Goal: Information Seeking & Learning: Get advice/opinions

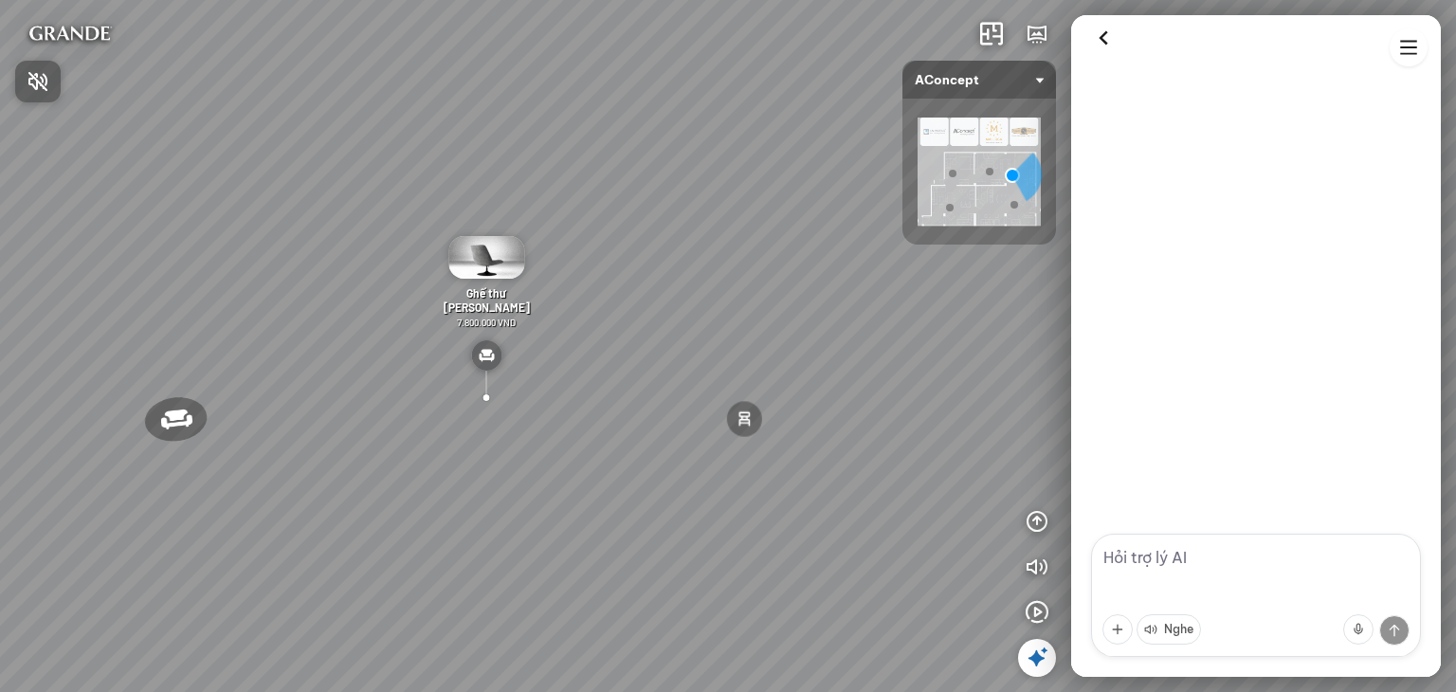
scroll to position [1217, 0]
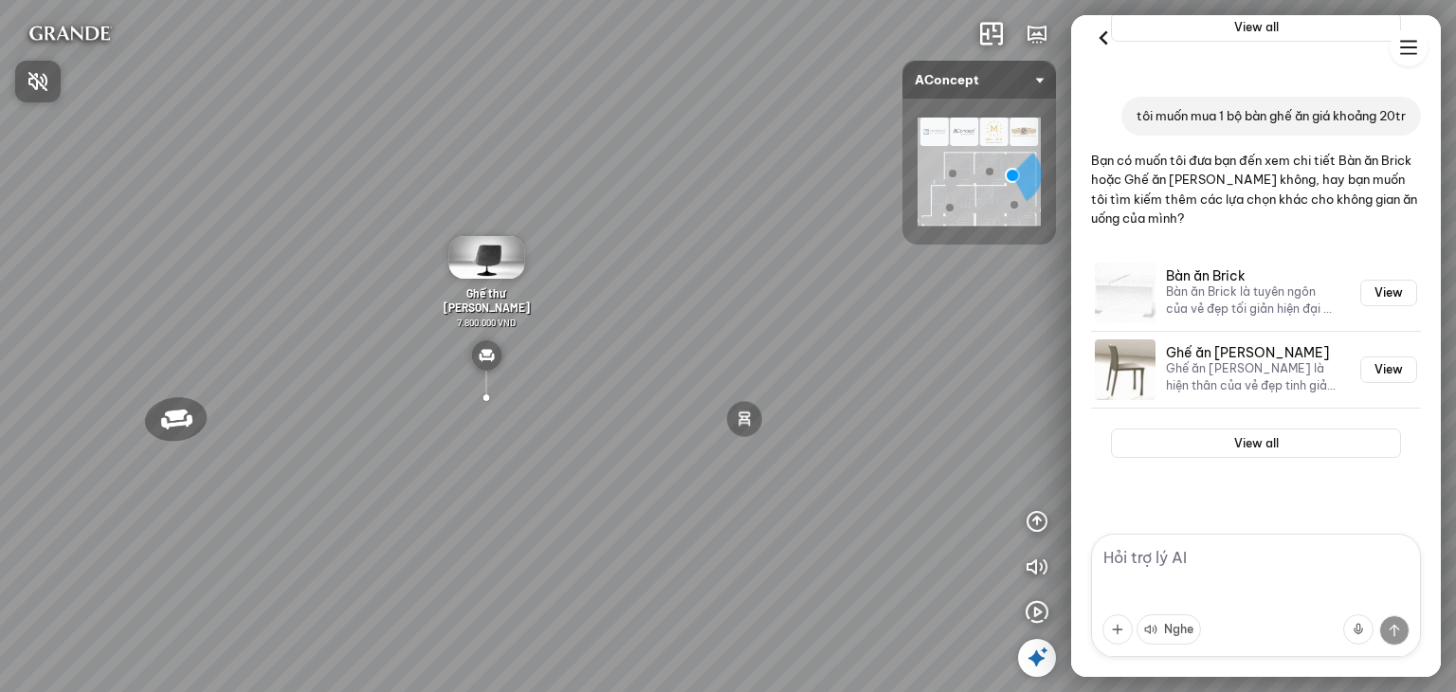
drag, startPoint x: 640, startPoint y: 464, endPoint x: 666, endPoint y: 357, distance: 110.3
click at [660, 358] on div at bounding box center [728, 346] width 1456 height 692
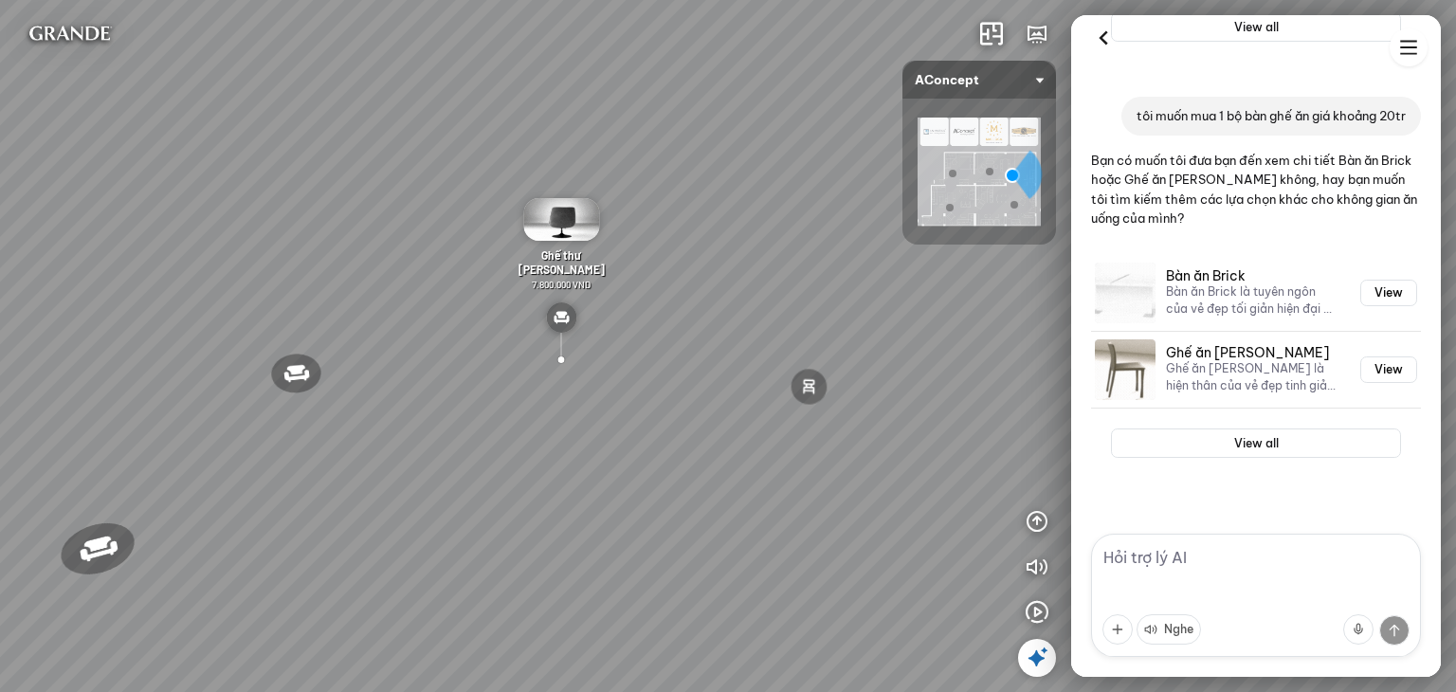
drag, startPoint x: 678, startPoint y: 247, endPoint x: 978, endPoint y: 288, distance: 303.1
click at [966, 277] on div "Ghế thư [PERSON_NAME] Ghế làm việc Winslow Bàn ăn Laxey Gối Tựa Lưng Họa Tiết H…" at bounding box center [728, 346] width 1456 height 692
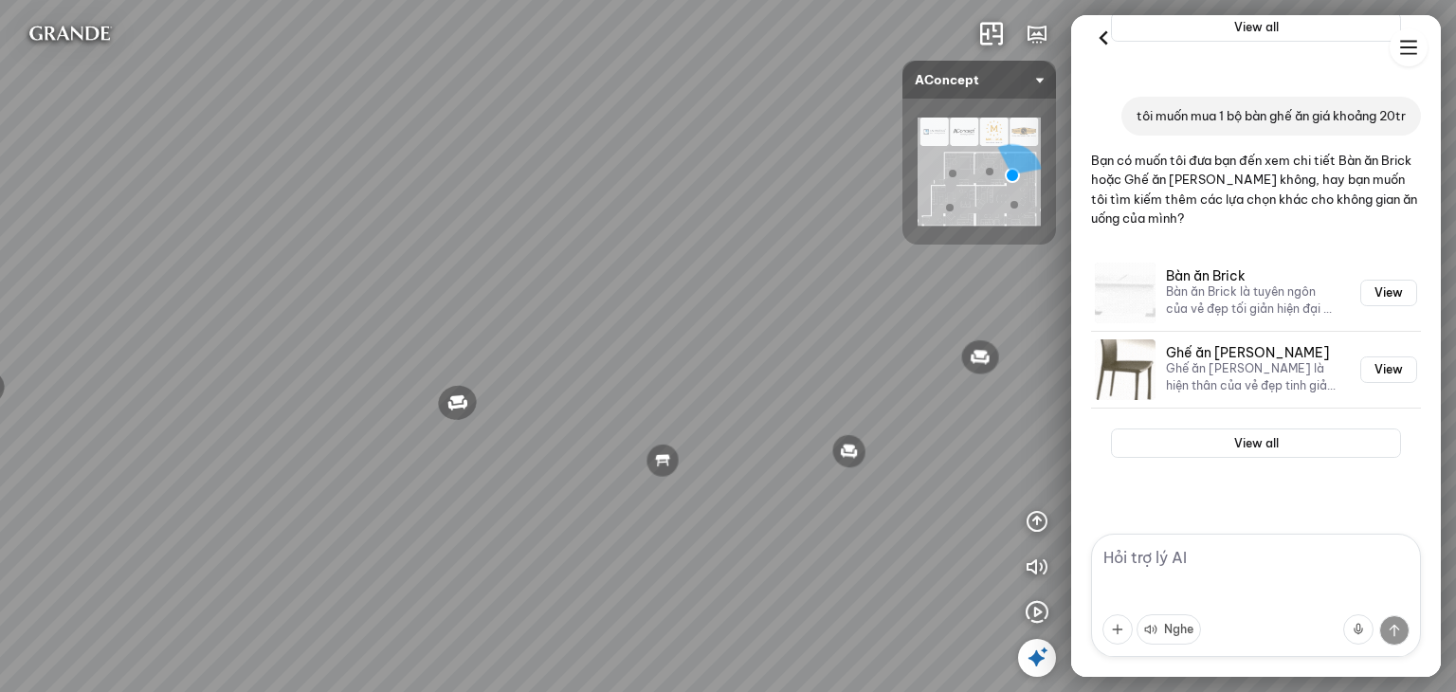
drag, startPoint x: 552, startPoint y: 373, endPoint x: 845, endPoint y: 308, distance: 300.0
click at [815, 297] on div "Ghế thư [PERSON_NAME] Ghế làm việc Winslow Bàn ăn Laxey Gối Tựa Lưng Họa Tiết H…" at bounding box center [728, 346] width 1456 height 692
drag, startPoint x: 538, startPoint y: 365, endPoint x: 735, endPoint y: 365, distance: 197.1
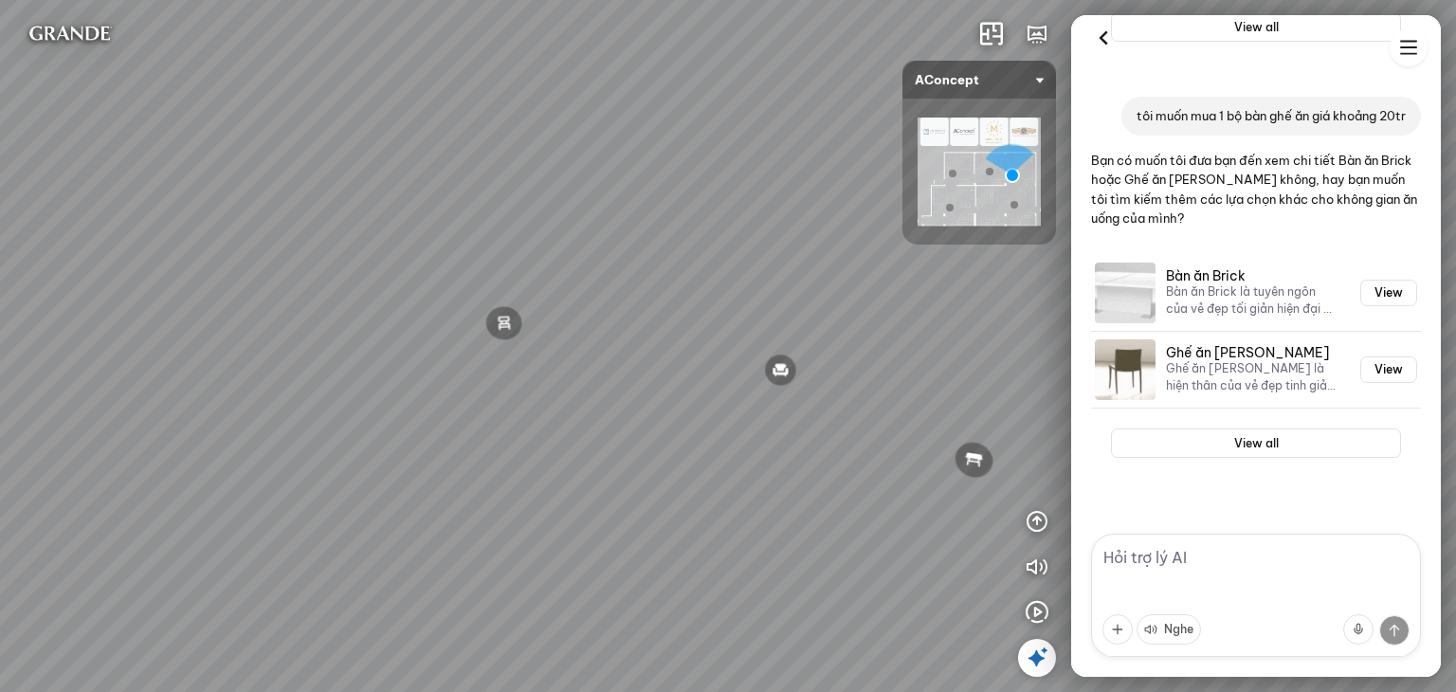
click at [735, 365] on div "Ghế thư [PERSON_NAME] Ghế làm việc Winslow Bàn ăn Laxey Gối Tựa Lưng Họa Tiết H…" at bounding box center [728, 346] width 1456 height 692
drag, startPoint x: 656, startPoint y: 359, endPoint x: 334, endPoint y: 399, distance: 324.6
click at [402, 388] on div "Ghế thư [PERSON_NAME] Ghế làm việc Winslow Bàn ăn Laxey Gối Tựa Lưng Họa Tiết H…" at bounding box center [728, 346] width 1456 height 692
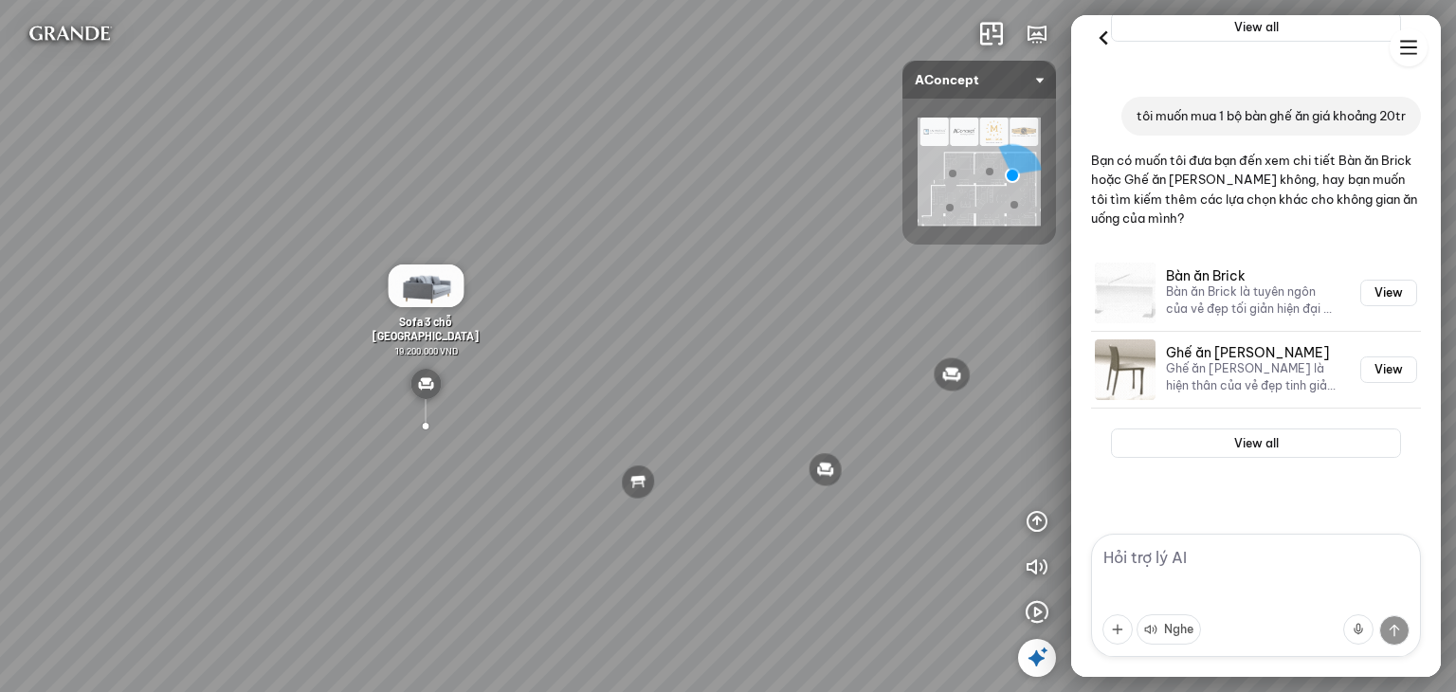
drag, startPoint x: 720, startPoint y: 333, endPoint x: 449, endPoint y: 350, distance: 271.6
click at [452, 349] on div "Ghế thư [PERSON_NAME] Ghế làm việc Winslow Bàn ăn Laxey Gối Tựa Lưng Họa Tiết H…" at bounding box center [728, 346] width 1456 height 692
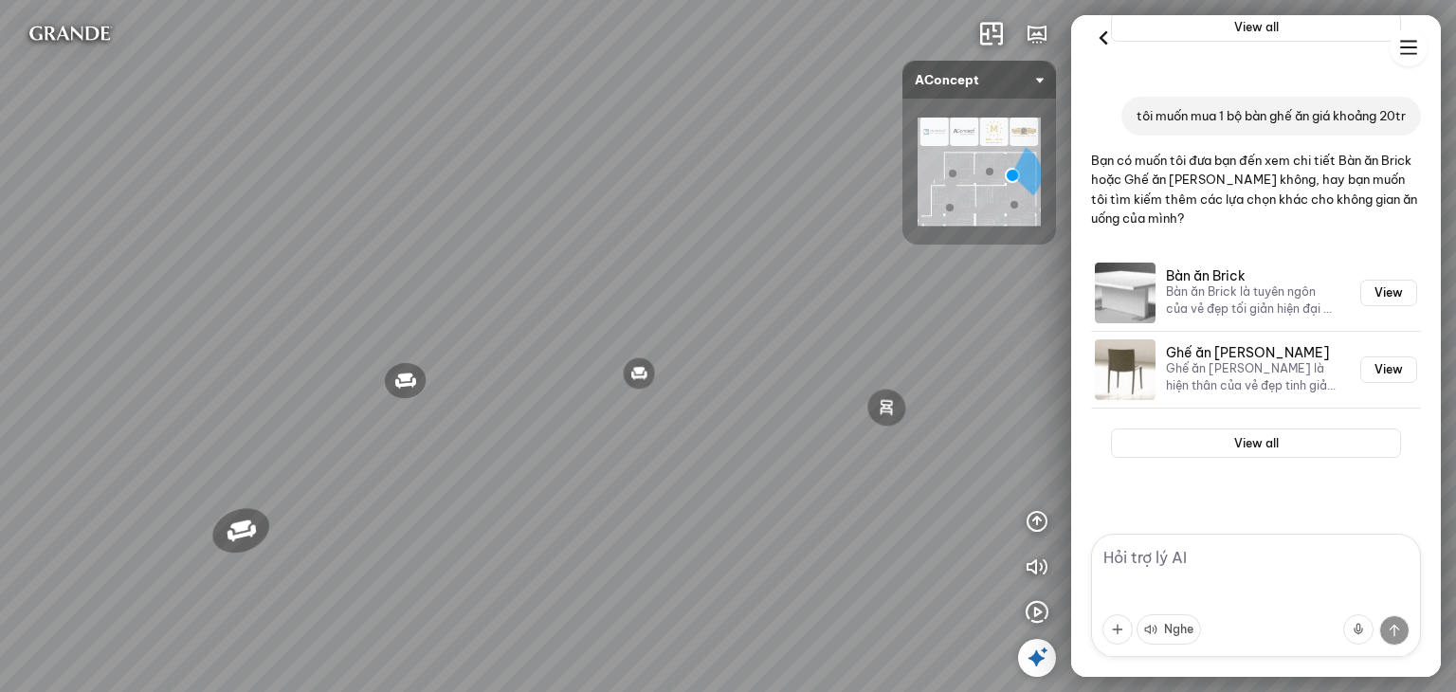
drag, startPoint x: 749, startPoint y: 346, endPoint x: 572, endPoint y: 319, distance: 178.2
click at [573, 319] on div "Ghế thư [PERSON_NAME] Ghế làm việc Winslow Bàn ăn Laxey Gối Tựa Lưng Họa Tiết H…" at bounding box center [728, 346] width 1456 height 692
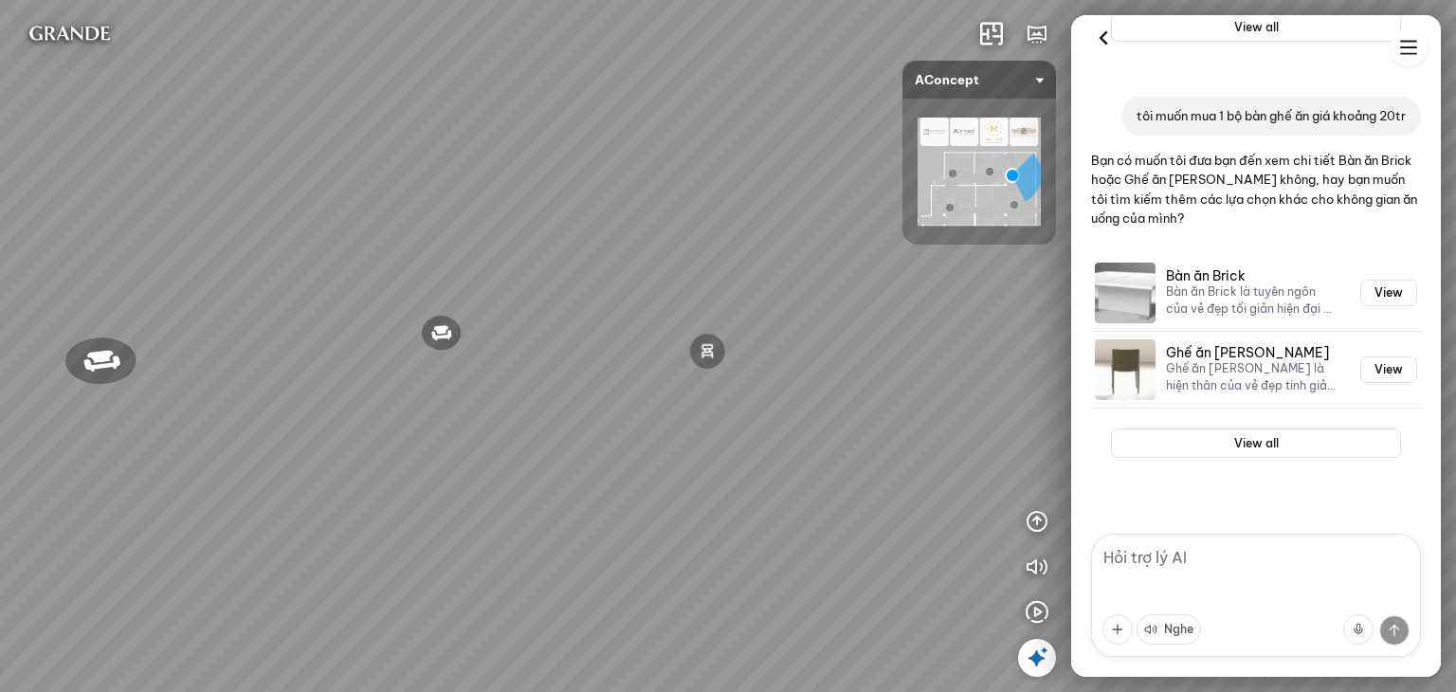
drag, startPoint x: 779, startPoint y: 338, endPoint x: 656, endPoint y: 258, distance: 147.2
click at [660, 268] on div "Ghế thư [PERSON_NAME] Ghế làm việc Winslow Bàn ăn Laxey Gối Tựa Lưng Họa Tiết H…" at bounding box center [728, 346] width 1456 height 692
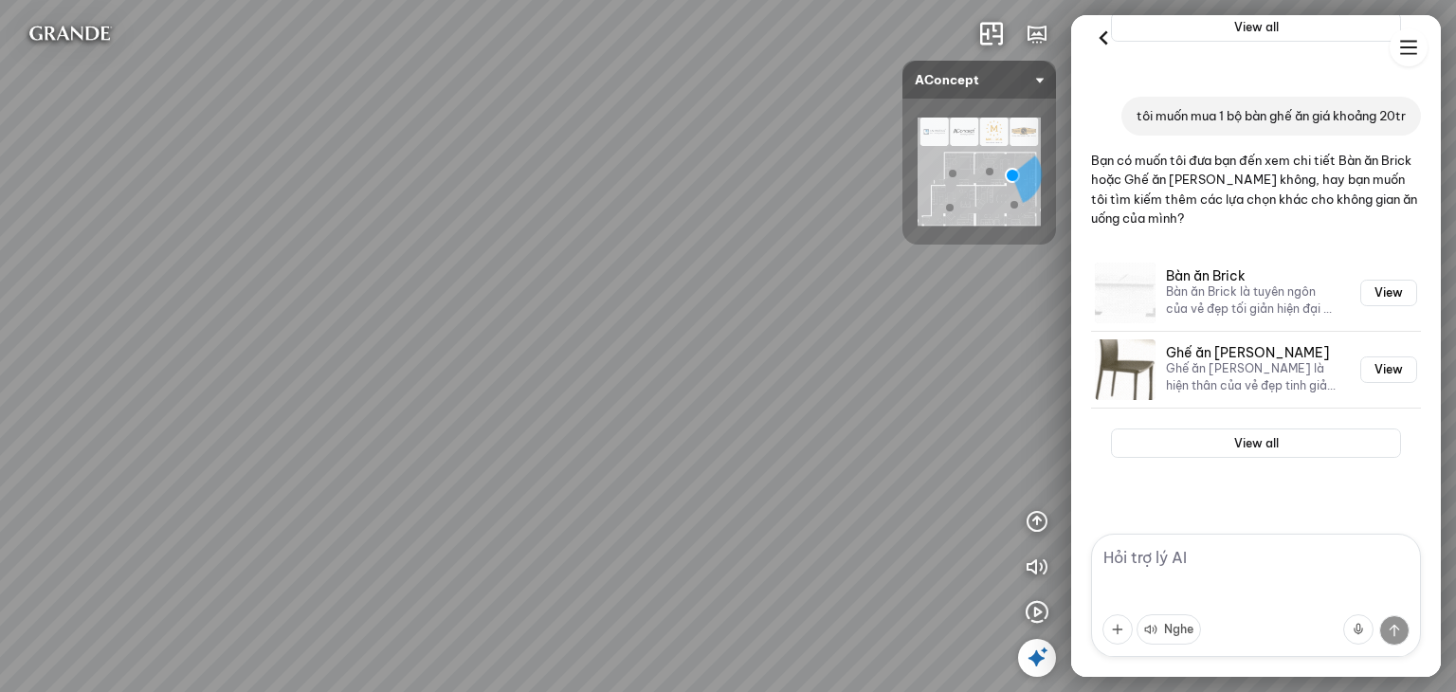
drag, startPoint x: 716, startPoint y: 393, endPoint x: 701, endPoint y: 371, distance: 27.3
click at [701, 371] on div "Ghế thư [PERSON_NAME] Ghế làm việc Winslow Bàn ăn Laxey Gối Tựa Lưng Họa Tiết H…" at bounding box center [728, 346] width 1456 height 692
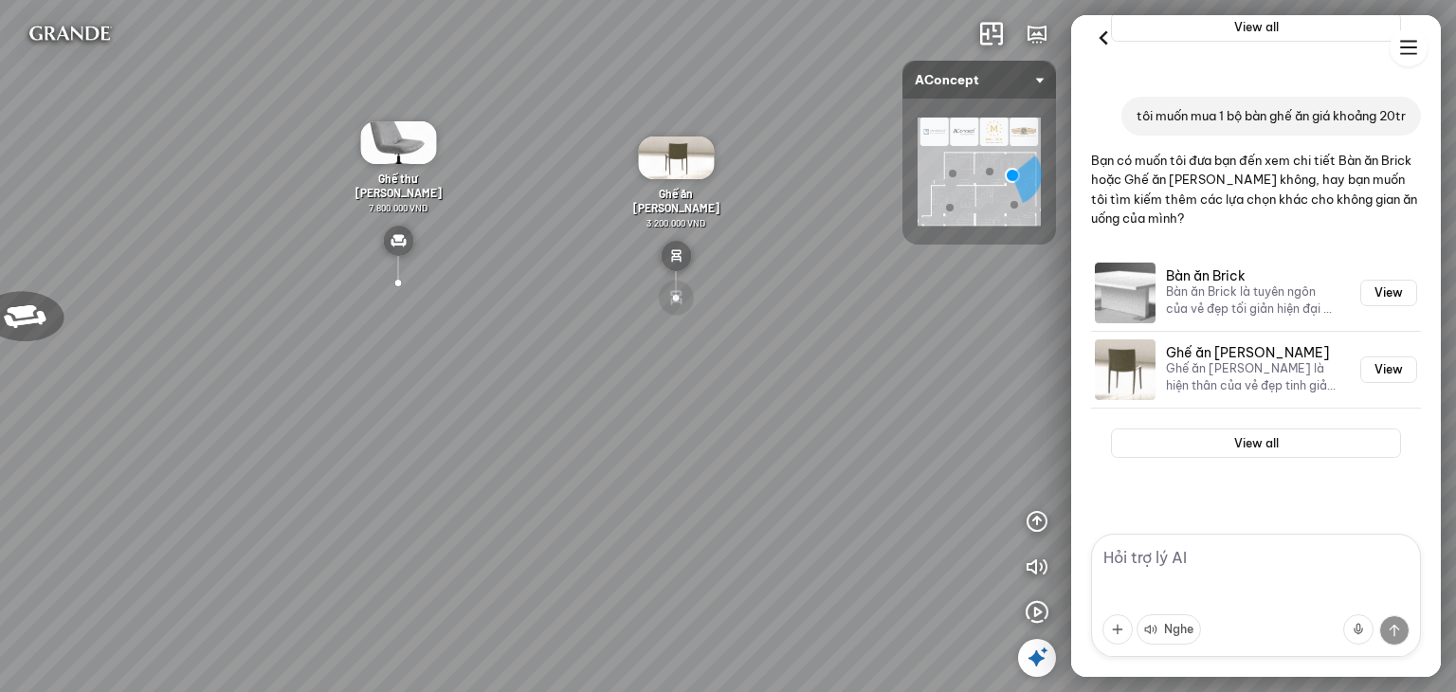
click at [667, 292] on div at bounding box center [676, 298] width 39 height 38
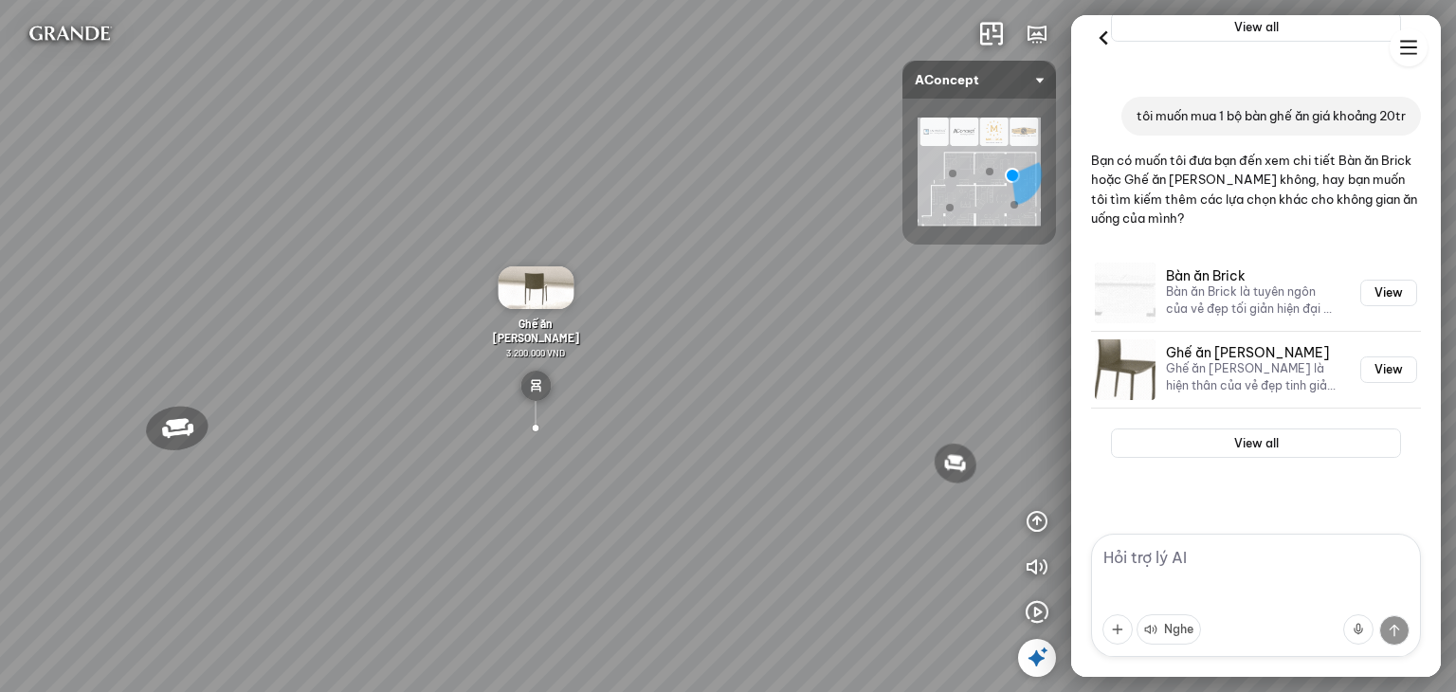
drag, startPoint x: 688, startPoint y: 446, endPoint x: 431, endPoint y: 388, distance: 263.4
click at [431, 388] on div "Ghế thư [PERSON_NAME] Ghế làm việc Winslow Bàn ăn Laxey Gối Tựa Lưng Họa Tiết H…" at bounding box center [728, 346] width 1456 height 692
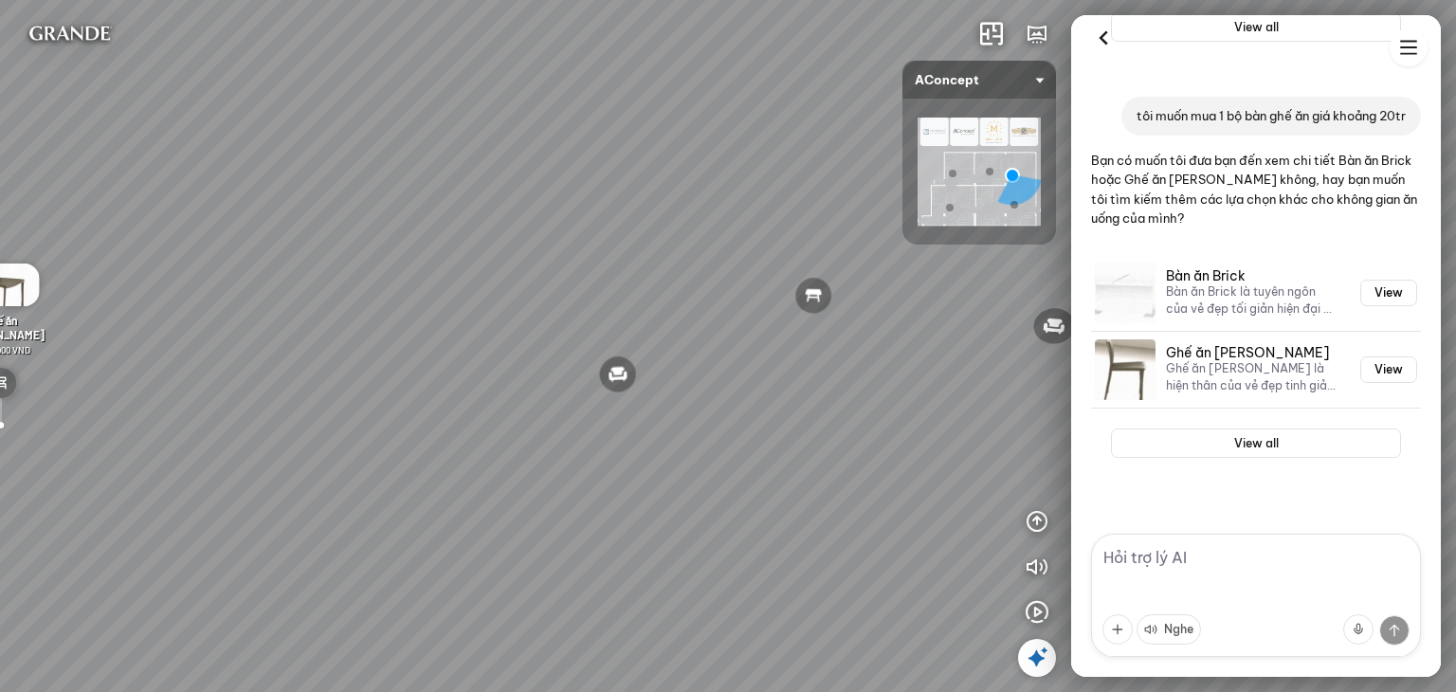
click at [676, 403] on div "Ghế thư [PERSON_NAME] Ghế làm việc Winslow Bàn ăn Laxey Gối Tựa Lưng Họa Tiết H…" at bounding box center [728, 346] width 1456 height 692
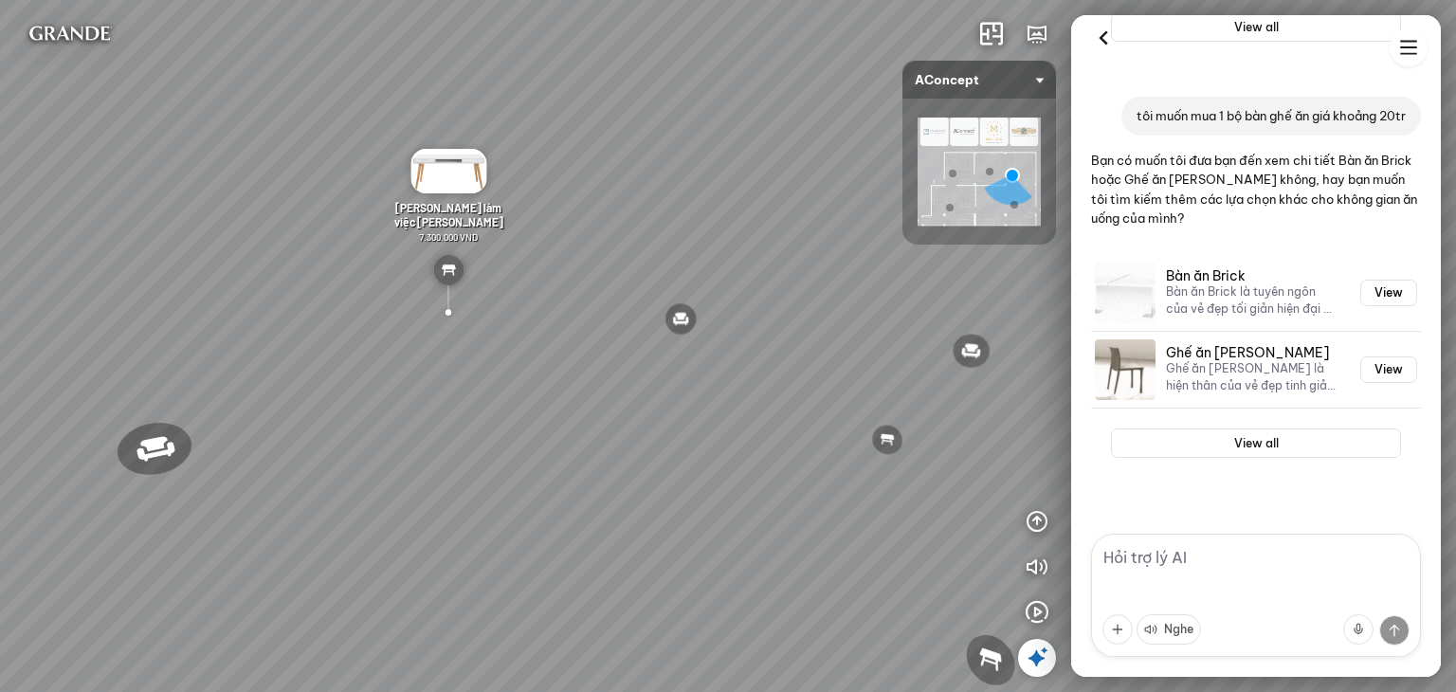
click at [1190, 575] on textarea at bounding box center [1256, 595] width 330 height 123
type textarea "tôi muốn mua bàn ăn phòng bếp"
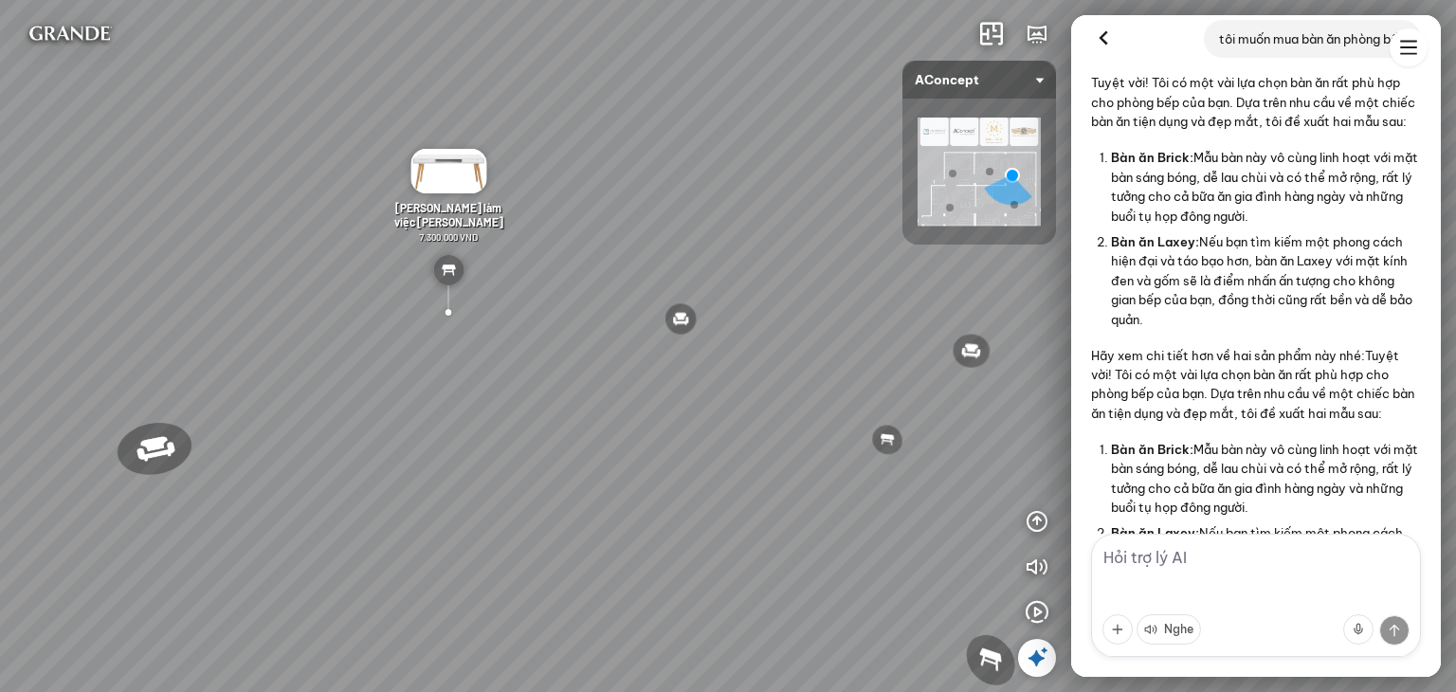
scroll to position [1608, 0]
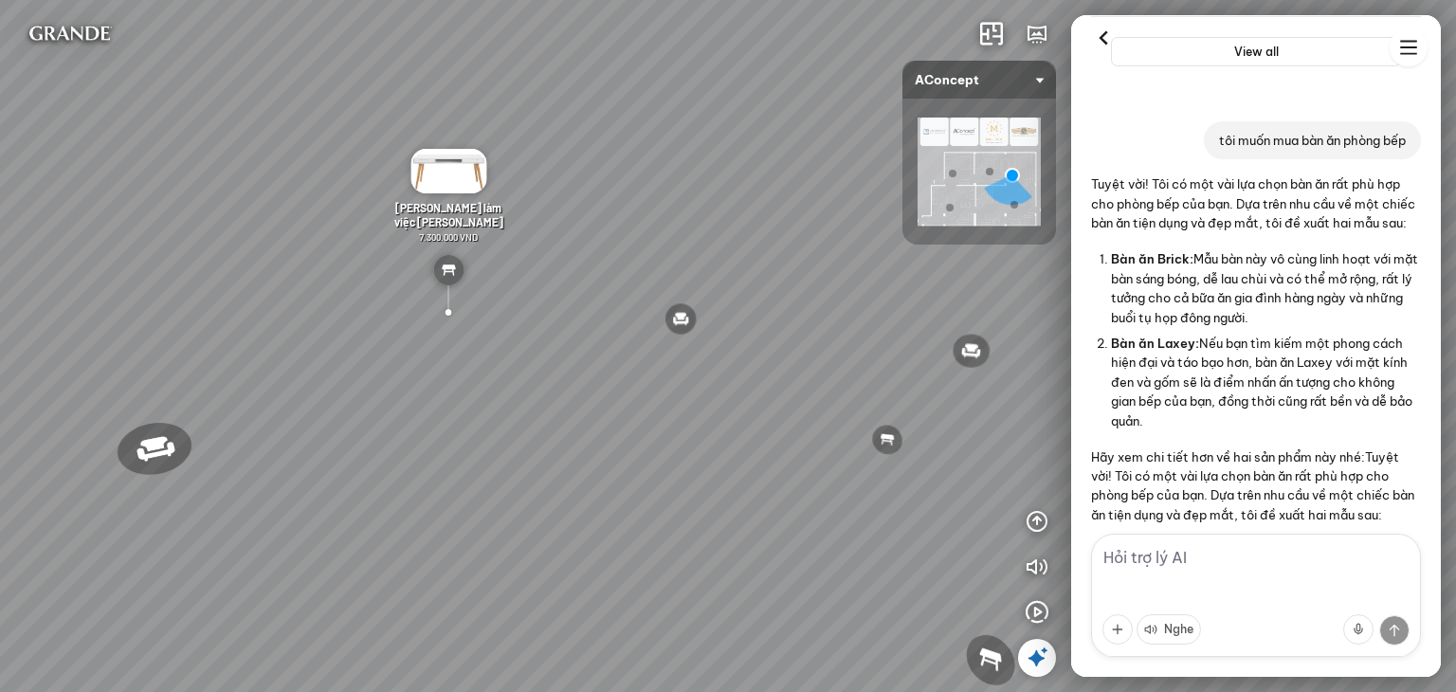
click at [565, 570] on div "Ghế thư [PERSON_NAME] Ghế làm việc Winslow Bàn ăn Laxey Gối Tựa Lưng Họa Tiết H…" at bounding box center [728, 346] width 1456 height 692
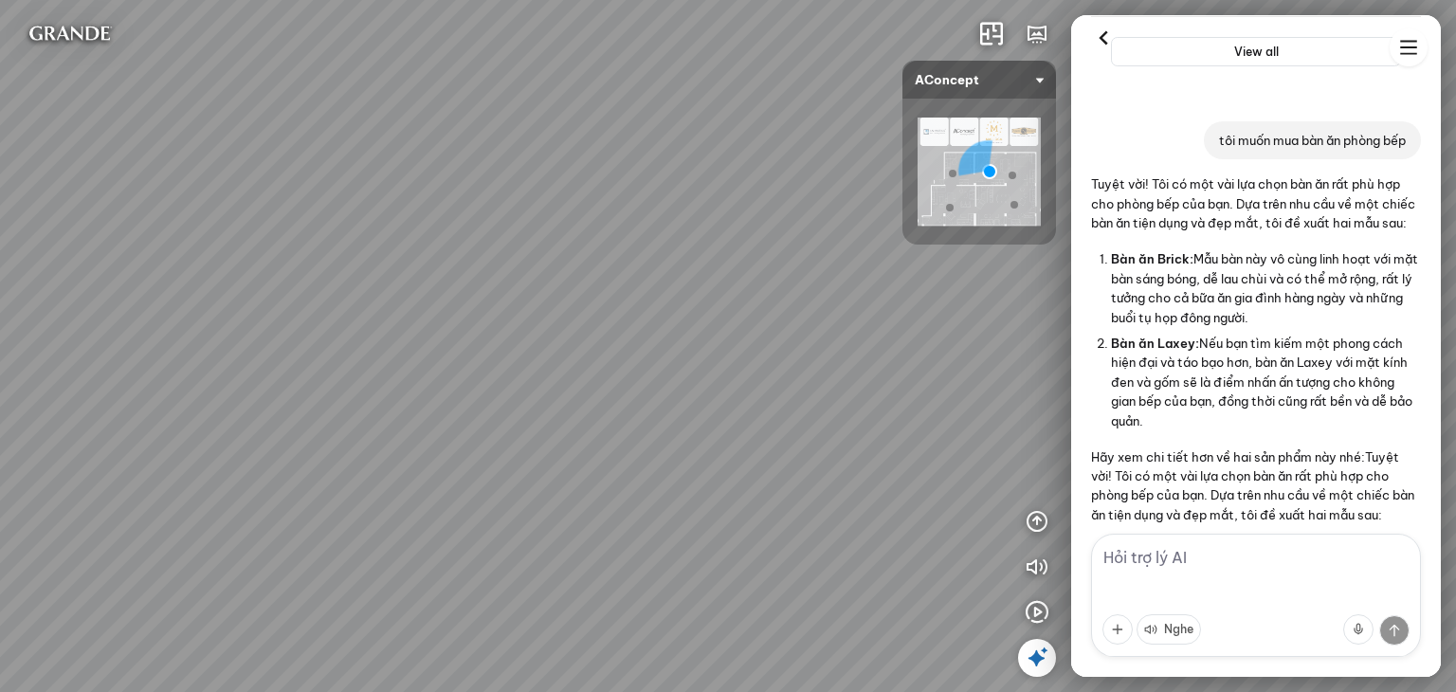
drag, startPoint x: 1004, startPoint y: 451, endPoint x: 473, endPoint y: 649, distance: 567.3
click at [474, 649] on div "Tranh in Thành phố 7.000.000 VND Bàn làm việc [PERSON_NAME] 7.300.000 VND Gối T…" at bounding box center [728, 346] width 1456 height 692
drag, startPoint x: 781, startPoint y: 387, endPoint x: 552, endPoint y: 336, distance: 234.8
click at [550, 335] on div "Tranh in Thành phố 7.000.000 VND Bàn làm việc [PERSON_NAME] 7.300.000 VND Gối T…" at bounding box center [728, 346] width 1456 height 692
drag, startPoint x: 813, startPoint y: 470, endPoint x: 715, endPoint y: 461, distance: 98.0
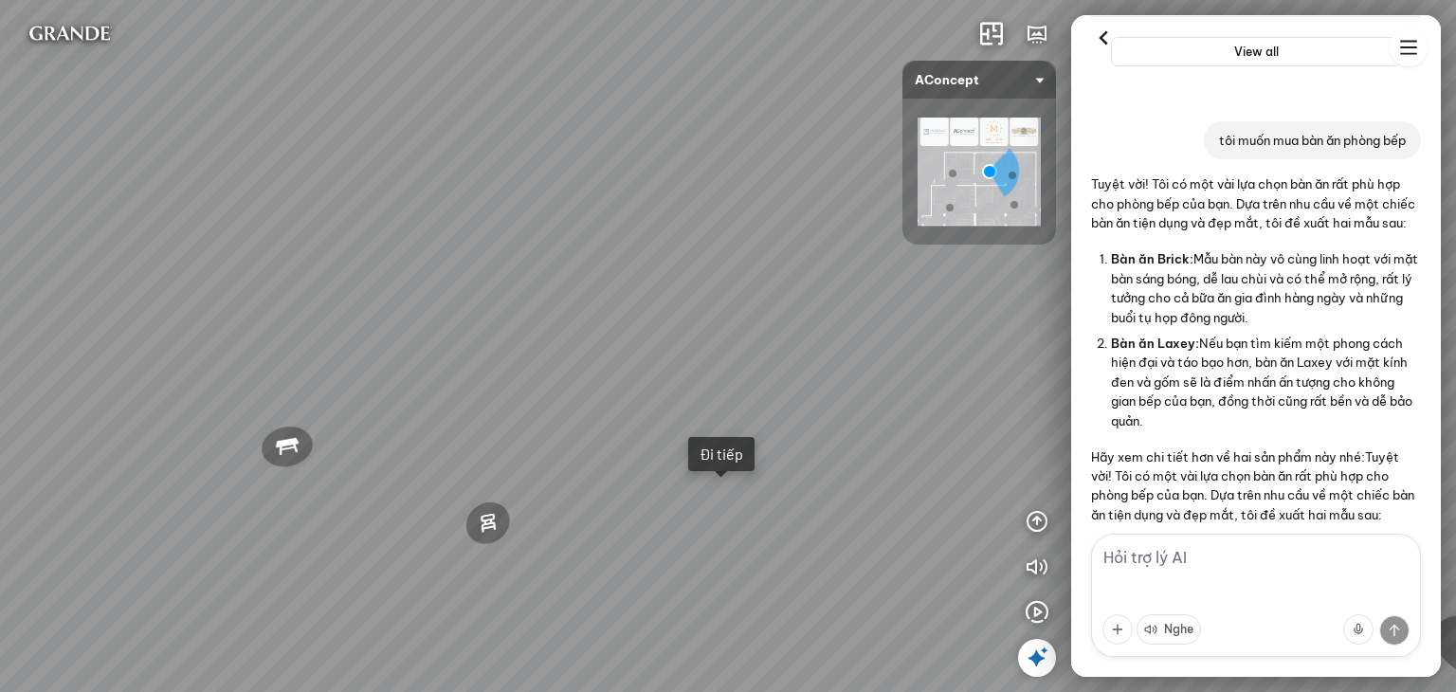
click at [716, 461] on div "Tranh in Thành phố 7.000.000 VND Bàn làm việc [PERSON_NAME] 7.300.000 VND Gối T…" at bounding box center [728, 346] width 1456 height 692
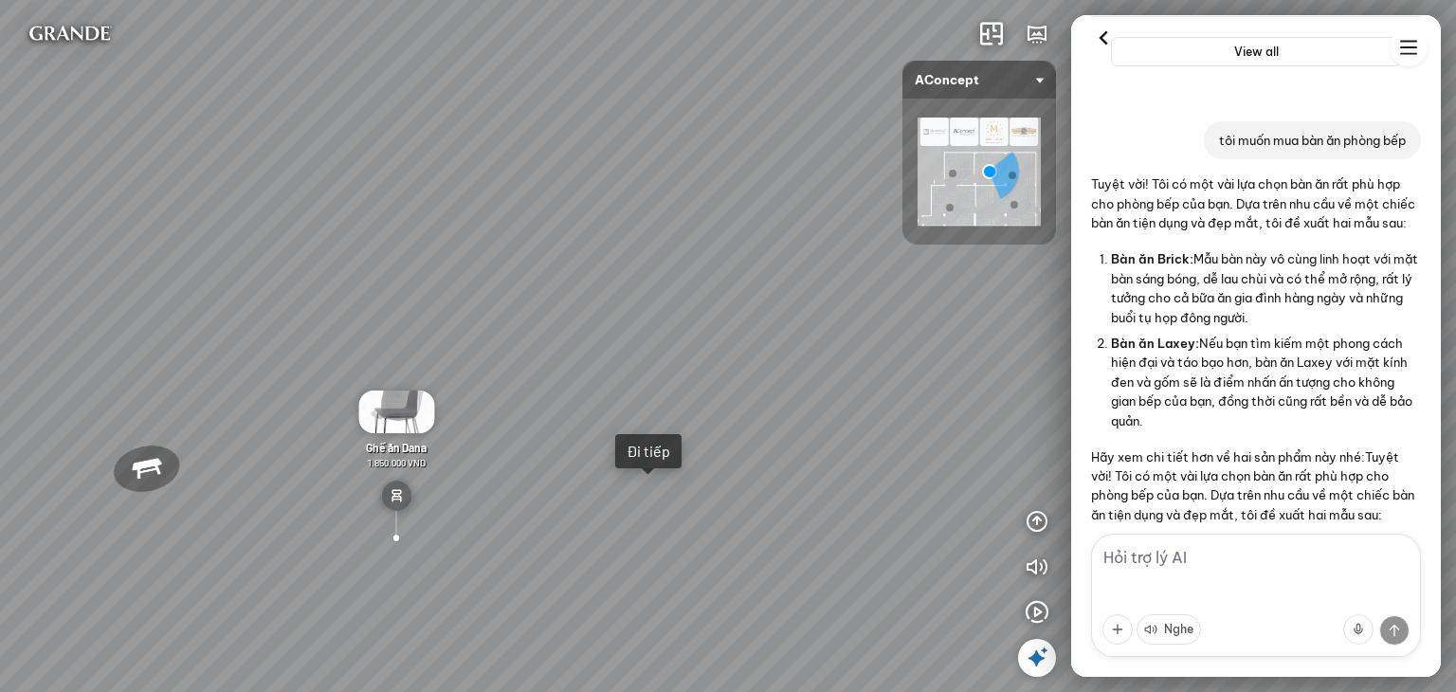
click at [650, 499] on div "Tranh in Thành phố 7.000.000 VND Bàn làm việc [PERSON_NAME] 7.300.000 VND Gối T…" at bounding box center [728, 346] width 1456 height 692
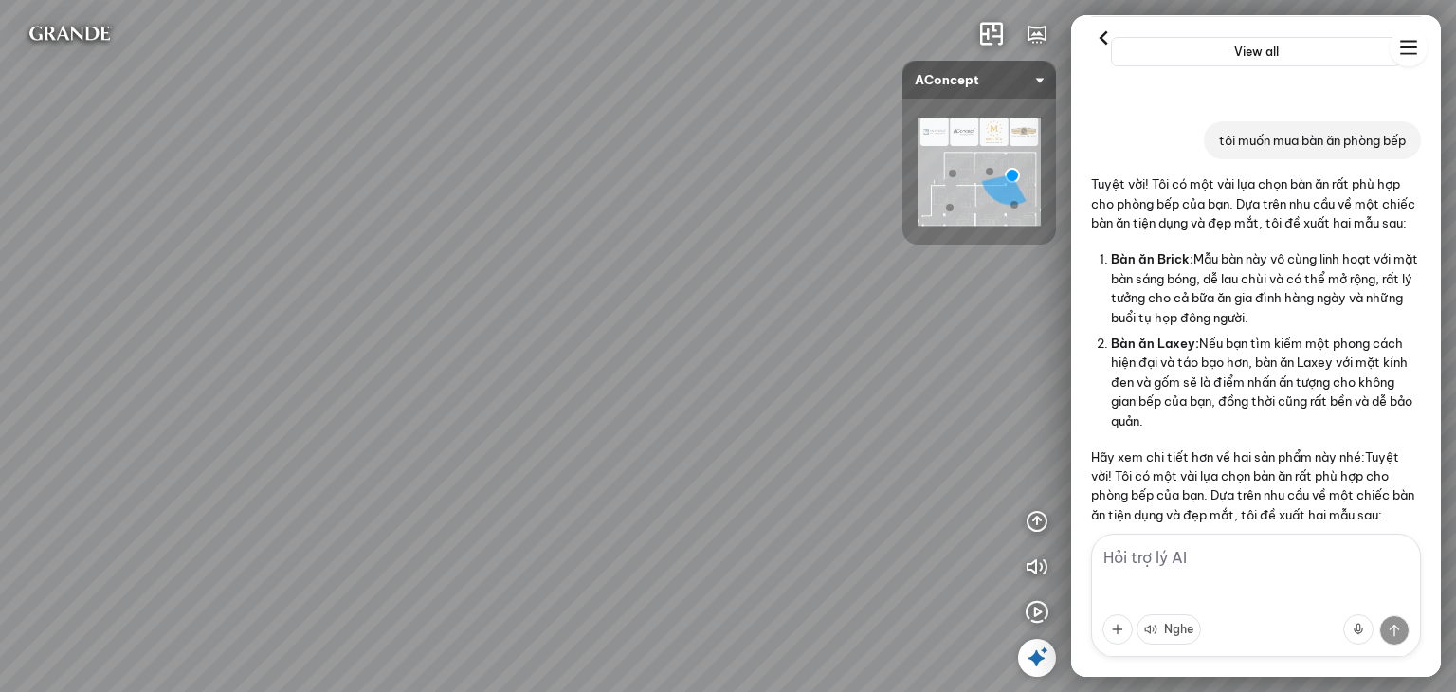
drag, startPoint x: 708, startPoint y: 447, endPoint x: 974, endPoint y: 413, distance: 268.5
click at [955, 410] on div at bounding box center [728, 346] width 1456 height 692
click at [1015, 403] on div at bounding box center [728, 346] width 1456 height 692
drag, startPoint x: 624, startPoint y: 480, endPoint x: 955, endPoint y: 543, distance: 337.5
click at [957, 541] on div "Đèn [PERSON_NAME] 5.300.000 VND Giường ngủ Palima 19.000.000 VND Ghế thư giãn N…" at bounding box center [728, 346] width 1456 height 692
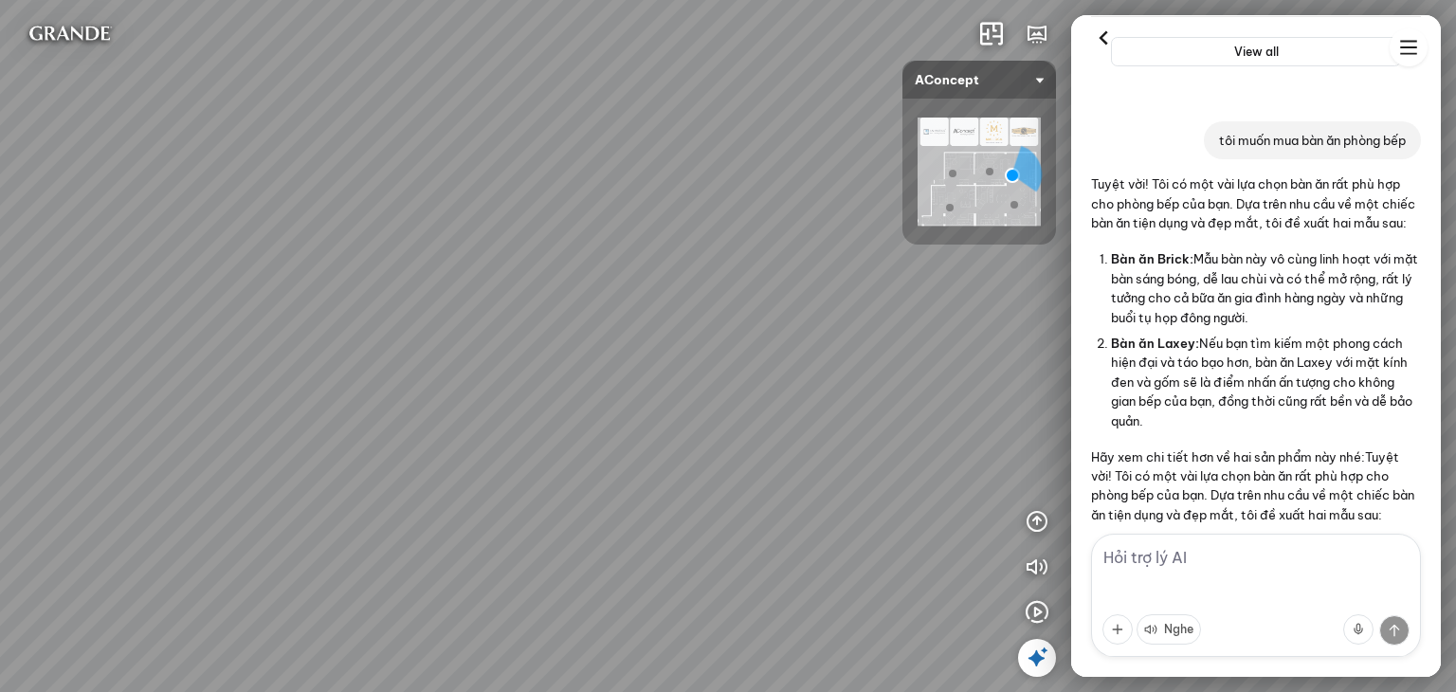
drag, startPoint x: 485, startPoint y: 388, endPoint x: 351, endPoint y: 481, distance: 164.0
click at [351, 481] on div "Đèn [PERSON_NAME] 5.300.000 VND Giường ngủ Palima 19.000.000 VND Ghế thư giãn N…" at bounding box center [728, 346] width 1456 height 692
drag, startPoint x: 368, startPoint y: 457, endPoint x: 932, endPoint y: 274, distance: 593.7
click at [917, 274] on div "Đèn [PERSON_NAME] 5.300.000 VND Giường ngủ Palima 19.000.000 VND Ghế thư giãn N…" at bounding box center [728, 346] width 1456 height 692
drag, startPoint x: 534, startPoint y: 344, endPoint x: 694, endPoint y: 377, distance: 162.6
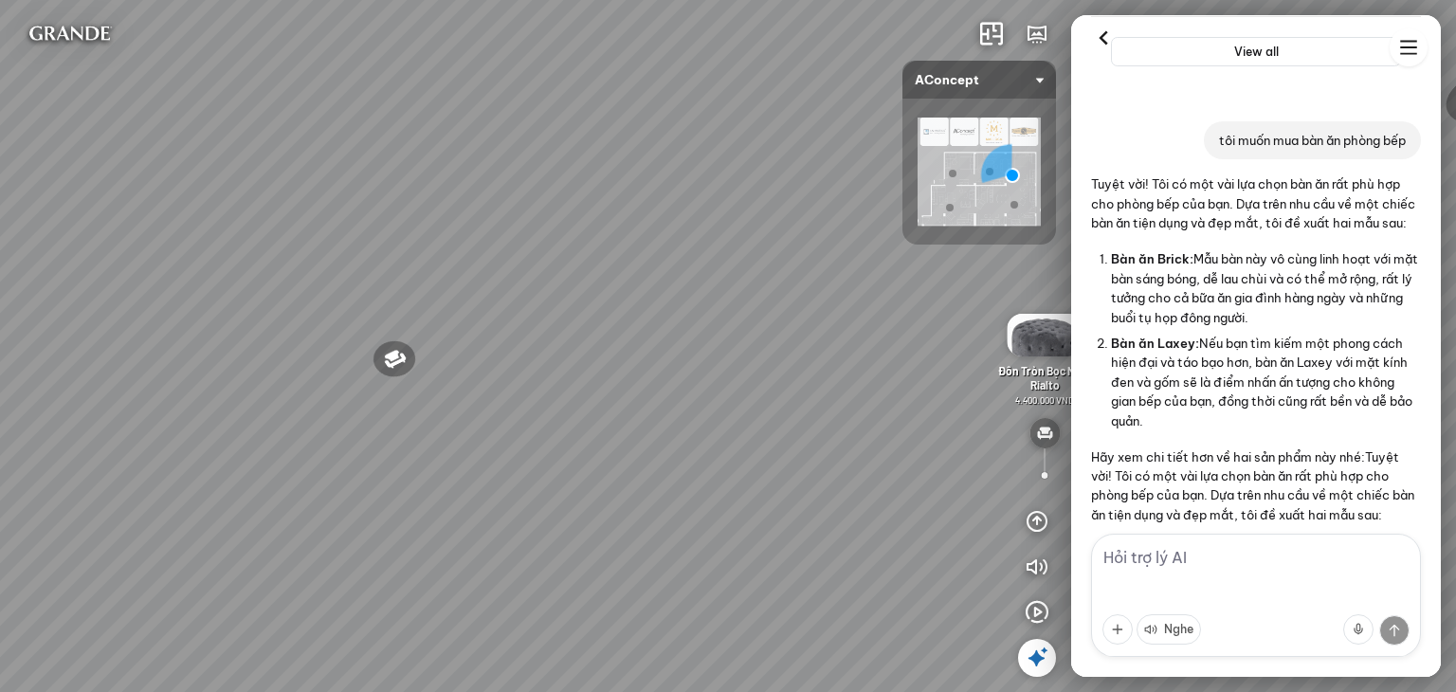
click at [853, 350] on div "Đèn [PERSON_NAME] 5.300.000 VND Giường ngủ Palima 19.000.000 VND Ghế thư giãn N…" at bounding box center [728, 346] width 1456 height 692
drag, startPoint x: 370, startPoint y: 321, endPoint x: 760, endPoint y: 359, distance: 392.3
click at [758, 357] on div "Đèn [PERSON_NAME] 5.300.000 VND Giường ngủ Palima 19.000.000 VND Ghế thư giãn N…" at bounding box center [728, 346] width 1456 height 692
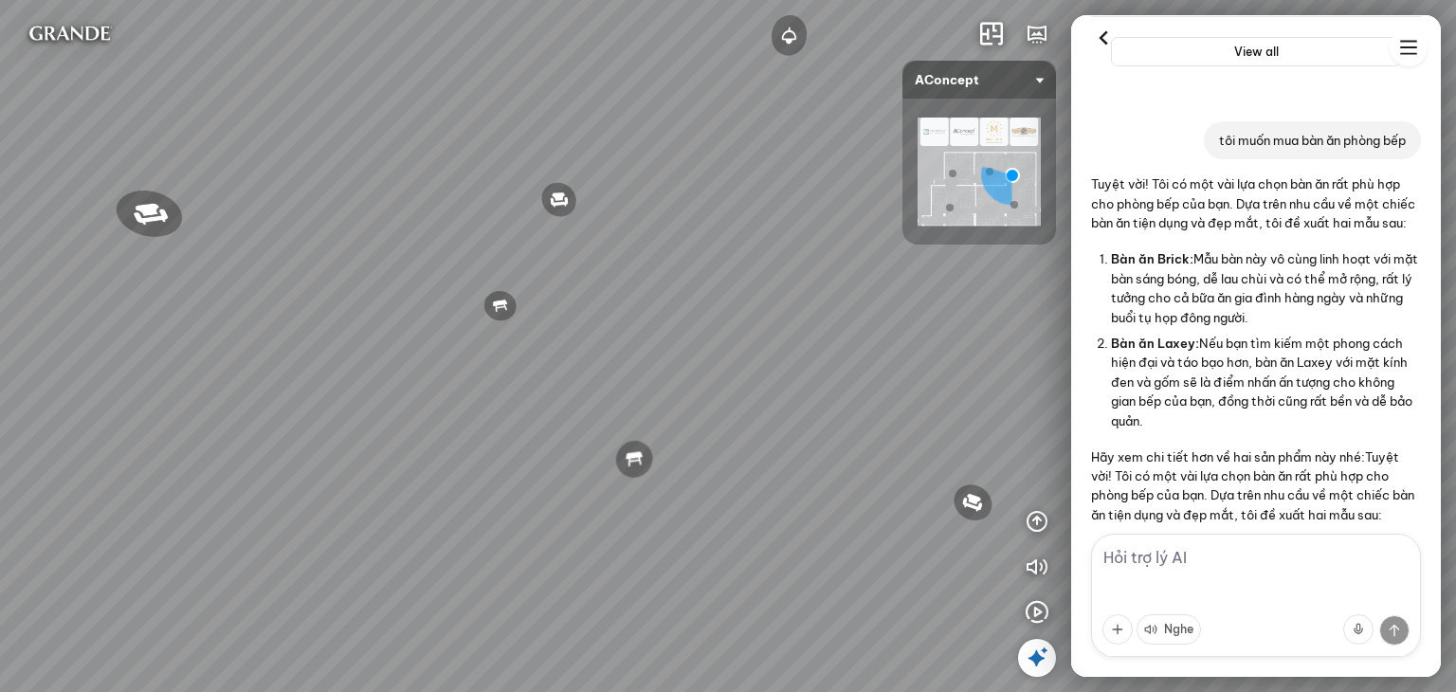
drag, startPoint x: 516, startPoint y: 241, endPoint x: 928, endPoint y: 114, distance: 431.3
click at [409, 284] on div "Đèn [PERSON_NAME] 5.300.000 VND Giường ngủ Palima 19.000.000 VND Ghế thư giãn N…" at bounding box center [728, 346] width 1456 height 692
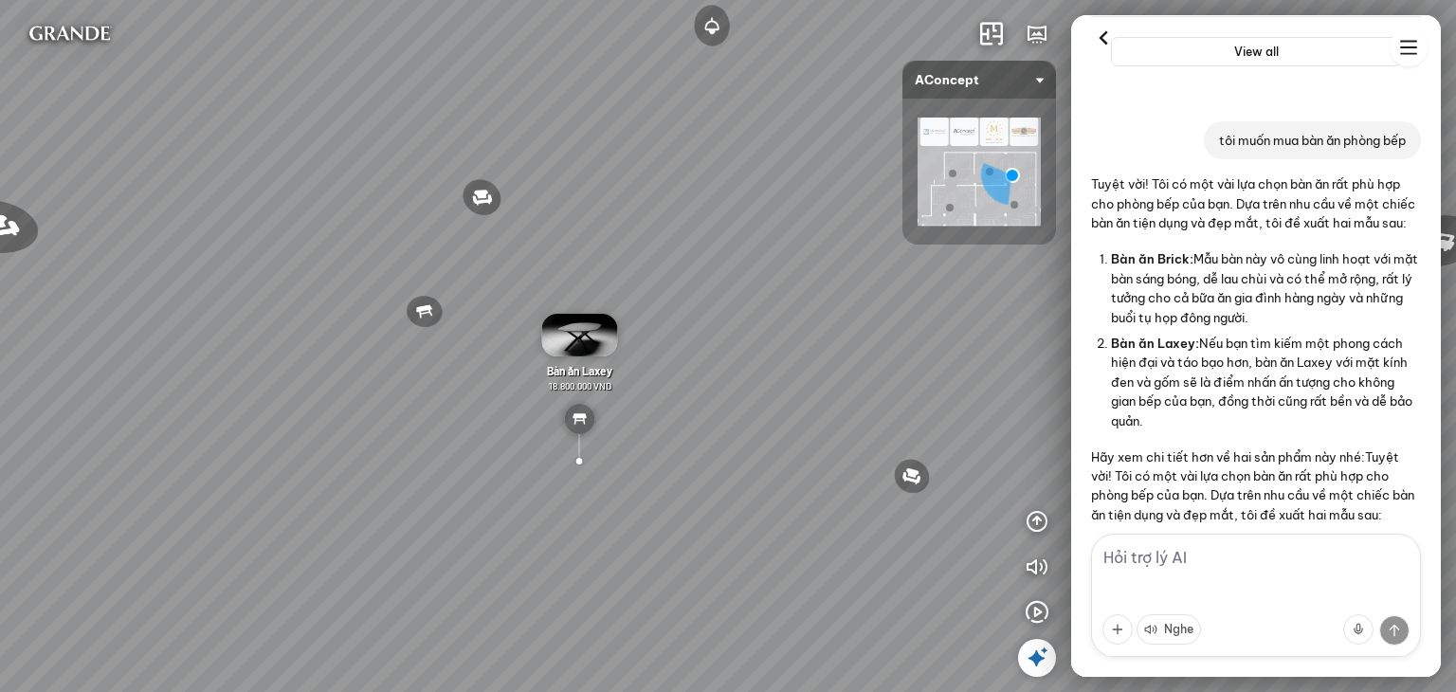
click at [958, 198] on img at bounding box center [978, 172] width 123 height 108
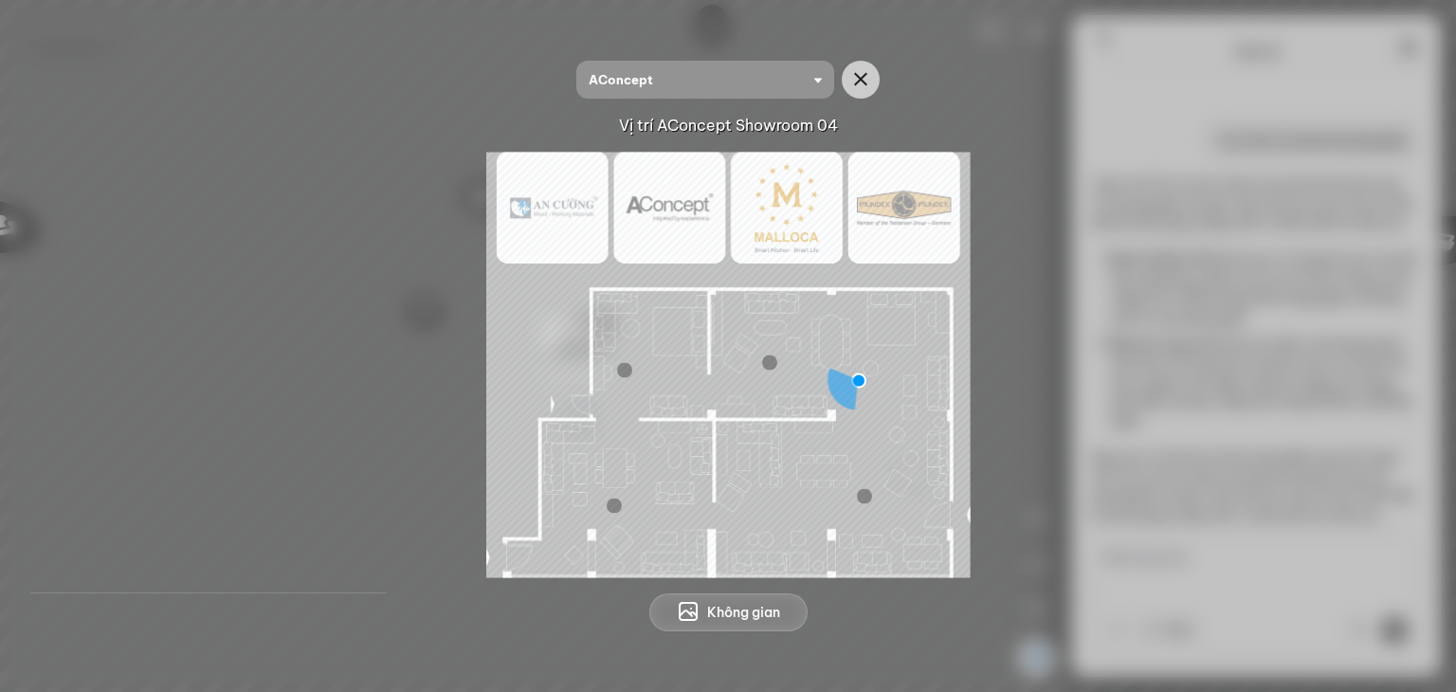
click at [637, 466] on img at bounding box center [728, 364] width 484 height 425
click at [613, 469] on img at bounding box center [728, 364] width 484 height 425
drag, startPoint x: 843, startPoint y: 385, endPoint x: 757, endPoint y: 415, distance: 91.4
click at [644, 498] on img at bounding box center [728, 364] width 484 height 425
click at [857, 378] on img at bounding box center [728, 364] width 484 height 425
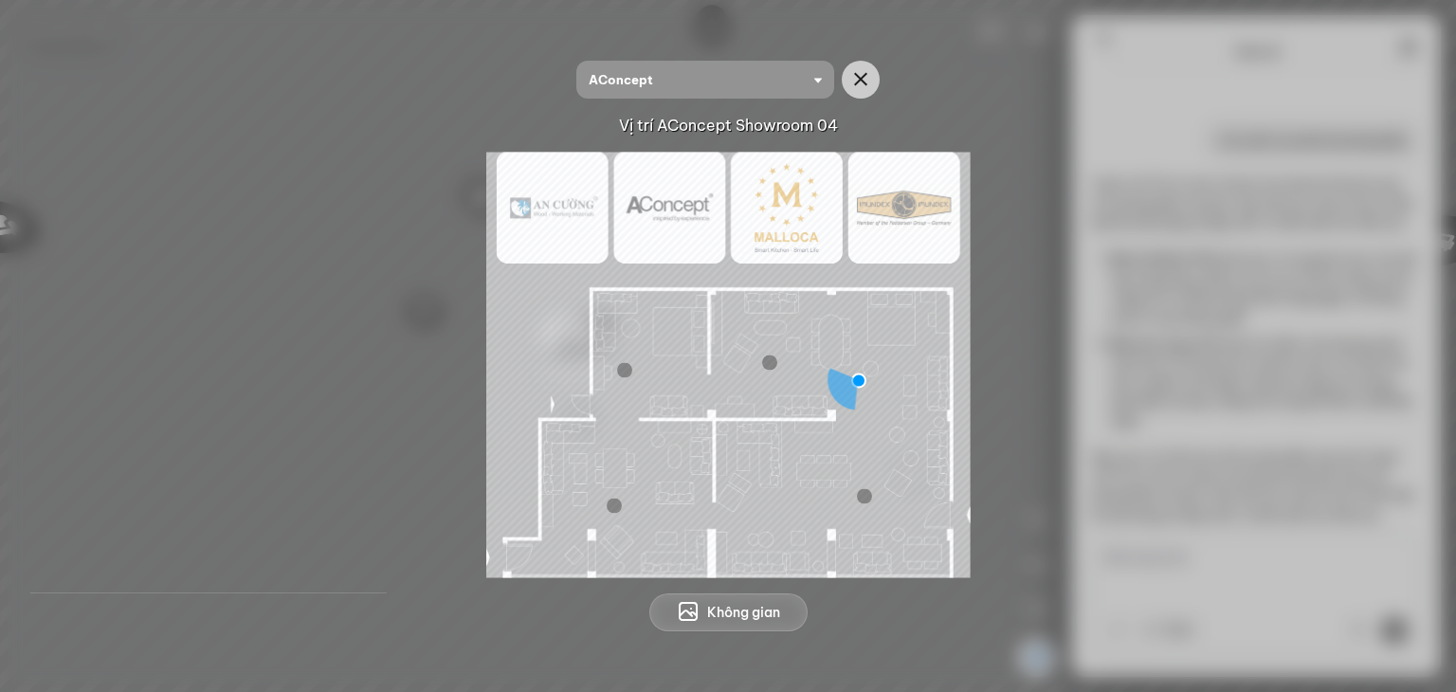
click at [624, 370] on div at bounding box center [624, 370] width 15 height 15
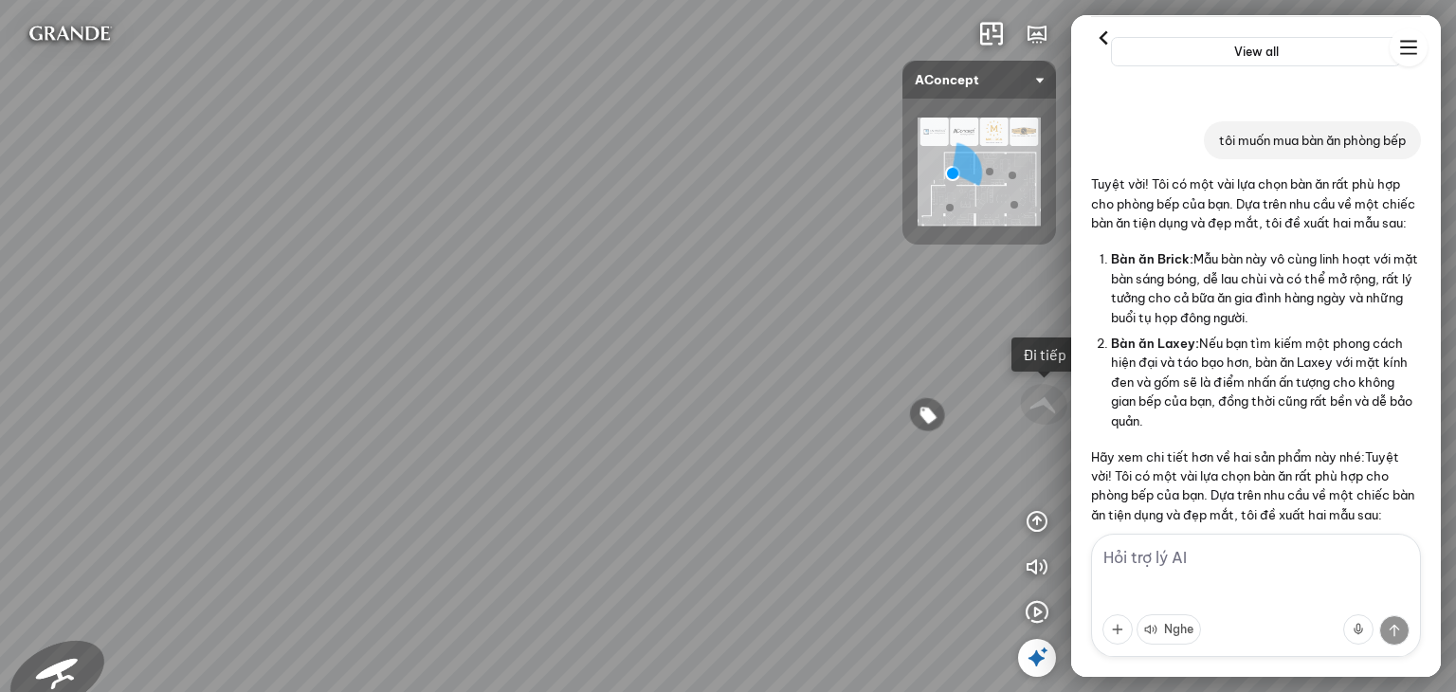
drag, startPoint x: 776, startPoint y: 346, endPoint x: 516, endPoint y: 353, distance: 260.7
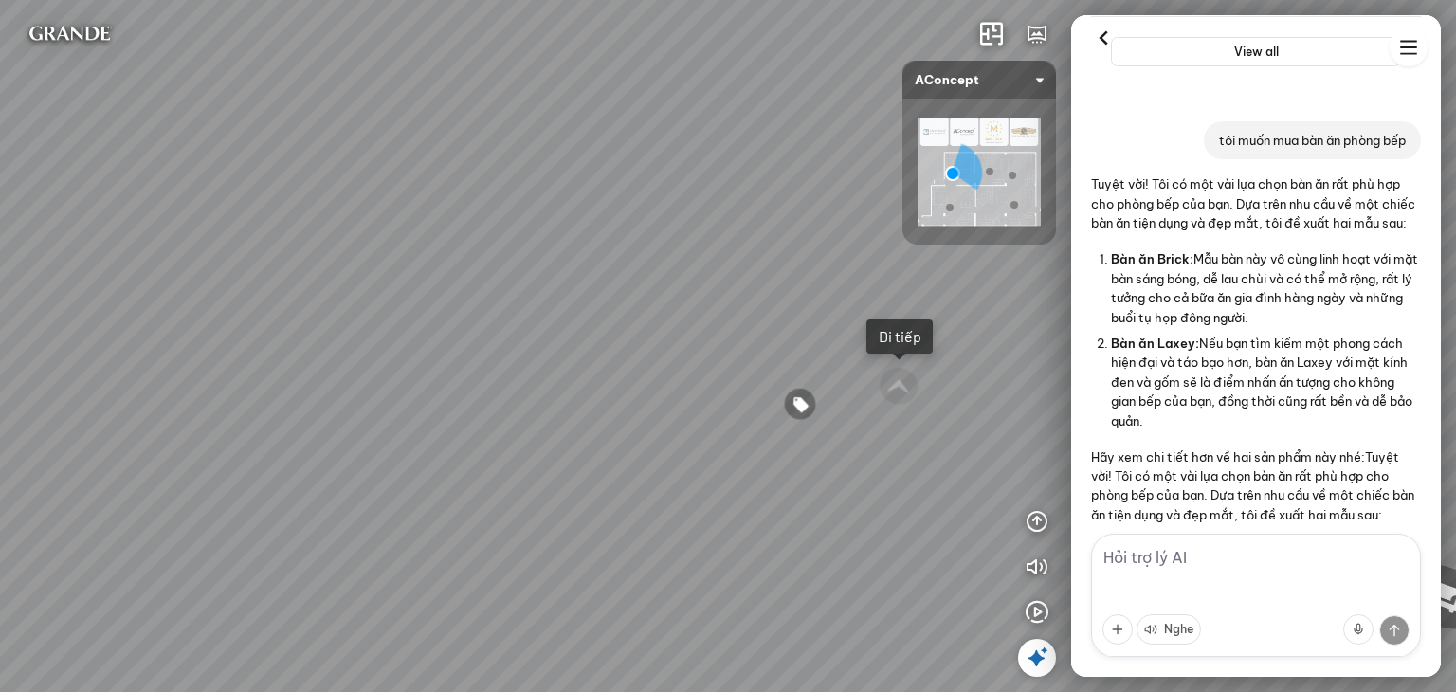
drag, startPoint x: 692, startPoint y: 315, endPoint x: 460, endPoint y: 327, distance: 232.5
click at [460, 327] on div "Tủ đầu giường Florence 3.000.000 VND Bàn Cafe Cadiz 5.500.000 VND Sofa 3 chỗ Su…" at bounding box center [728, 346] width 1456 height 692
drag, startPoint x: 679, startPoint y: 316, endPoint x: 585, endPoint y: 299, distance: 96.1
click at [585, 299] on div "Tủ đầu giường Florence 3.000.000 VND Bàn Cafe Cadiz 5.500.000 VND Sofa 3 chỗ Su…" at bounding box center [728, 346] width 1456 height 692
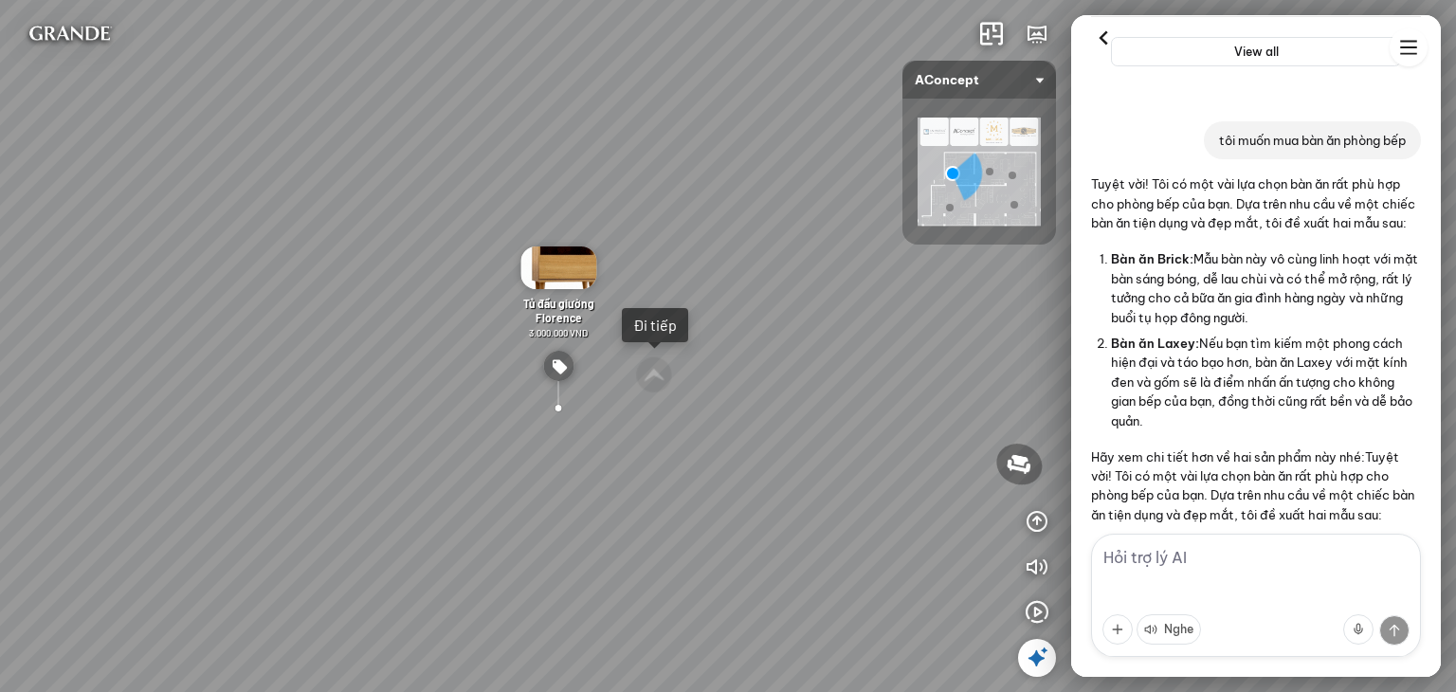
drag, startPoint x: 673, startPoint y: 316, endPoint x: 671, endPoint y: 243, distance: 73.0
click at [671, 243] on div "Tủ đầu giường Florence 3.000.000 VND Bàn Cafe Cadiz 5.500.000 VND Sofa 3 chỗ Su…" at bounding box center [728, 346] width 1456 height 692
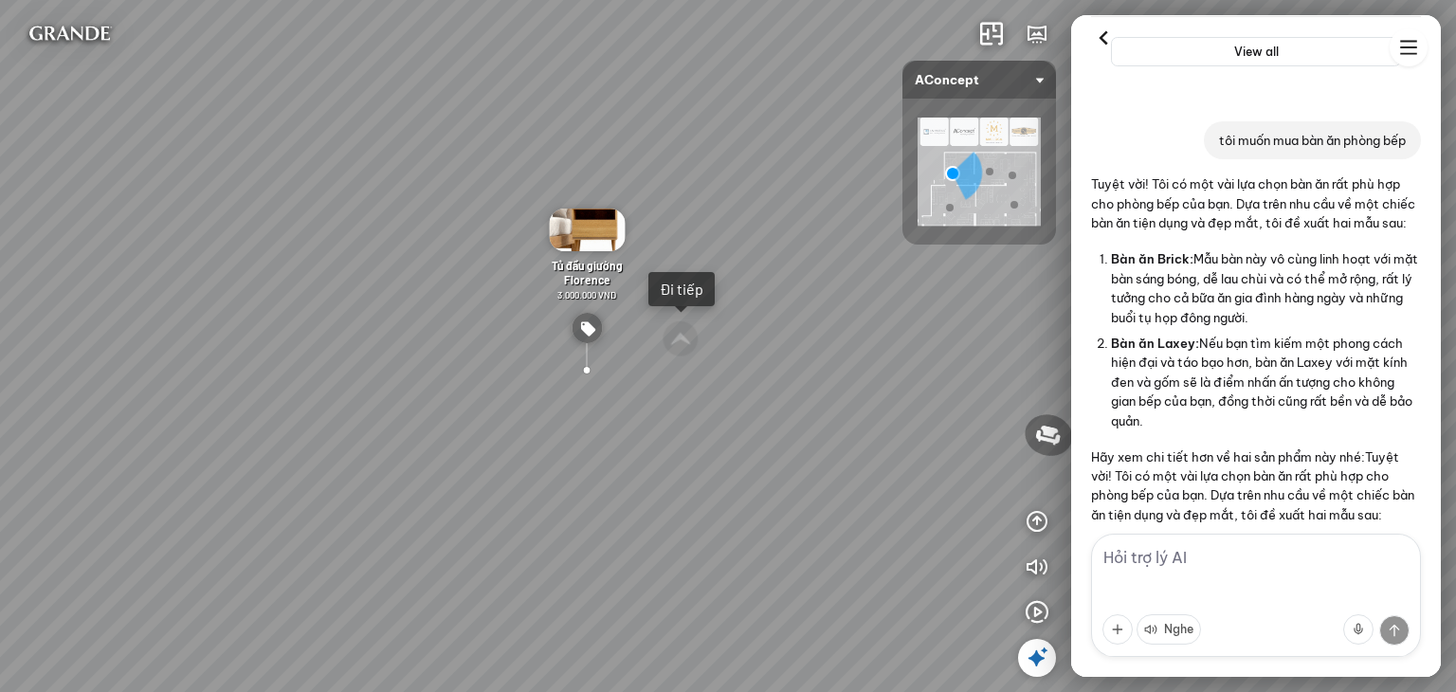
drag, startPoint x: 327, startPoint y: 342, endPoint x: 433, endPoint y: 315, distance: 109.6
click at [421, 315] on div "Tủ đầu giường Florence 3.000.000 VND Bàn Cafe Cadiz 5.500.000 VND Sofa 3 chỗ Su…" at bounding box center [728, 346] width 1456 height 692
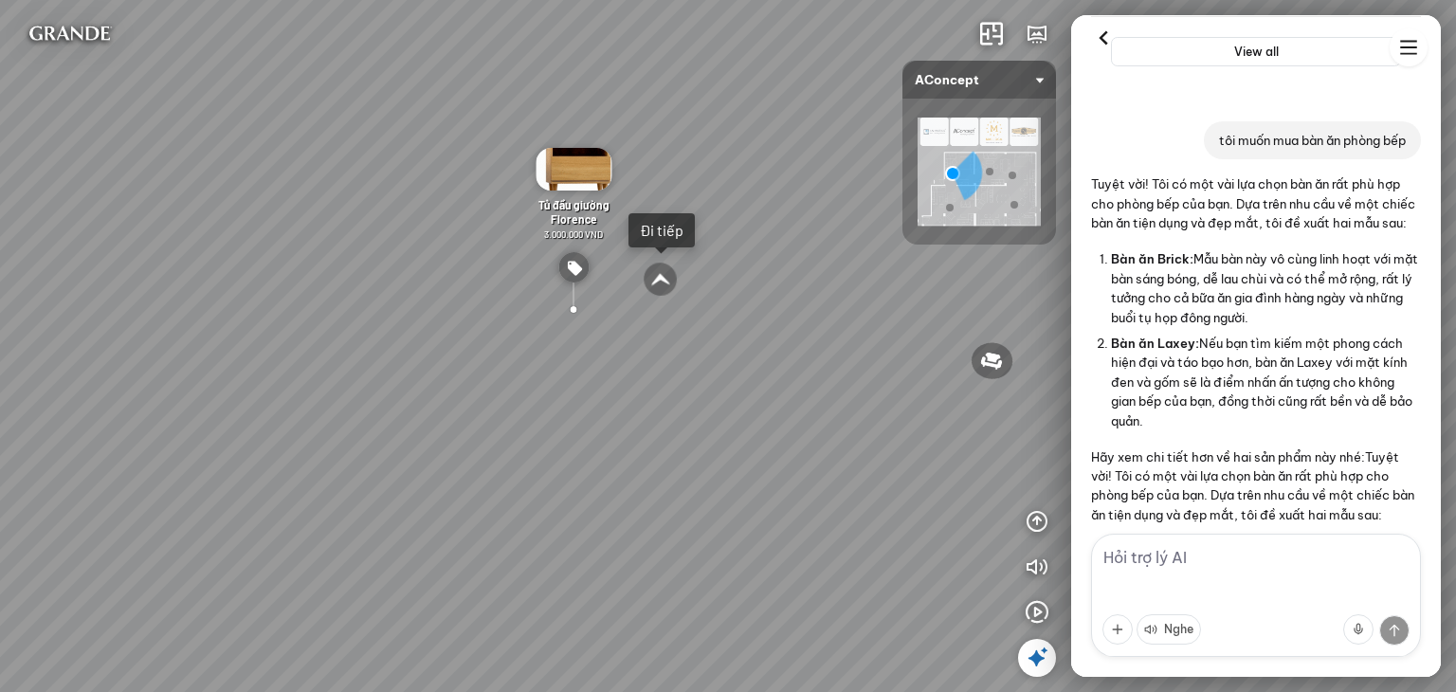
drag, startPoint x: 686, startPoint y: 422, endPoint x: 367, endPoint y: 382, distance: 321.8
click at [372, 382] on div "Tủ đầu giường Florence 3.000.000 VND Bàn Cafe Cadiz 5.500.000 VND Sofa 3 chỗ Su…" at bounding box center [728, 346] width 1456 height 692
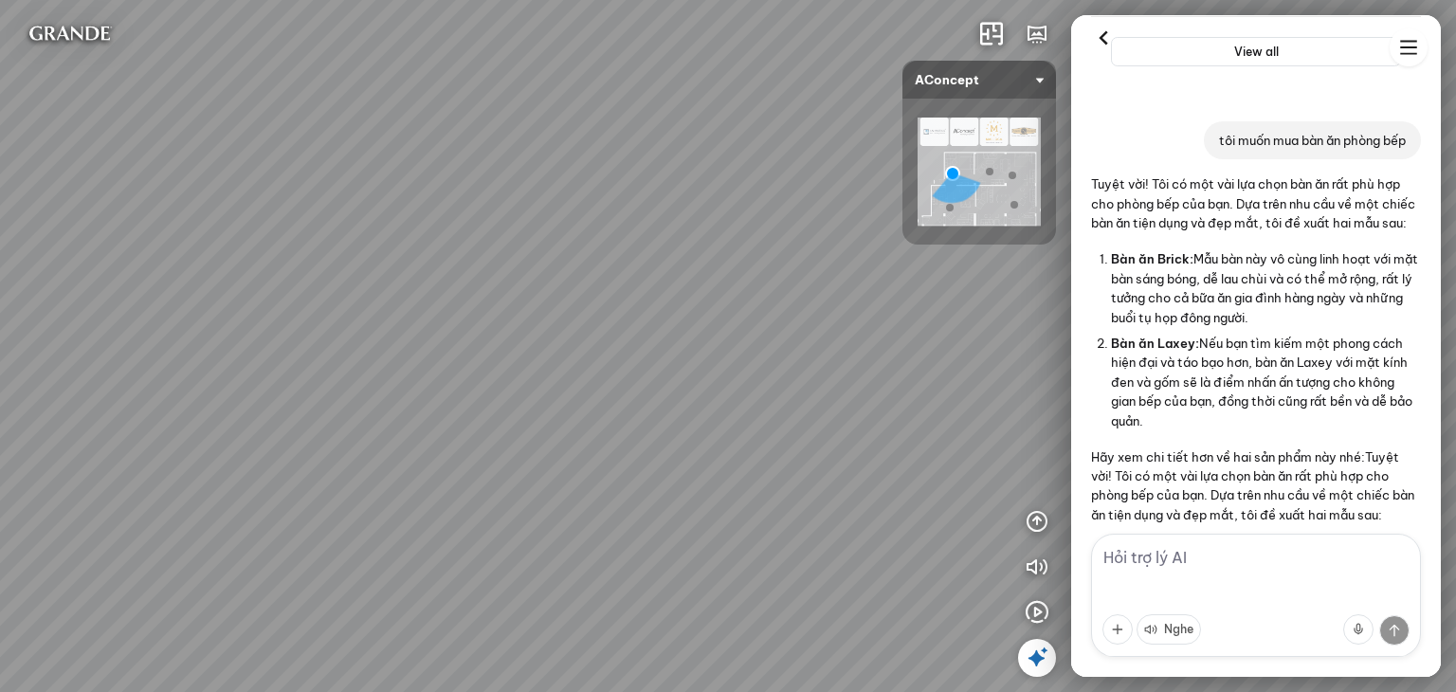
drag, startPoint x: 769, startPoint y: 308, endPoint x: 579, endPoint y: 264, distance: 195.4
click at [580, 264] on div "Tủ đầu giường Florence 3.000.000 VND Bàn Cafe Cadiz 5.500.000 VND Sofa 3 chỗ Su…" at bounding box center [728, 346] width 1456 height 692
drag, startPoint x: 759, startPoint y: 264, endPoint x: 620, endPoint y: 279, distance: 140.0
click at [620, 279] on div "Tủ đầu giường Florence 3.000.000 VND Bàn Cafe Cadiz 5.500.000 VND Sofa 3 chỗ Su…" at bounding box center [728, 346] width 1456 height 692
drag, startPoint x: 699, startPoint y: 312, endPoint x: 694, endPoint y: 370, distance: 58.1
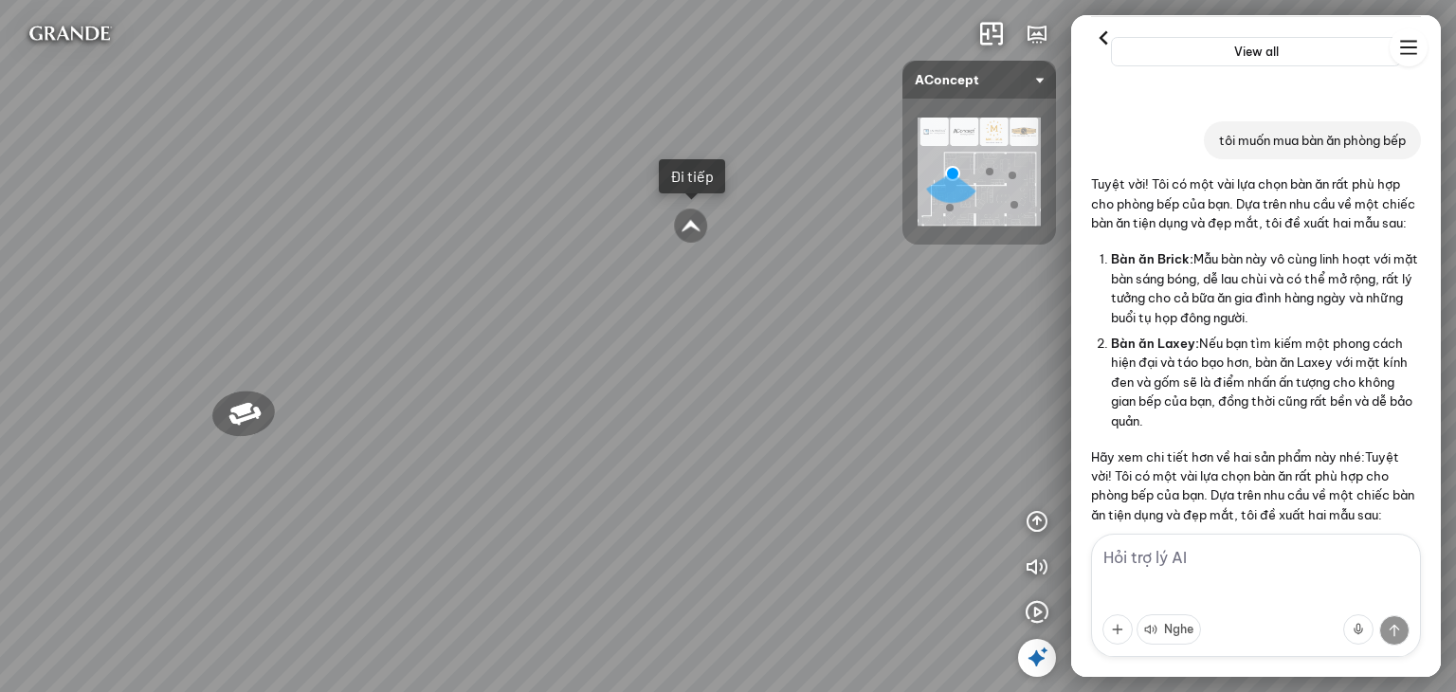
click at [696, 369] on div "Tủ đầu giường Florence 3.000.000 VND Bàn Cafe Cadiz 5.500.000 VND Sofa 3 chỗ Su…" at bounding box center [728, 346] width 1456 height 692
click at [686, 253] on div at bounding box center [687, 254] width 36 height 36
drag, startPoint x: 726, startPoint y: 289, endPoint x: 545, endPoint y: 216, distance: 195.2
click at [550, 219] on div at bounding box center [728, 346] width 1456 height 692
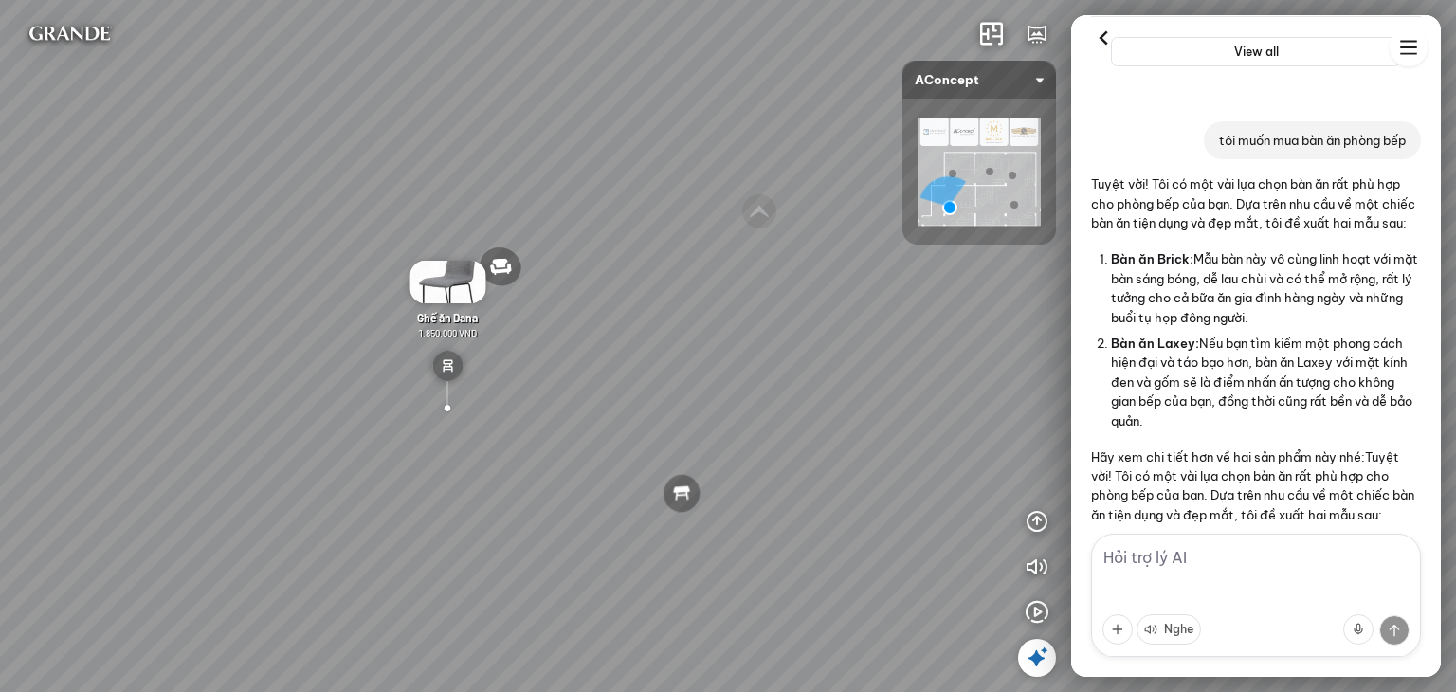
drag, startPoint x: 785, startPoint y: 300, endPoint x: 475, endPoint y: 248, distance: 314.2
click at [480, 249] on div "Sofa góc phải Amery 110.000.000 VND Sofa 2 chỗ Biloxi 15.000.000 VND Sofa góc t…" at bounding box center [728, 346] width 1456 height 692
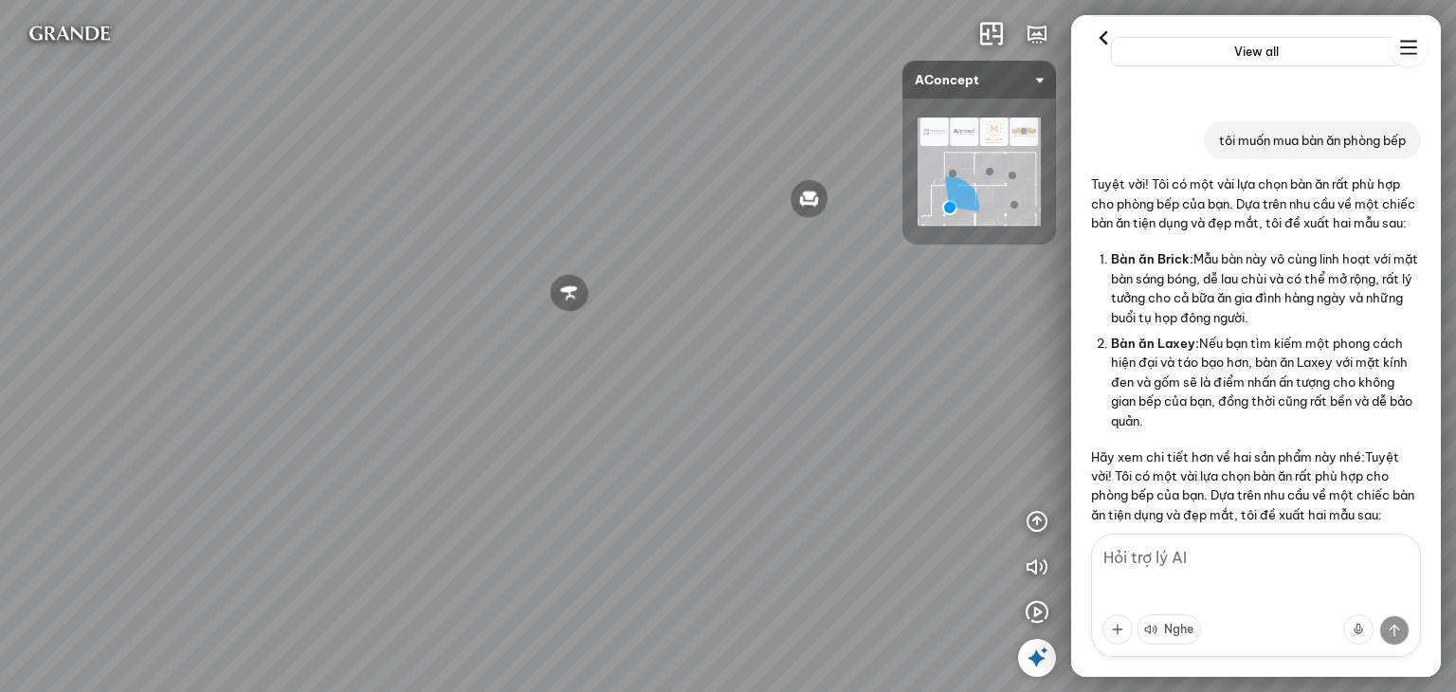
drag, startPoint x: 697, startPoint y: 267, endPoint x: 543, endPoint y: 254, distance: 154.1
click at [543, 254] on div "Sofa góc phải Amery 110.000.000 VND Sofa 2 chỗ Biloxi 15.000.000 VND Sofa góc t…" at bounding box center [728, 346] width 1456 height 692
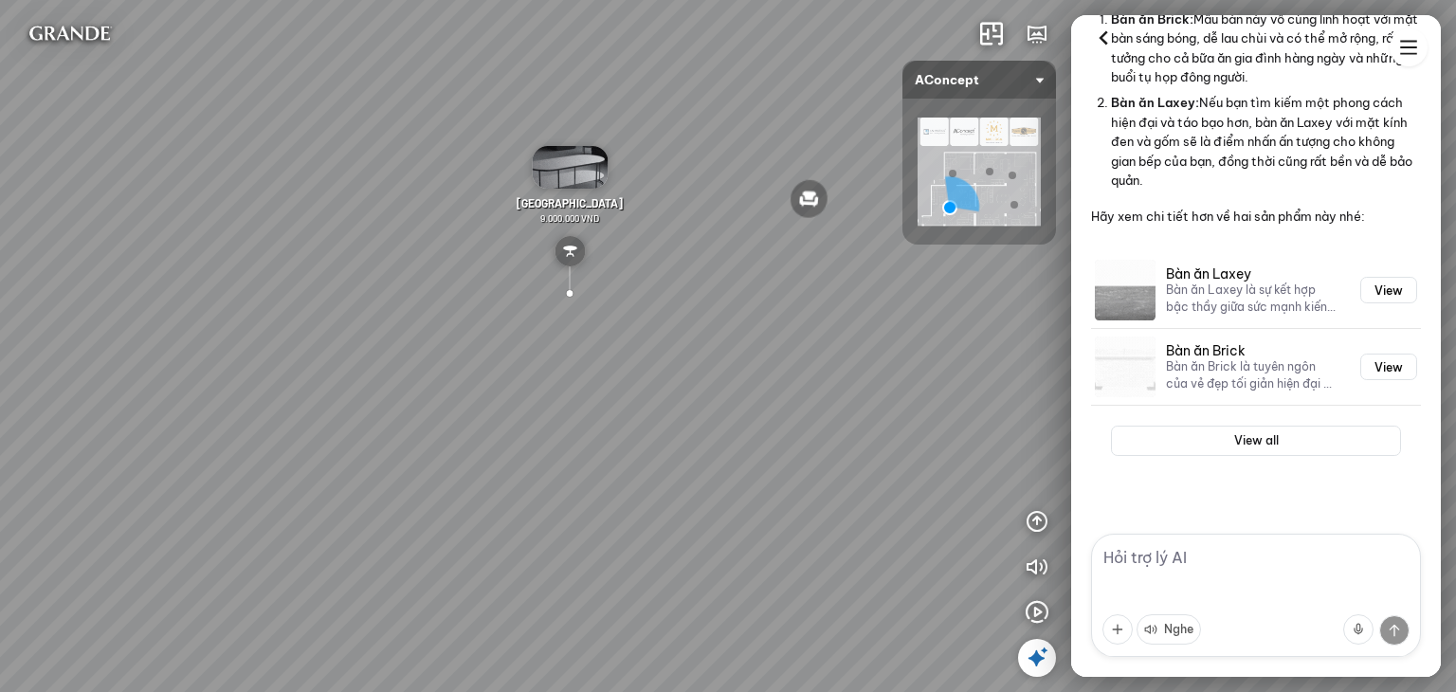
click at [1240, 563] on textarea at bounding box center [1256, 595] width 330 height 123
type textarea "n"
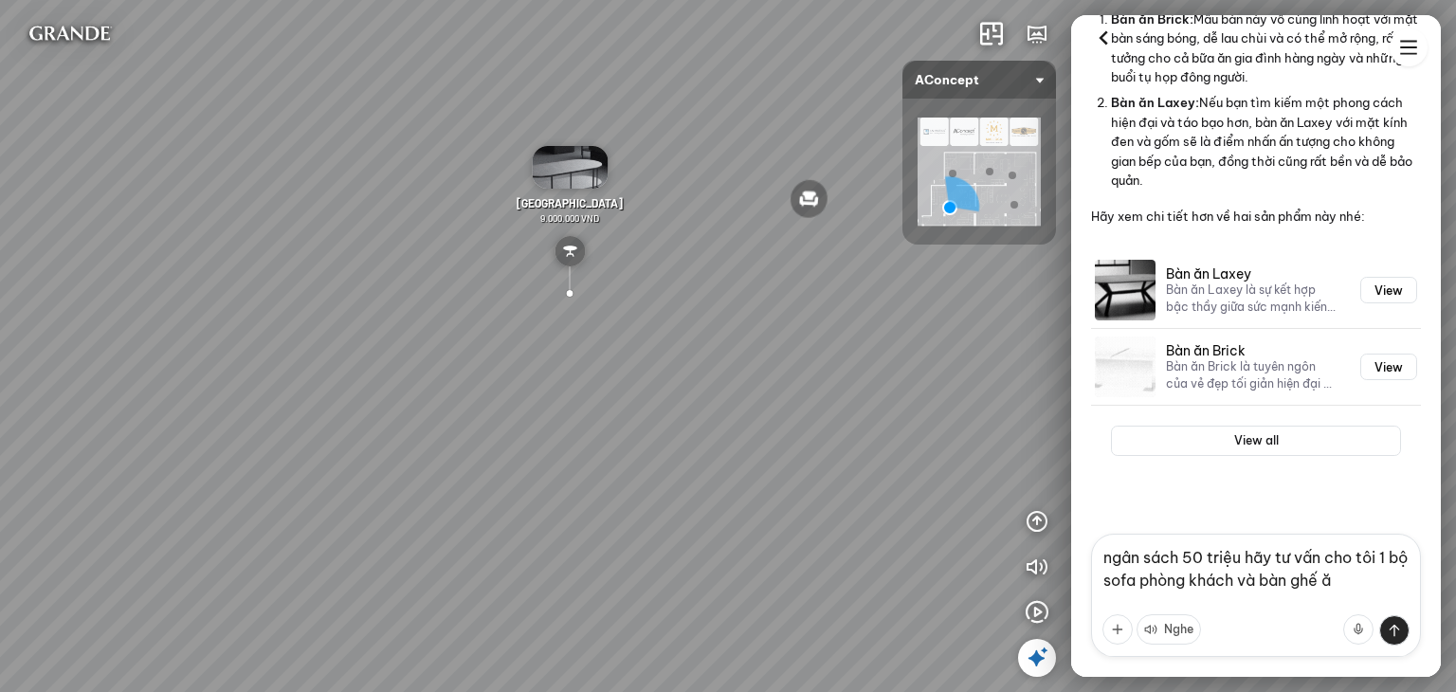
type textarea "ngân sách 50 triệu hãy tư vấn cho tôi 1 bộ sofa phòng khách và bàn ghế ăn"
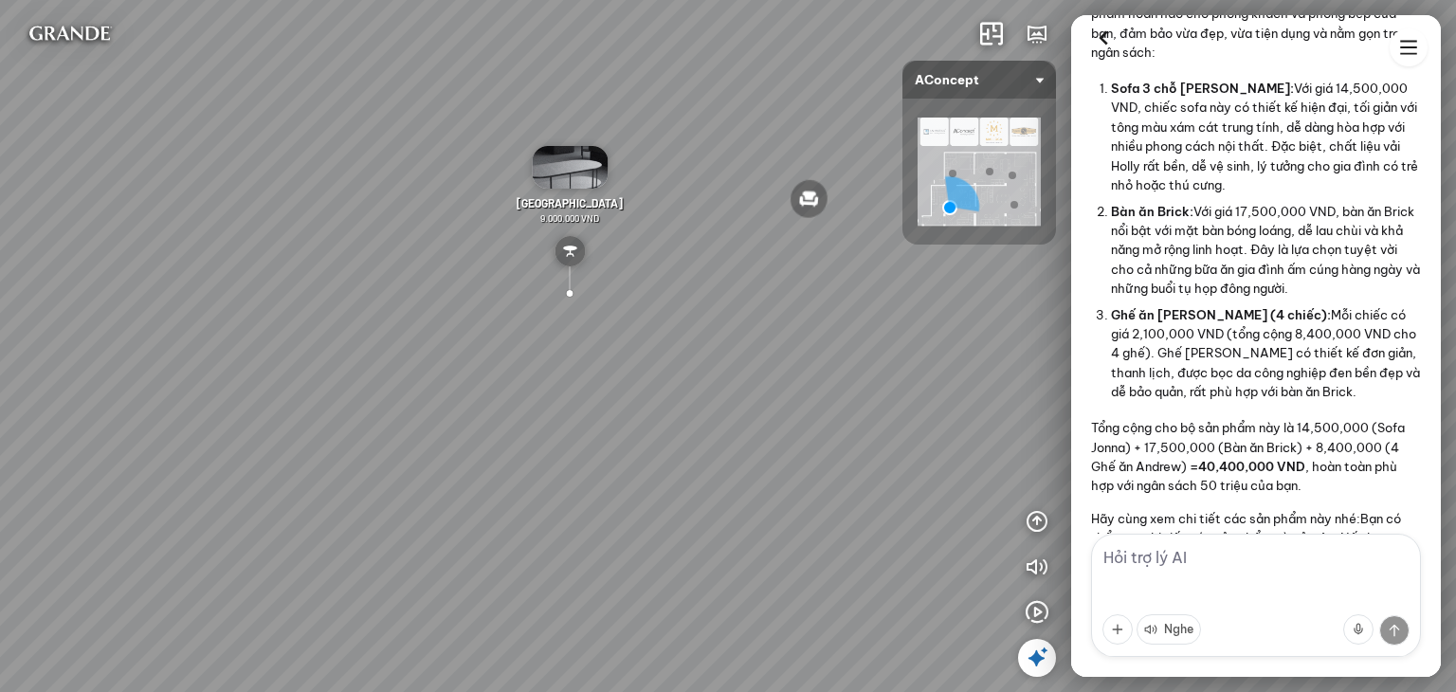
scroll to position [2644, 0]
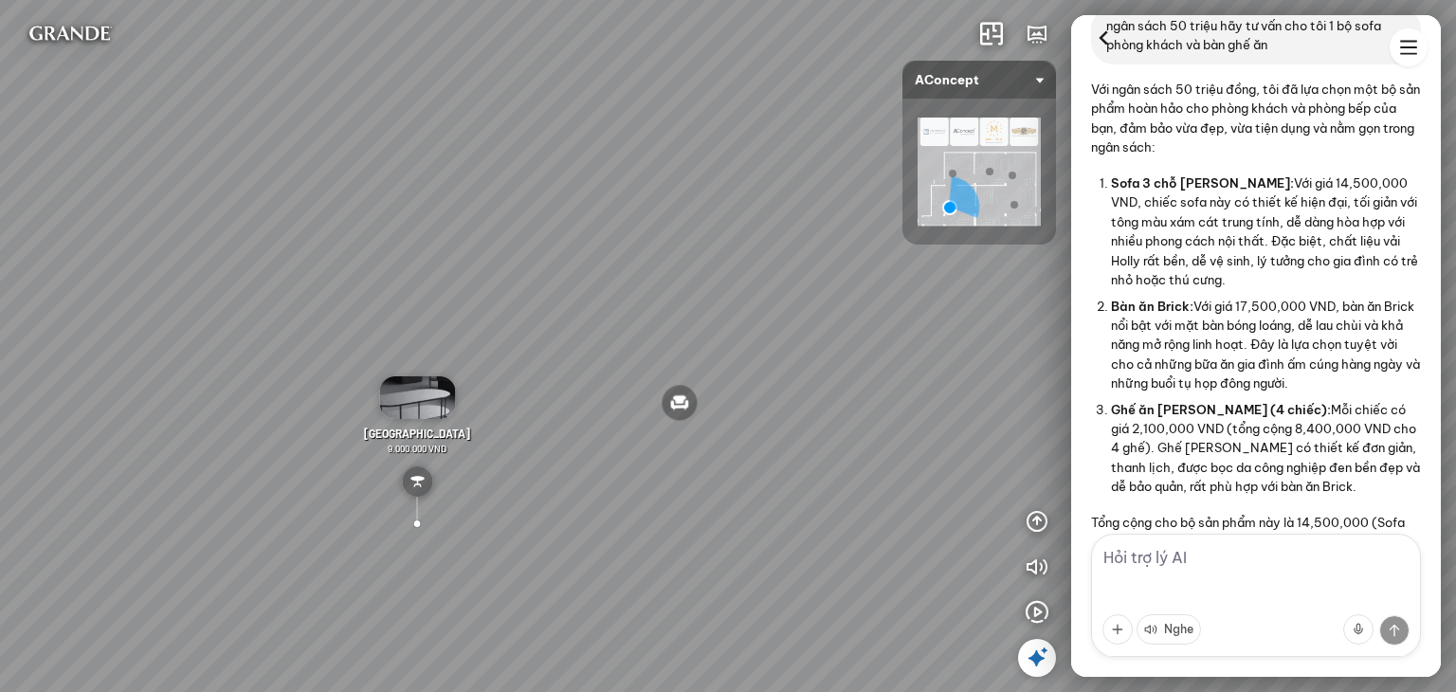
drag, startPoint x: 774, startPoint y: 397, endPoint x: 645, endPoint y: 555, distance: 204.1
click at [645, 555] on div "Sofa góc phải Amery 110.000.000 VND Sofa 2 chỗ Biloxi 15.000.000 VND Sofa góc t…" at bounding box center [728, 346] width 1456 height 692
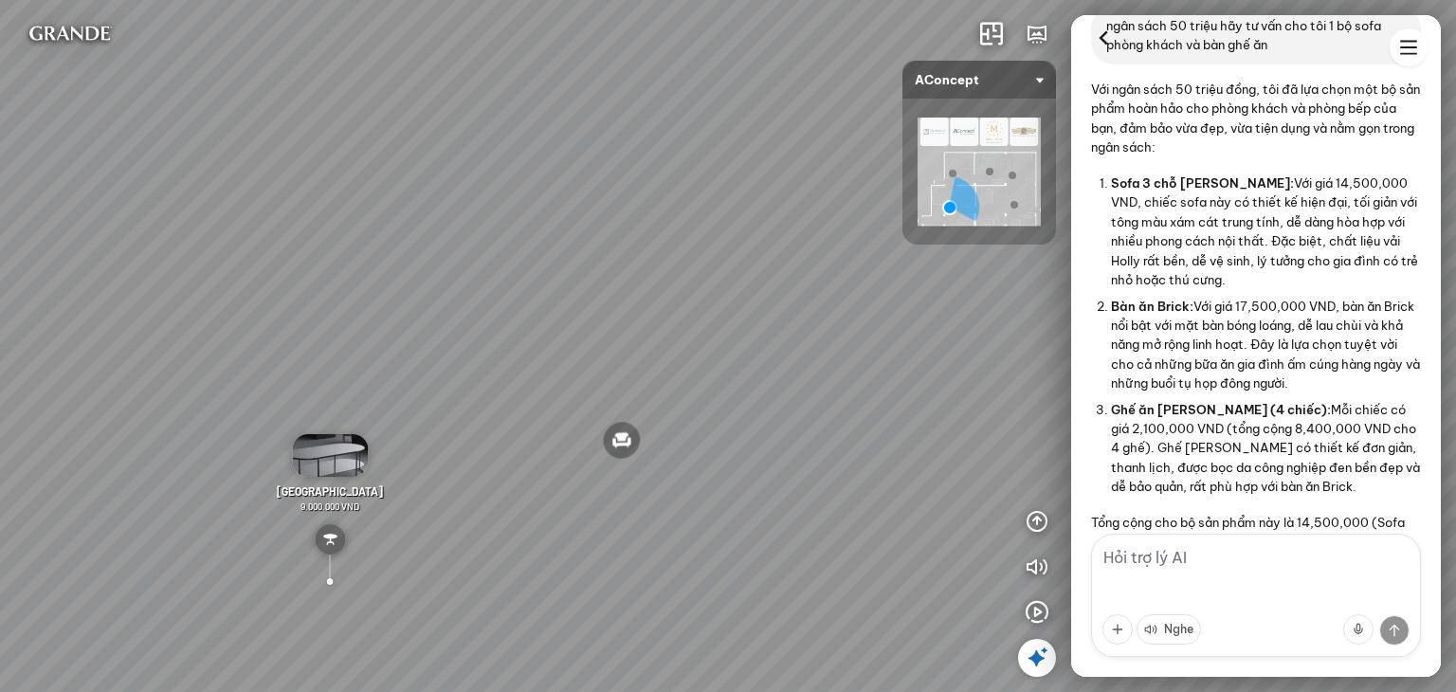
drag, startPoint x: 891, startPoint y: 446, endPoint x: 461, endPoint y: 369, distance: 437.2
click at [461, 369] on div "Sofa góc phải Amery 110.000.000 VND Sofa 2 chỗ Biloxi 15.000.000 VND Sofa góc t…" at bounding box center [728, 346] width 1456 height 692
drag, startPoint x: 642, startPoint y: 376, endPoint x: 355, endPoint y: 371, distance: 286.2
click at [355, 371] on div "Sofa góc phải Amery 110.000.000 VND Sofa 2 chỗ Biloxi 15.000.000 VND Sofa góc t…" at bounding box center [728, 346] width 1456 height 692
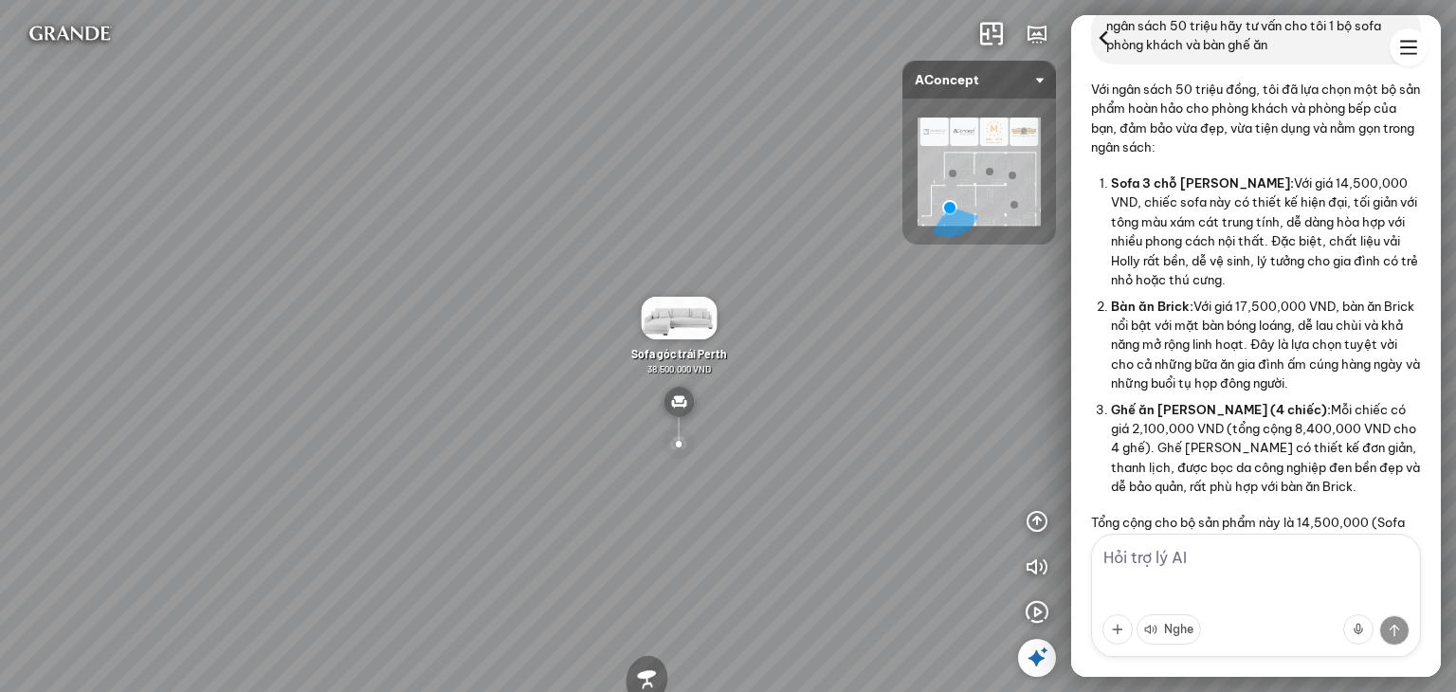
drag, startPoint x: 673, startPoint y: 388, endPoint x: 812, endPoint y: 414, distance: 141.8
click at [785, 410] on div "Sofa góc phải Amery 110.000.000 VND Sofa 2 chỗ Biloxi 15.000.000 VND Sofa góc t…" at bounding box center [728, 346] width 1456 height 692
drag, startPoint x: 493, startPoint y: 345, endPoint x: 743, endPoint y: 378, distance: 252.4
click at [738, 378] on div "Sofa góc phải Amery 110.000.000 VND Sofa 2 chỗ Biloxi 15.000.000 VND Sofa góc t…" at bounding box center [728, 346] width 1456 height 692
drag, startPoint x: 557, startPoint y: 371, endPoint x: 678, endPoint y: 379, distance: 120.6
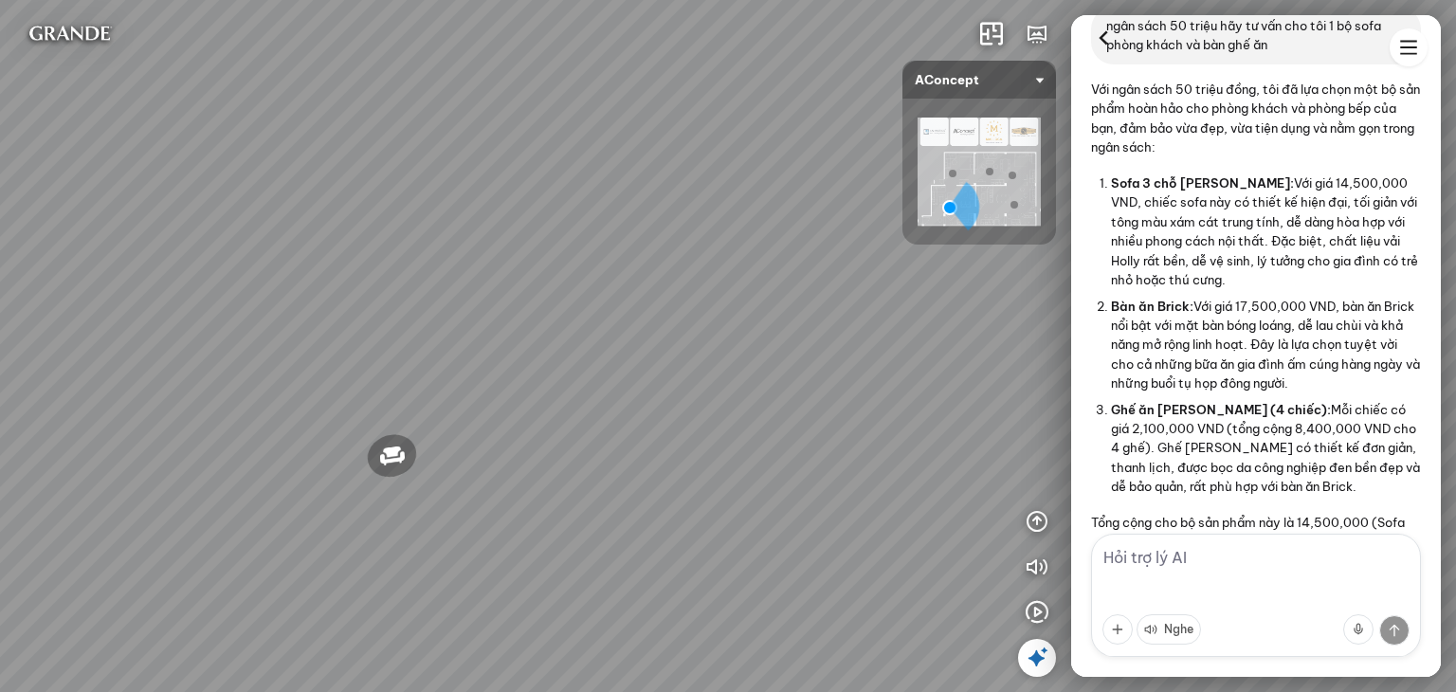
click at [678, 379] on div "Sofa góc phải Amery 110.000.000 VND Sofa 2 chỗ Biloxi 15.000.000 VND Sofa góc t…" at bounding box center [728, 346] width 1456 height 692
drag, startPoint x: 682, startPoint y: 369, endPoint x: 886, endPoint y: 280, distance: 222.0
click at [845, 284] on div "Sofa góc phải Amery 110.000.000 VND Sofa 2 chỗ Biloxi 15.000.000 VND Sofa góc t…" at bounding box center [728, 346] width 1456 height 692
click at [1106, 35] on icon at bounding box center [1103, 38] width 28 height 28
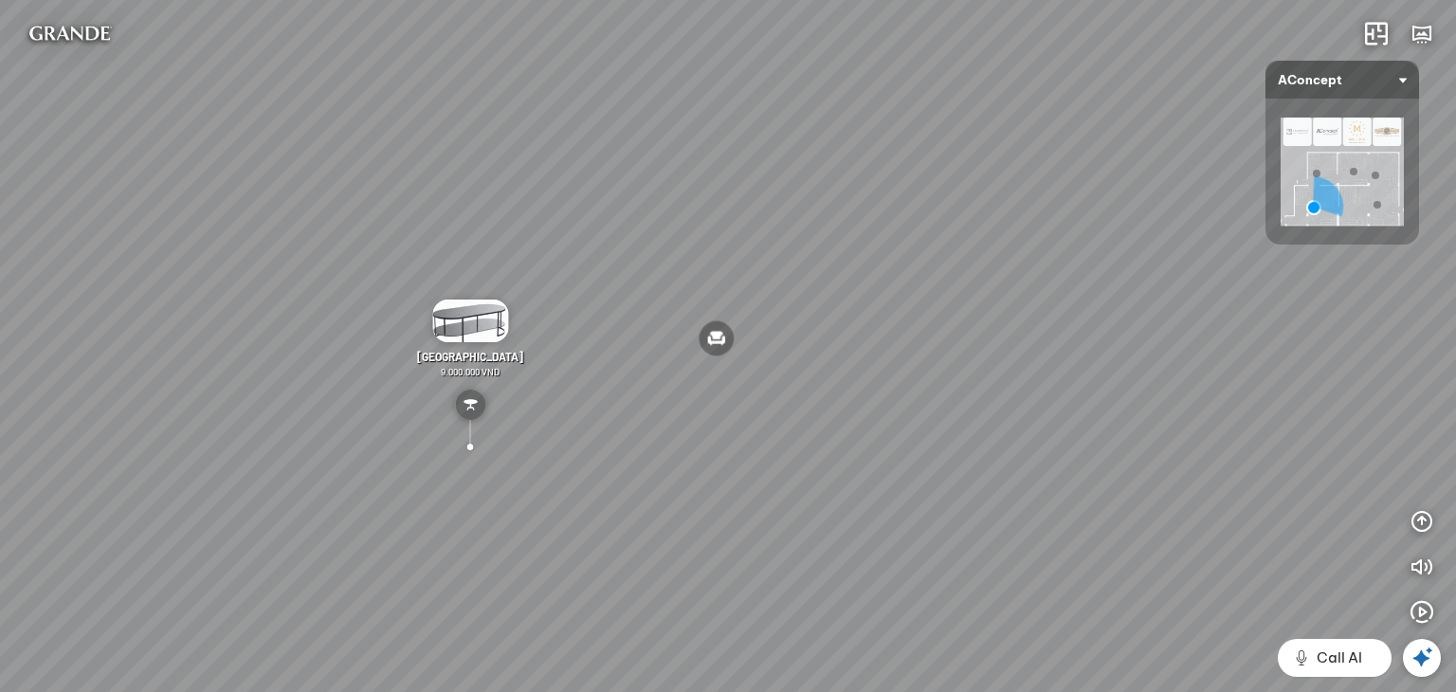
scroll to position [31909, 0]
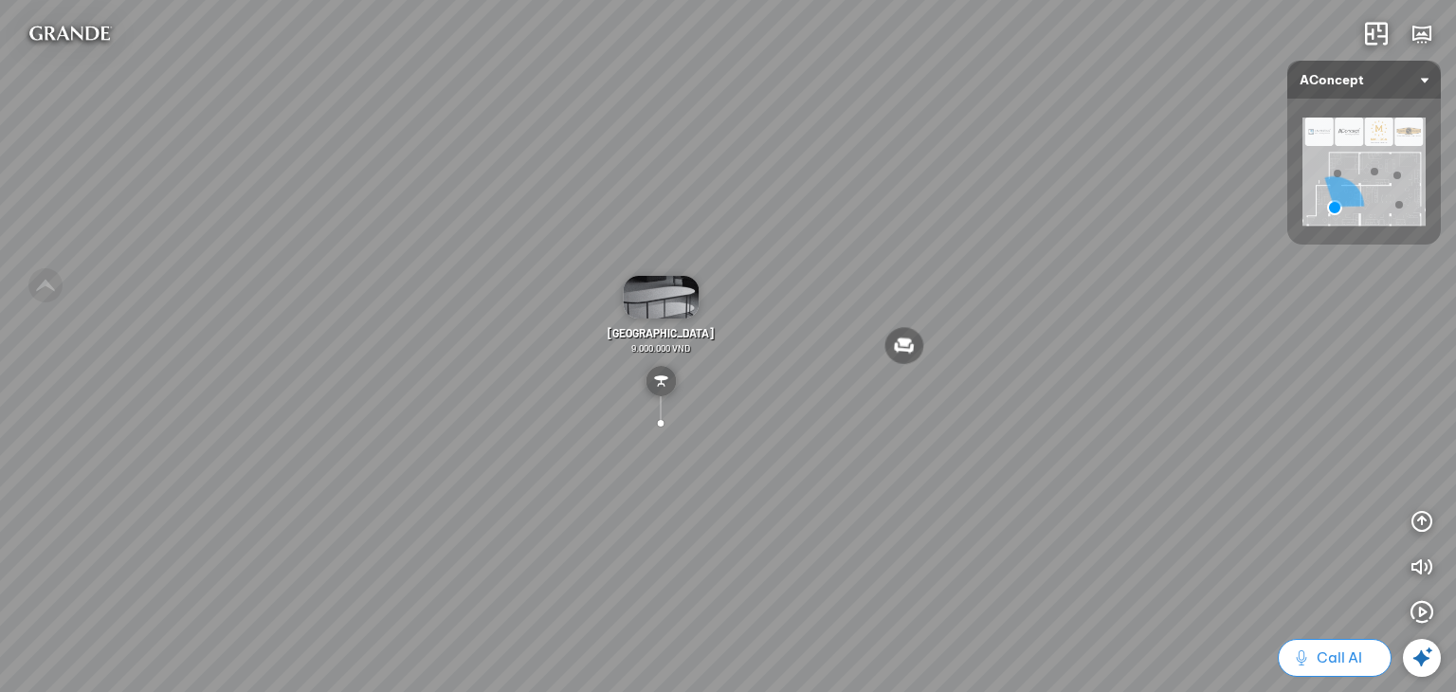
click at [1354, 660] on span "Call AI" at bounding box center [1338, 657] width 45 height 23
click at [1417, 605] on icon "button" at bounding box center [1421, 612] width 23 height 23
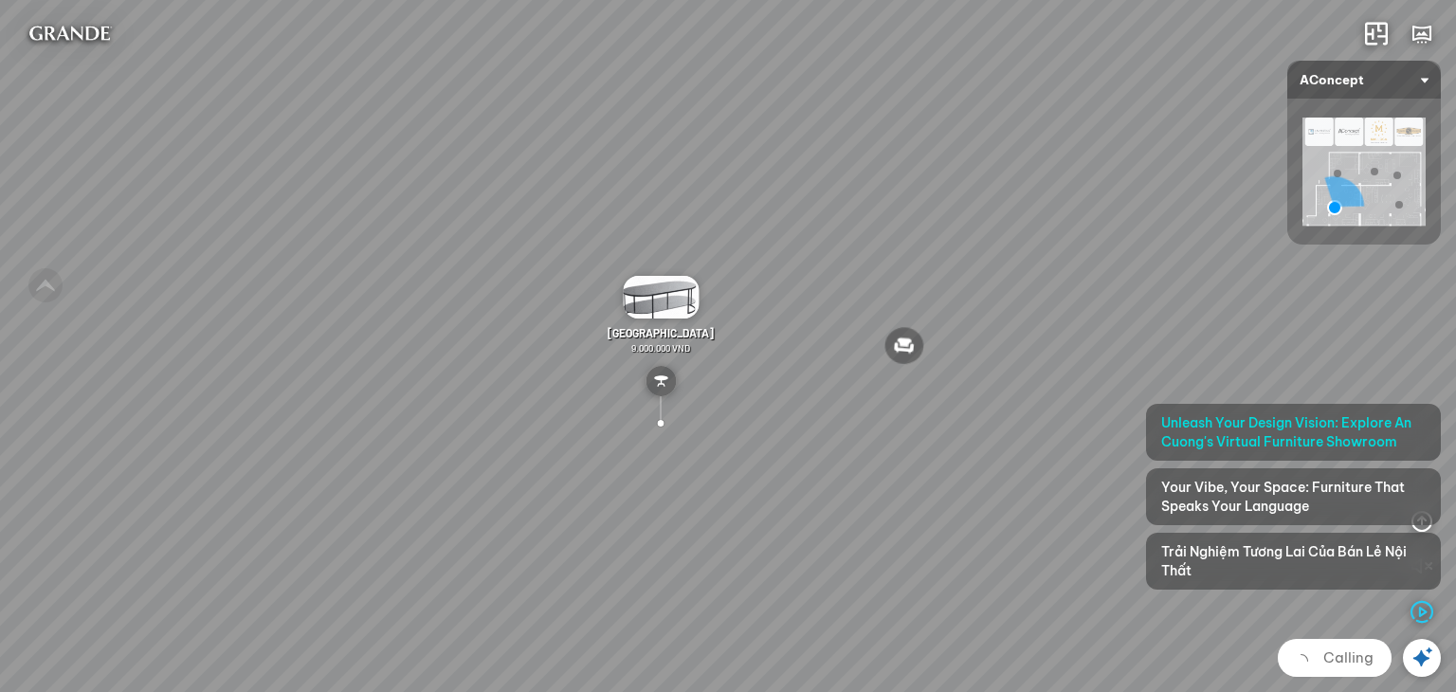
click at [1338, 651] on div "Calling" at bounding box center [1334, 658] width 114 height 38
click at [1313, 663] on div "Calling" at bounding box center [1334, 658] width 114 height 38
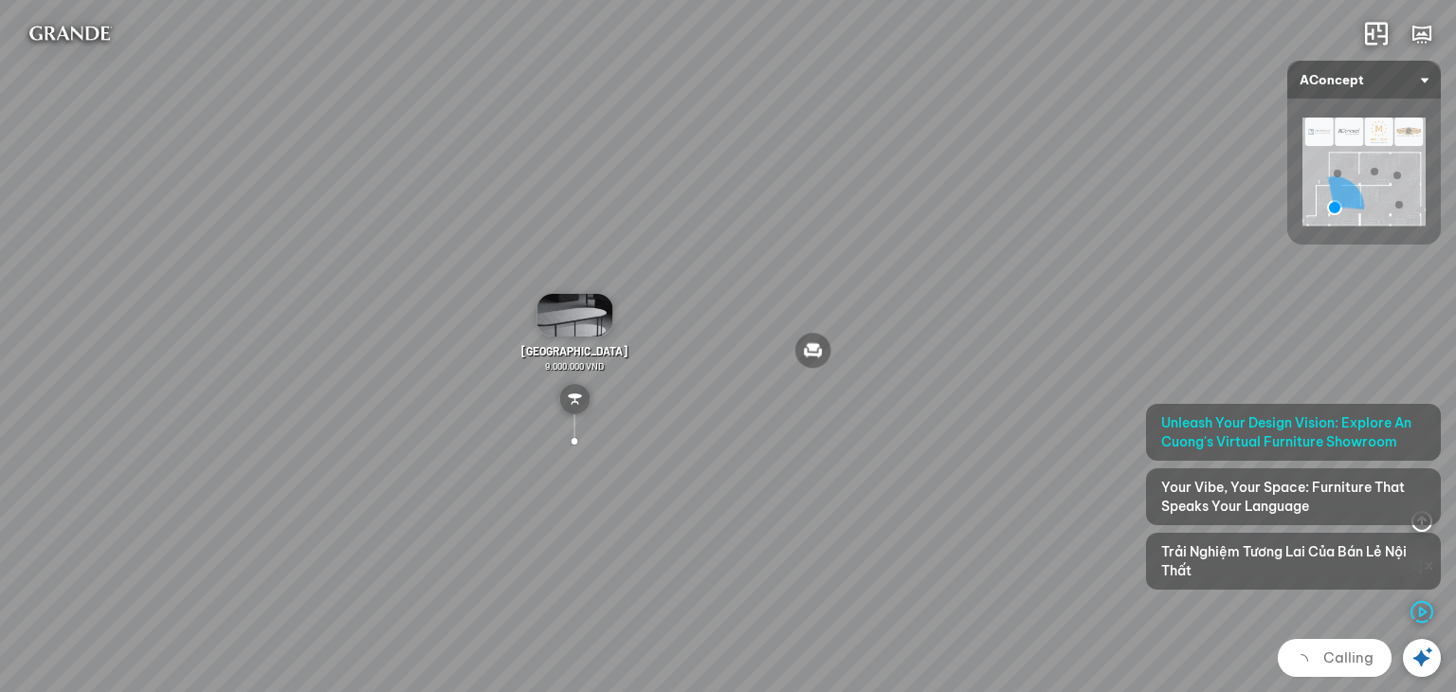
drag, startPoint x: 913, startPoint y: 364, endPoint x: 561, endPoint y: 403, distance: 353.7
click at [561, 403] on div "Sofa góc phải Amery 110.000.000 VND Sofa 2 chỗ Biloxi 15.000.000 VND Sofa góc t…" at bounding box center [728, 346] width 1456 height 692
drag, startPoint x: 1186, startPoint y: 345, endPoint x: 977, endPoint y: 372, distance: 211.2
click at [963, 369] on div "Sofa góc phải Amery 110.000.000 VND Sofa 2 chỗ Biloxi 15.000.000 VND Sofa góc t…" at bounding box center [728, 346] width 1456 height 692
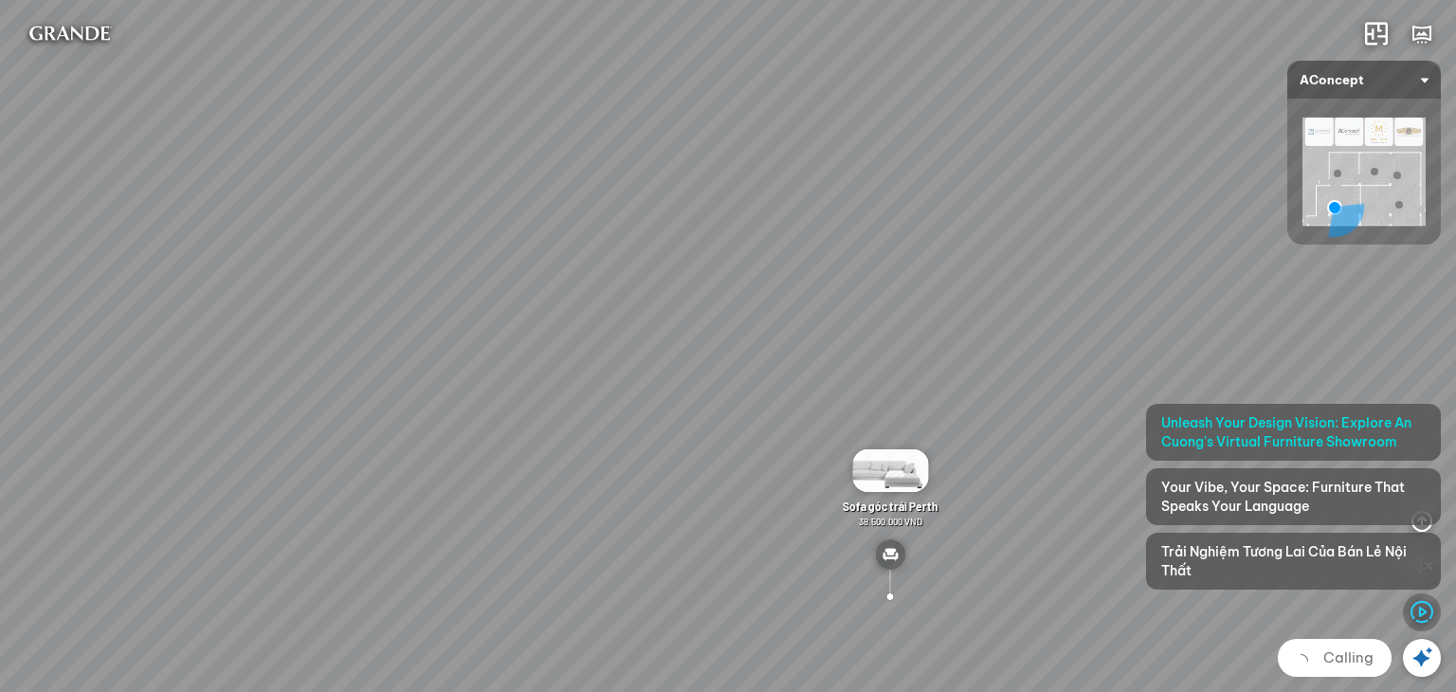
click at [1420, 612] on icon "button" at bounding box center [1421, 612] width 23 height 23
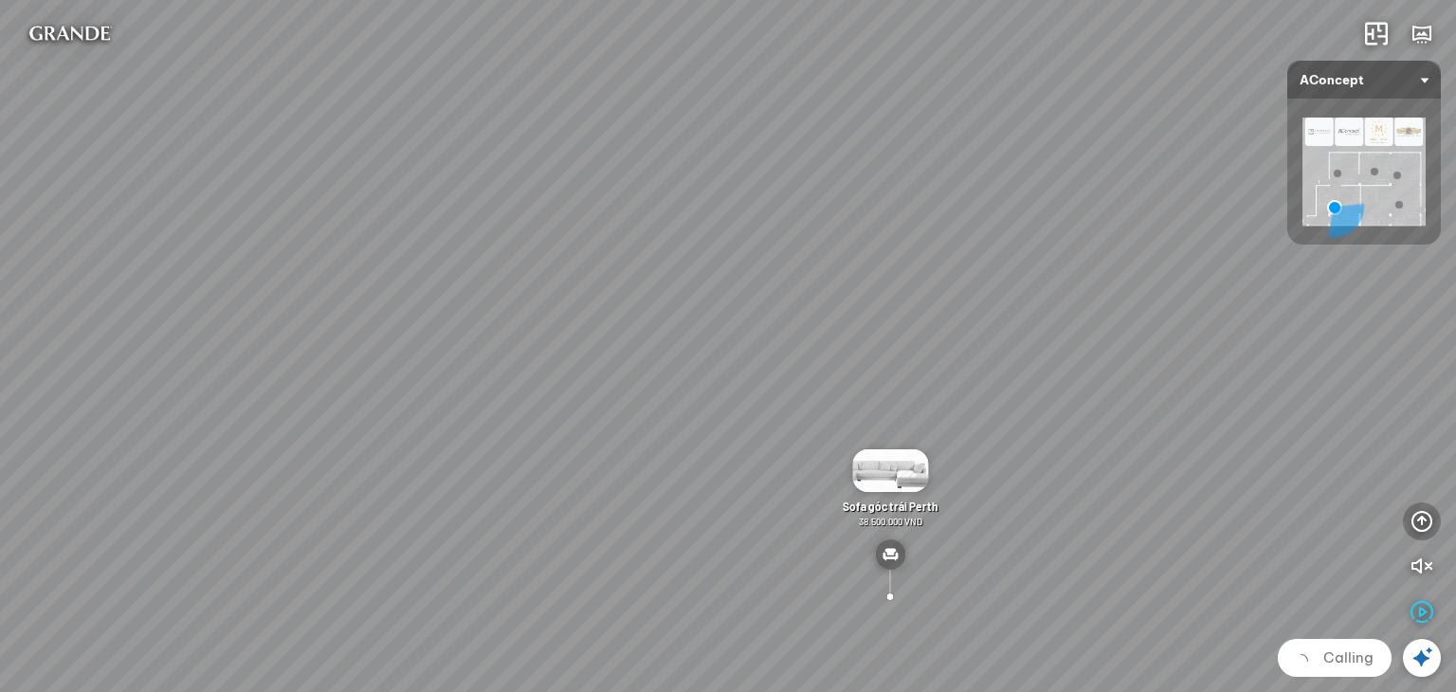
click at [1414, 529] on icon "button" at bounding box center [1421, 521] width 23 height 23
drag, startPoint x: 773, startPoint y: 426, endPoint x: 606, endPoint y: 347, distance: 184.8
click at [606, 354] on div "Sofa góc phải Amery 110.000.000 VND Sofa 2 chỗ Biloxi 15.000.000 VND Sofa góc t…" at bounding box center [728, 346] width 1456 height 692
drag, startPoint x: 743, startPoint y: 394, endPoint x: 713, endPoint y: 291, distance: 107.7
click at [682, 298] on div "Sofa góc phải Amery 110.000.000 VND Sofa 2 chỗ Biloxi 15.000.000 VND Sofa góc t…" at bounding box center [728, 346] width 1456 height 692
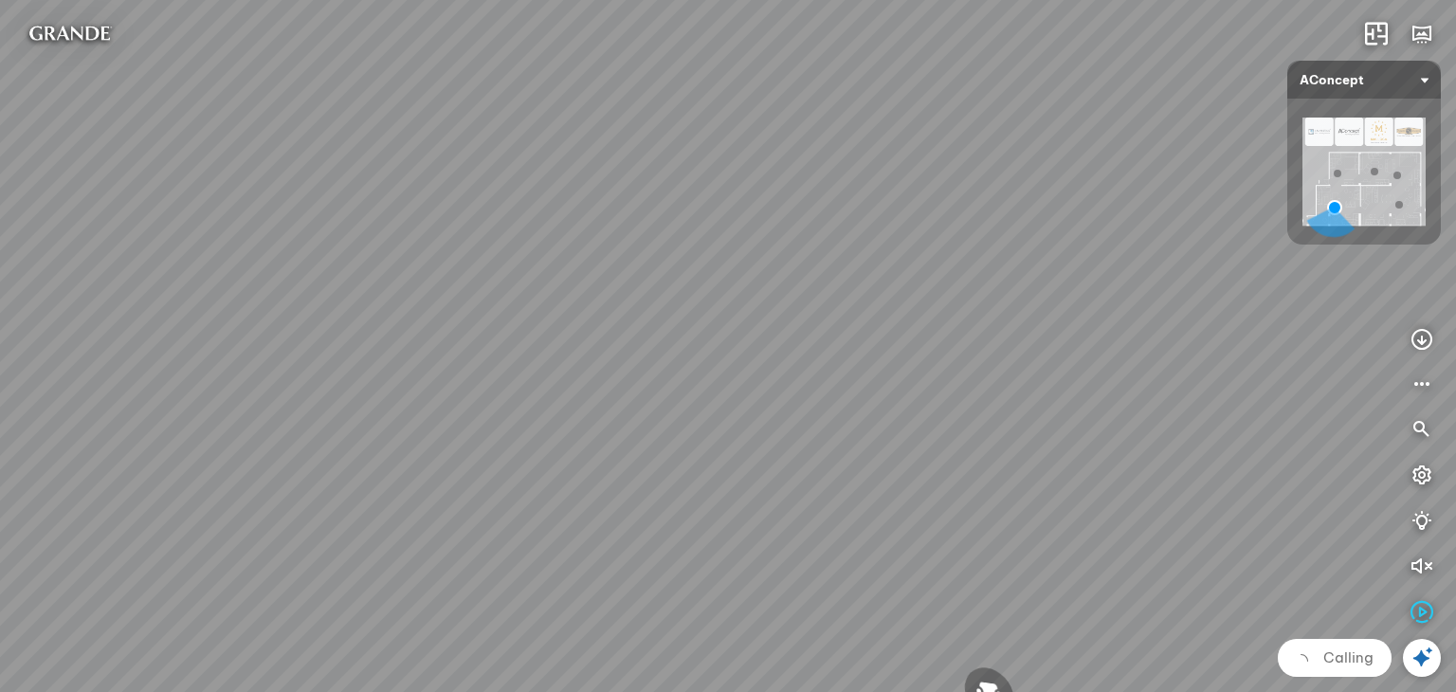
drag, startPoint x: 915, startPoint y: 426, endPoint x: 715, endPoint y: 312, distance: 231.3
click at [716, 313] on div "Sofa góc phải Amery 110.000.000 VND Sofa 2 chỗ Biloxi 15.000.000 VND Sofa góc t…" at bounding box center [728, 346] width 1456 height 692
drag, startPoint x: 811, startPoint y: 399, endPoint x: 651, endPoint y: 295, distance: 191.1
click at [645, 296] on div "Sofa góc phải Amery 110.000.000 VND Sofa 2 chỗ Biloxi 15.000.000 VND Sofa góc t…" at bounding box center [728, 346] width 1456 height 692
drag, startPoint x: 771, startPoint y: 317, endPoint x: 679, endPoint y: 274, distance: 102.2
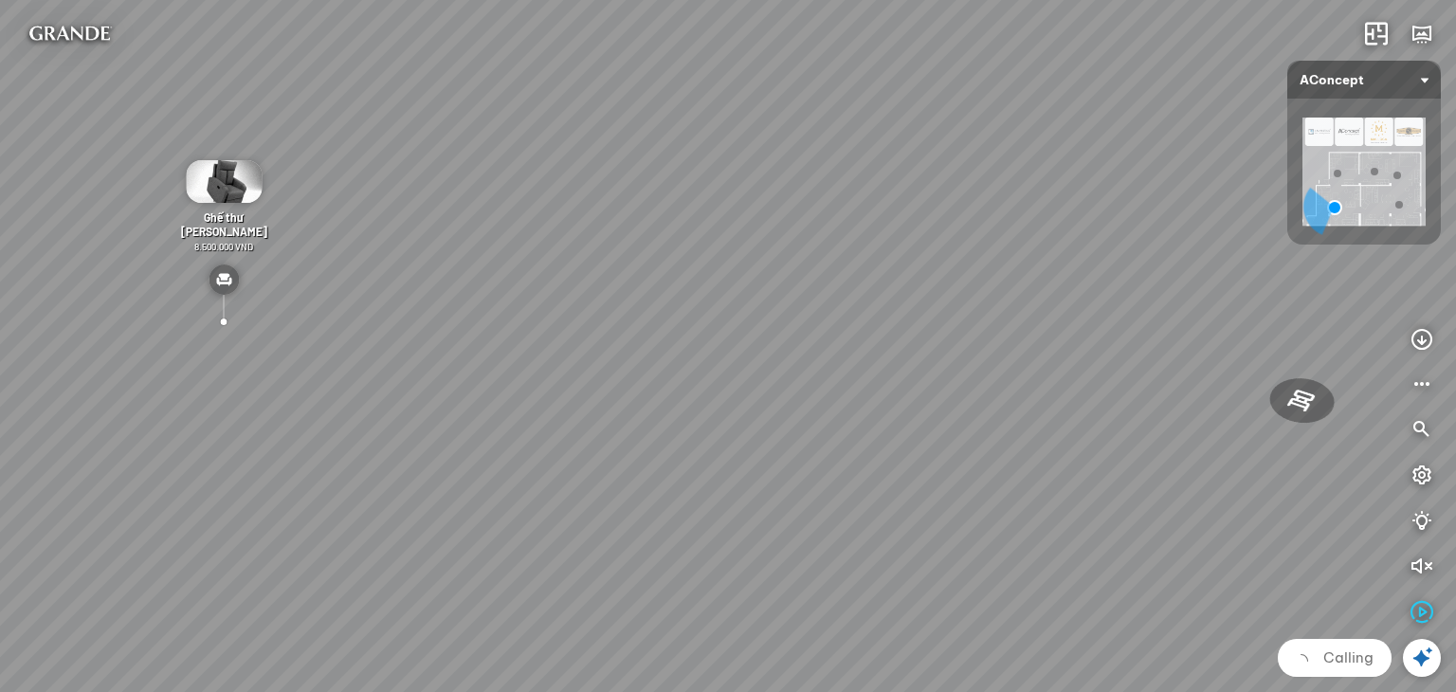
click at [679, 274] on div "Sofa góc phải Amery 110.000.000 VND Sofa 2 chỗ Biloxi 15.000.000 VND Sofa góc t…" at bounding box center [728, 346] width 1456 height 692
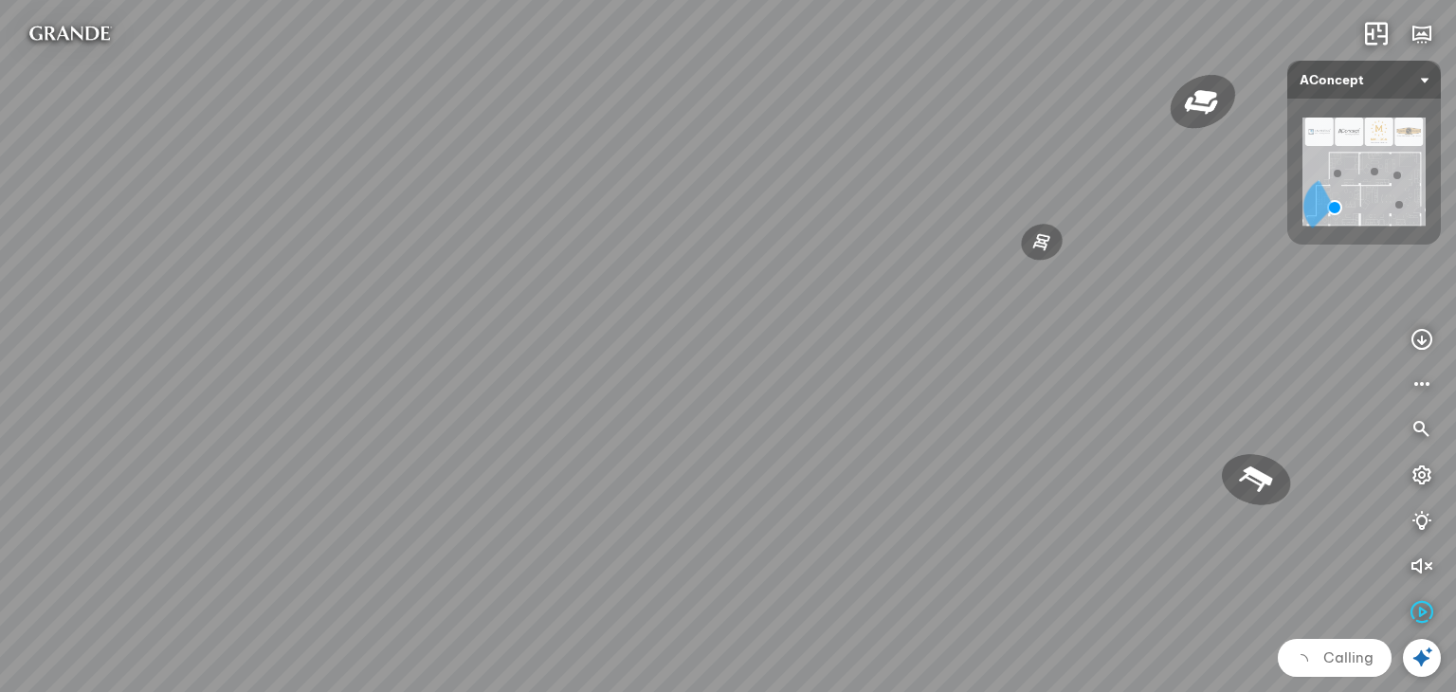
drag, startPoint x: 811, startPoint y: 321, endPoint x: 800, endPoint y: 319, distance: 11.5
click at [800, 319] on div "Sofa góc phải Amery 110.000.000 VND Sofa 2 chỗ Biloxi 15.000.000 VND Sofa góc t…" at bounding box center [728, 346] width 1456 height 692
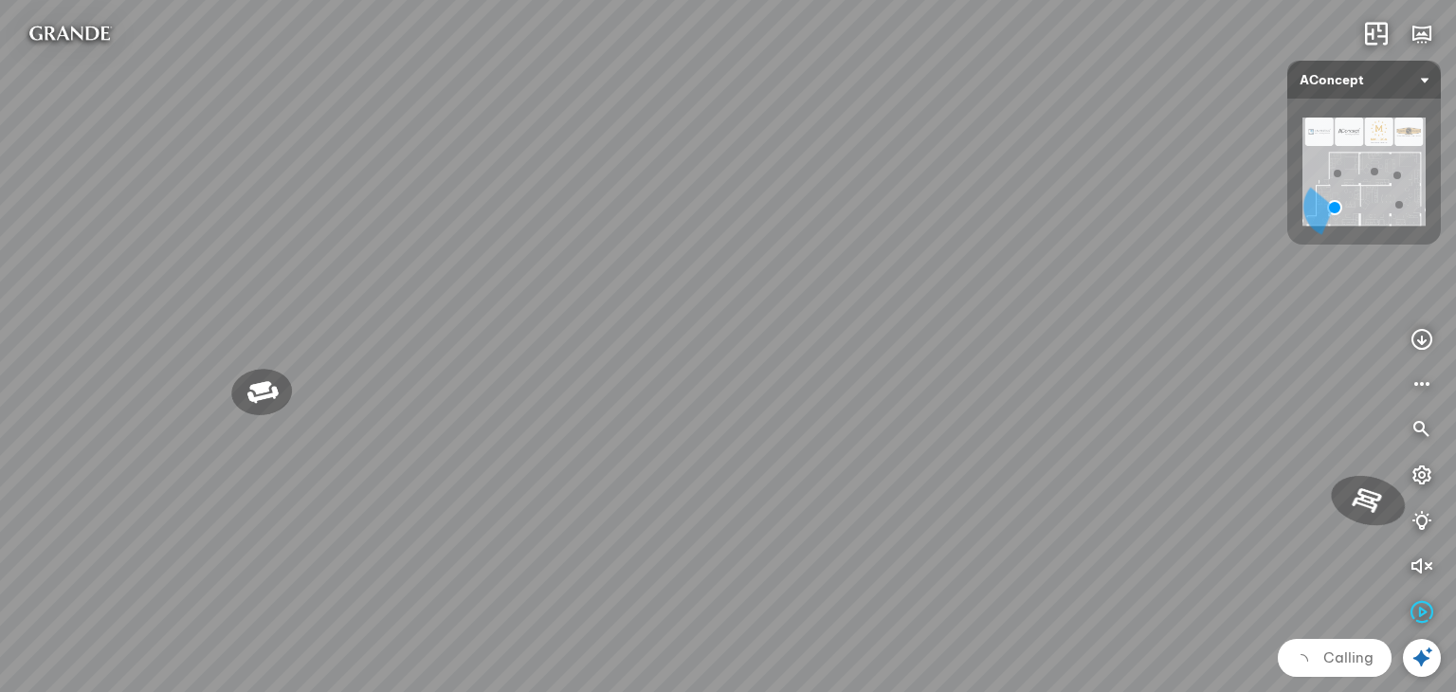
drag, startPoint x: 715, startPoint y: 317, endPoint x: 989, endPoint y: 510, distance: 335.5
click at [987, 509] on div "Sofa góc phải Amery 110.000.000 VND Sofa 2 chỗ Biloxi 15.000.000 VND Sofa góc t…" at bounding box center [728, 346] width 1456 height 692
drag, startPoint x: 808, startPoint y: 407, endPoint x: 930, endPoint y: 487, distance: 145.6
click at [930, 487] on div "Sofa góc phải Amery 110.000.000 VND Sofa 2 chỗ Biloxi 15.000.000 VND Sofa góc t…" at bounding box center [728, 346] width 1456 height 692
drag, startPoint x: 925, startPoint y: 418, endPoint x: 914, endPoint y: 460, distance: 43.2
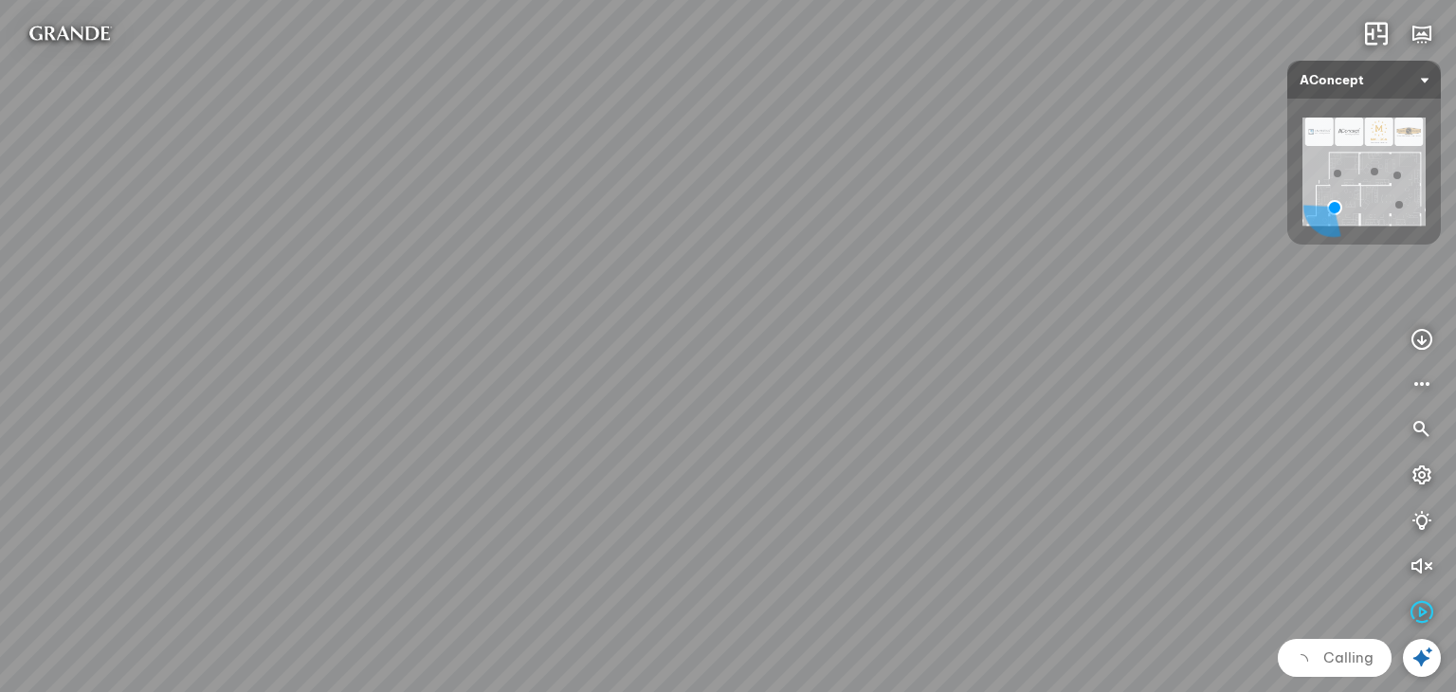
click at [915, 469] on div "Sofa góc phải Amery 110.000.000 VND Sofa 2 chỗ Biloxi 15.000.000 VND Sofa góc t…" at bounding box center [728, 346] width 1456 height 692
drag, startPoint x: 1023, startPoint y: 370, endPoint x: 1062, endPoint y: 397, distance: 47.6
click at [1062, 397] on div "Sofa góc phải Amery 110.000.000 VND Sofa 2 chỗ Biloxi 15.000.000 VND Sofa góc t…" at bounding box center [728, 346] width 1456 height 692
click at [1414, 33] on icon "button" at bounding box center [1421, 34] width 23 height 23
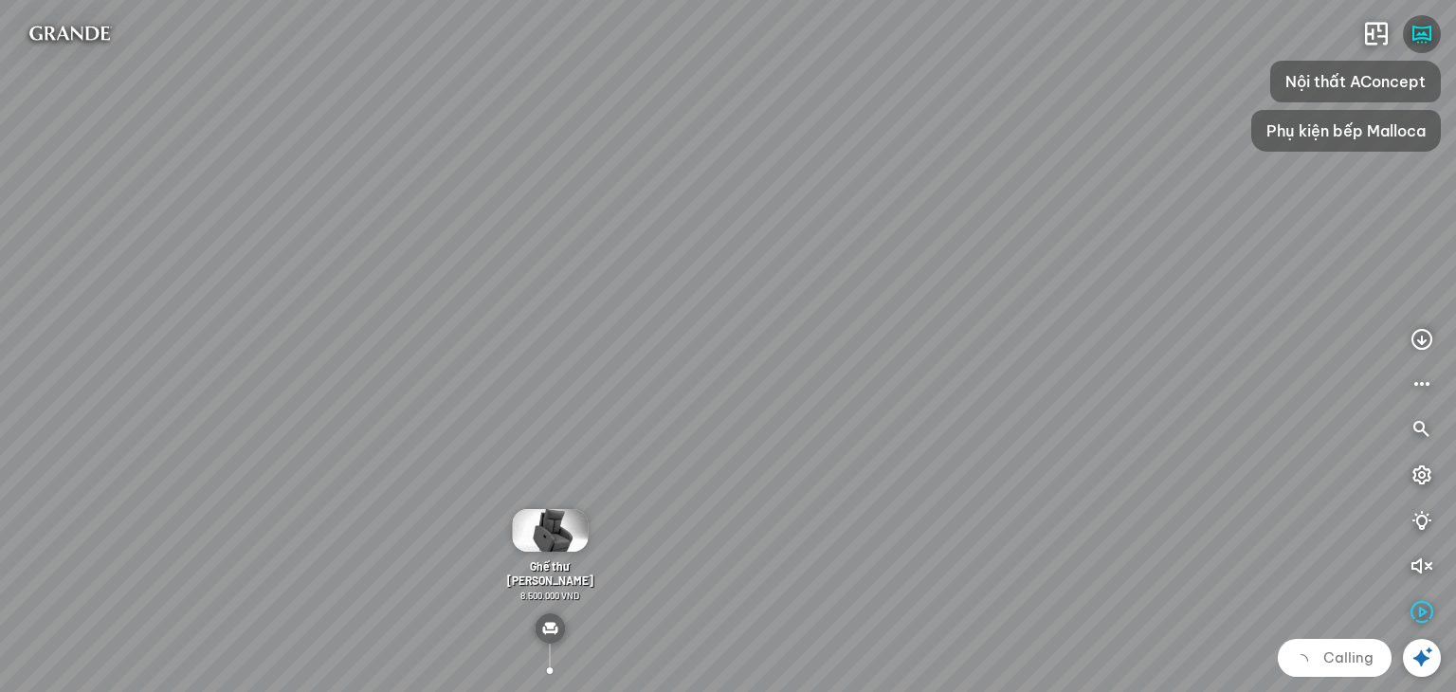
drag, startPoint x: 1018, startPoint y: 336, endPoint x: 675, endPoint y: 296, distance: 345.5
click at [687, 297] on div "Sofa góc phải Amery 110.000.000 VND Sofa 2 chỗ Biloxi 15.000.000 VND Sofa góc t…" at bounding box center [728, 346] width 1456 height 692
drag, startPoint x: 906, startPoint y: 318, endPoint x: 663, endPoint y: 312, distance: 242.7
click at [663, 312] on div "Sofa góc phải Amery 110.000.000 VND Sofa 2 chỗ Biloxi 15.000.000 VND Sofa góc t…" at bounding box center [728, 346] width 1456 height 692
drag, startPoint x: 826, startPoint y: 327, endPoint x: 751, endPoint y: 317, distance: 75.5
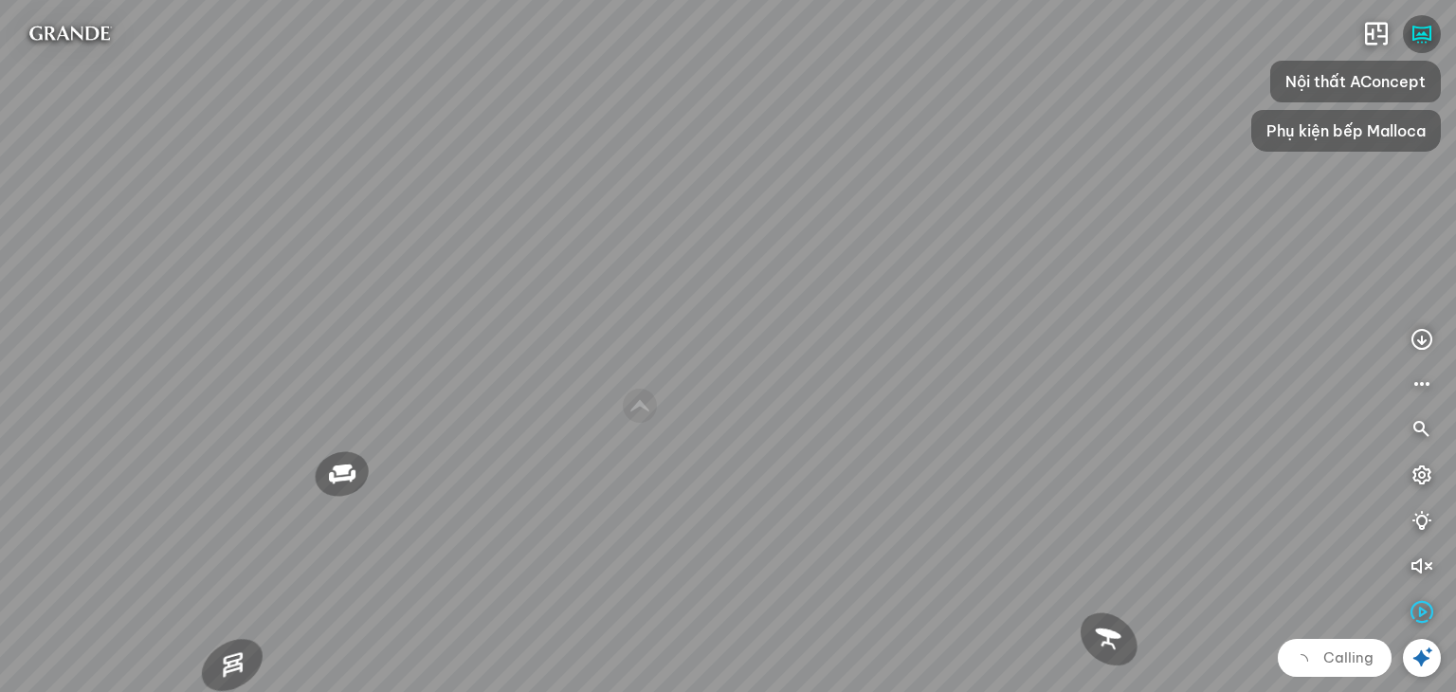
click at [766, 319] on div "Sofa góc phải Amery 110.000.000 VND Sofa 2 chỗ Biloxi 15.000.000 VND Sofa góc t…" at bounding box center [728, 346] width 1456 height 692
drag, startPoint x: 794, startPoint y: 407, endPoint x: 588, endPoint y: 221, distance: 277.7
click at [576, 219] on div "Sofa góc phải Amery 110.000.000 VND Sofa 2 chỗ Biloxi 15.000.000 VND Sofa góc t…" at bounding box center [728, 346] width 1456 height 692
click at [895, 316] on div "Sofa góc phải Amery 110.000.000 VND Sofa 2 chỗ Biloxi 15.000.000 VND Sofa góc t…" at bounding box center [728, 346] width 1456 height 692
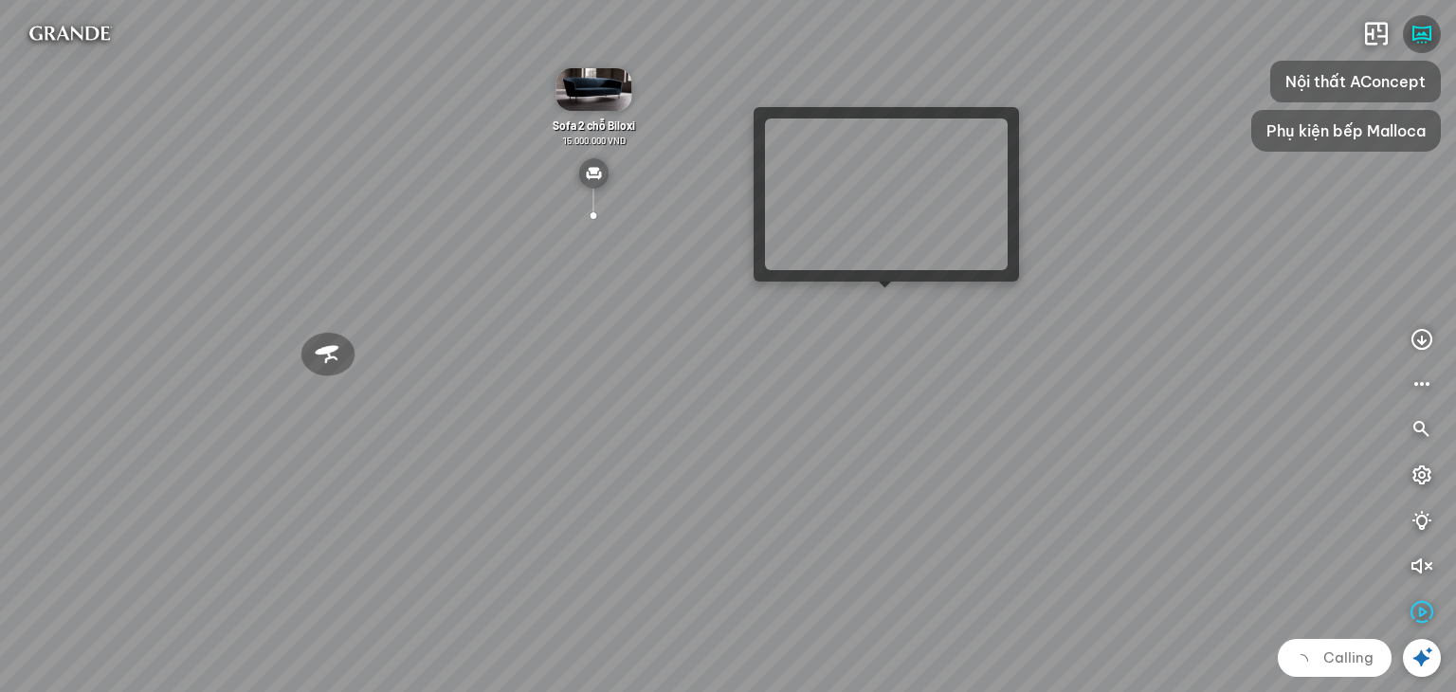
click at [891, 304] on div "Sofa góc phải Amery 110.000.000 VND Sofa 2 chỗ Biloxi 15.000.000 VND Sofa góc t…" at bounding box center [728, 346] width 1456 height 692
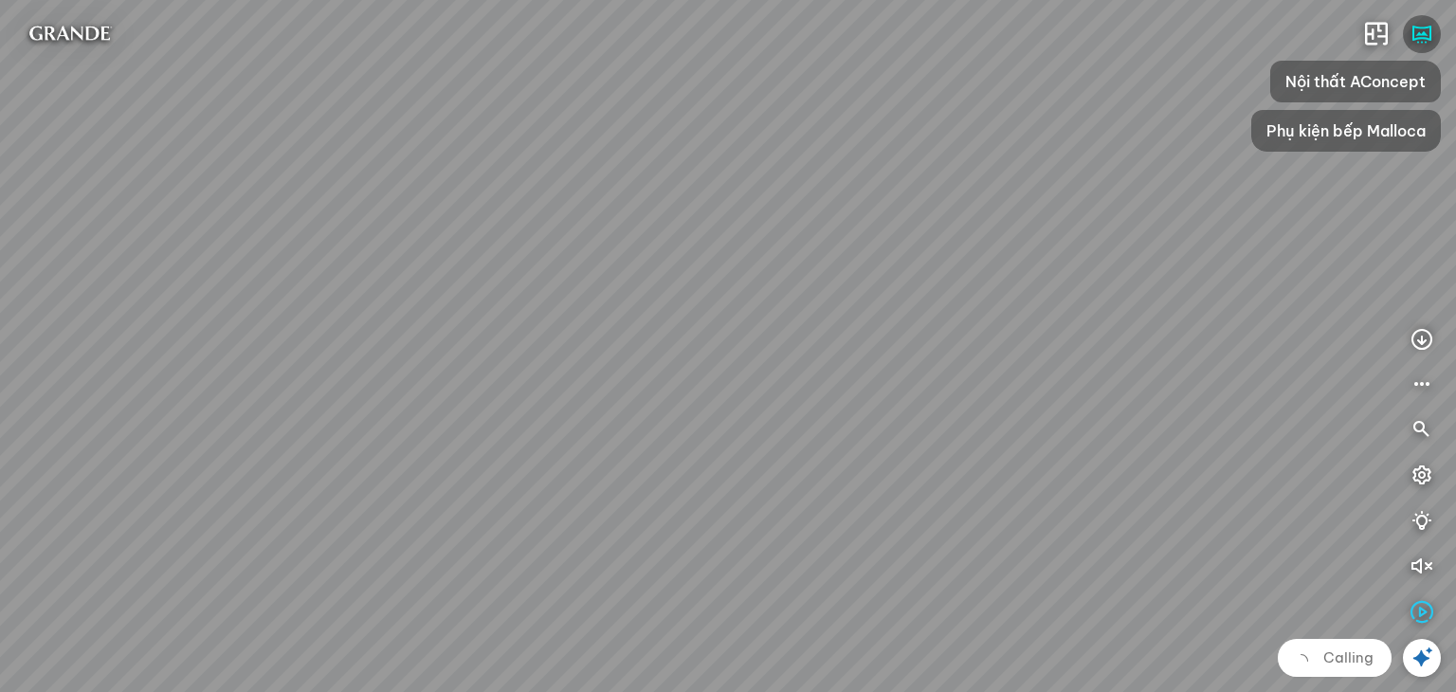
drag, startPoint x: 851, startPoint y: 357, endPoint x: 729, endPoint y: 471, distance: 167.0
click at [945, 241] on div at bounding box center [728, 346] width 1456 height 692
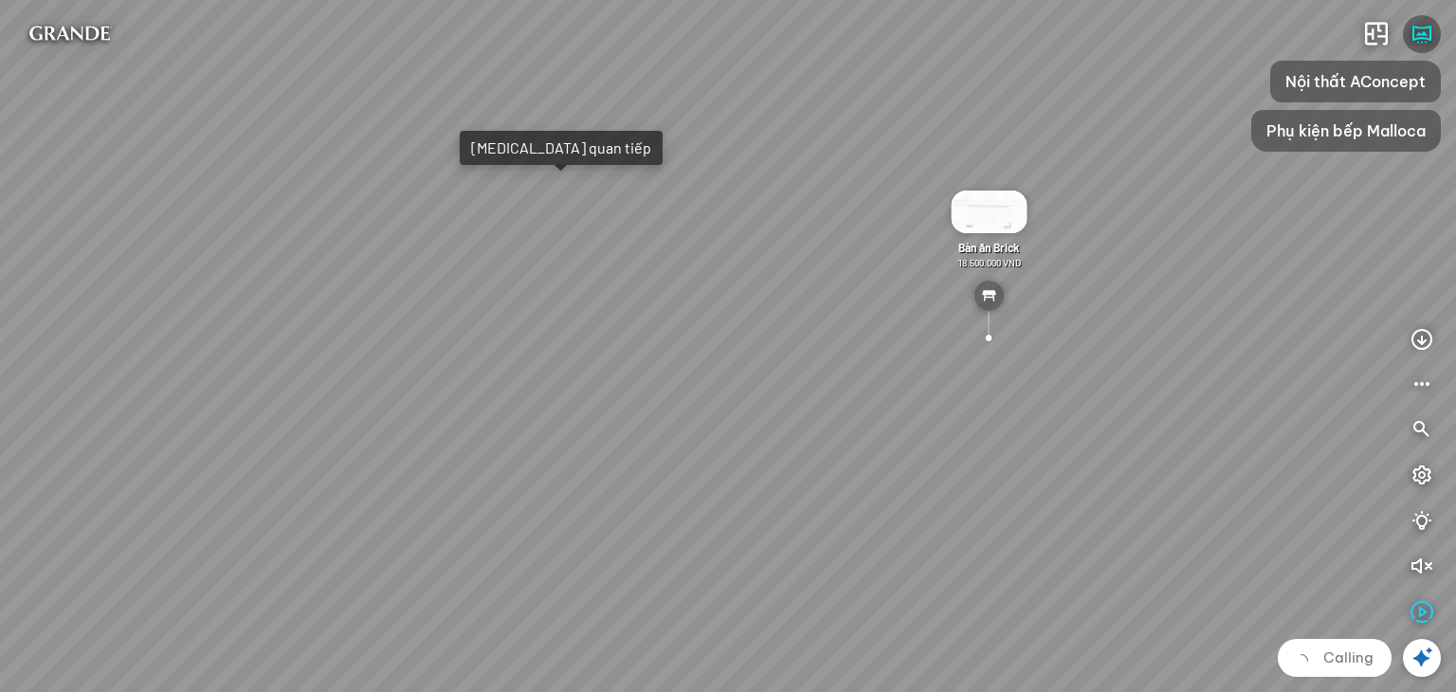
drag, startPoint x: 729, startPoint y: 471, endPoint x: 819, endPoint y: 407, distance: 110.7
click at [956, 404] on div "Ghế ăn Wilma 1.800.000 VND Sofa 3 chỗ [PERSON_NAME] vải Holly 19.500.000 VND So…" at bounding box center [728, 346] width 1456 height 692
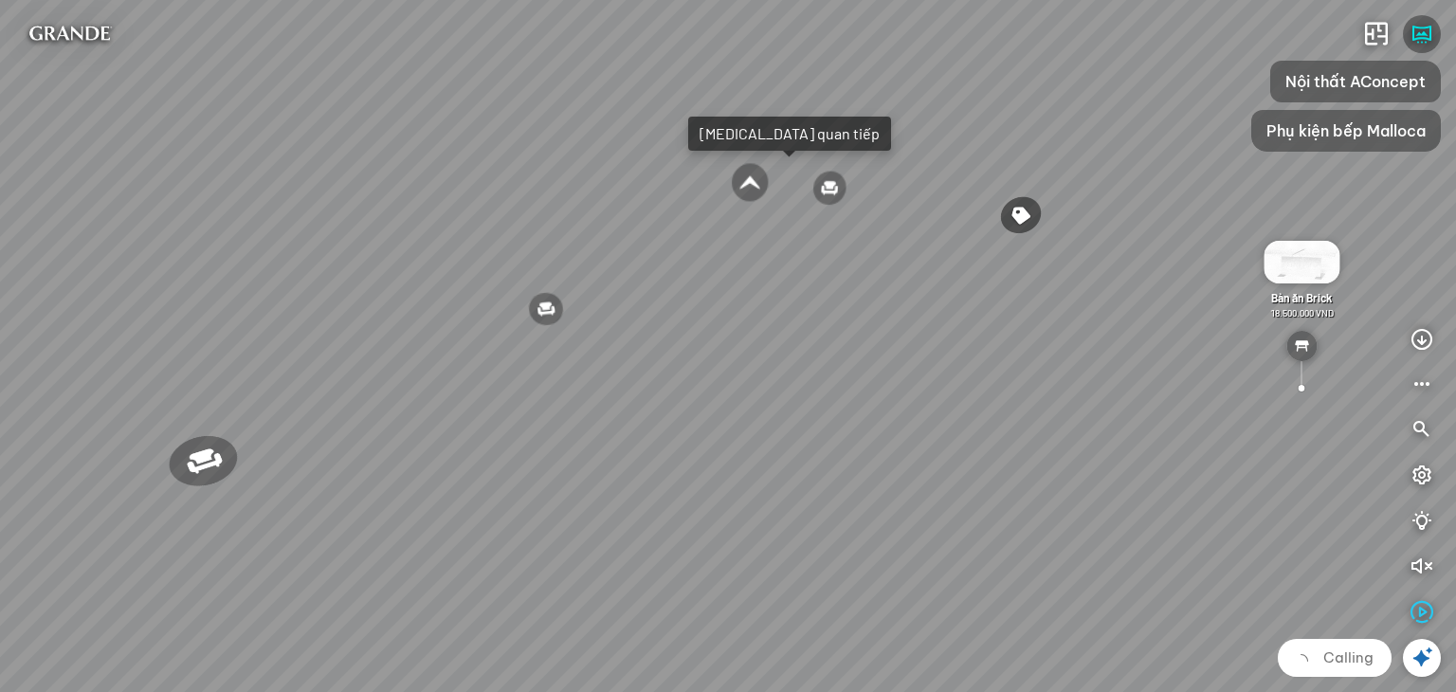
drag, startPoint x: 709, startPoint y: 407, endPoint x: 849, endPoint y: 393, distance: 140.9
click at [849, 393] on div "Ghế ăn Wilma 1.800.000 VND Sofa 3 chỗ [PERSON_NAME] vải Holly 19.500.000 VND So…" at bounding box center [728, 346] width 1456 height 692
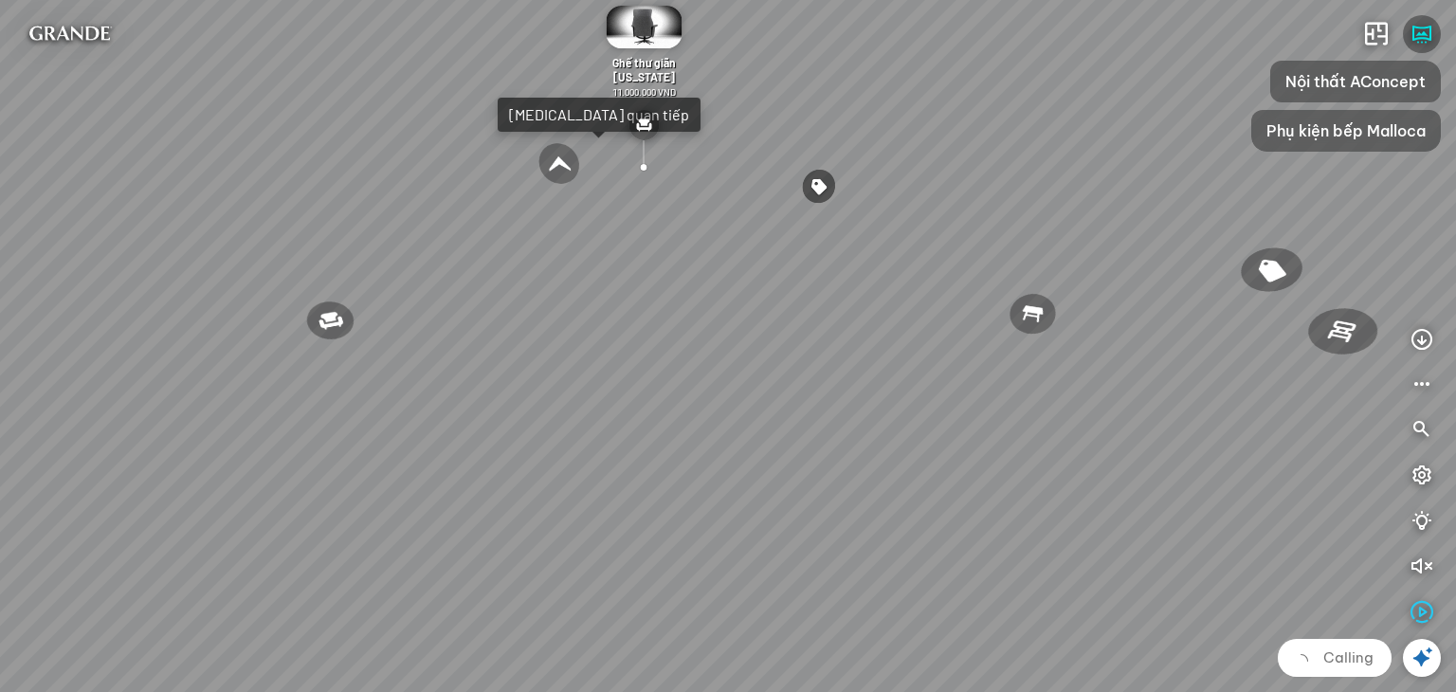
drag, startPoint x: 868, startPoint y: 376, endPoint x: 666, endPoint y: 352, distance: 203.3
click at [681, 356] on div "Ghế ăn Wilma 1.800.000 VND Sofa 3 chỗ [PERSON_NAME] vải Holly 19.500.000 VND So…" at bounding box center [728, 346] width 1456 height 692
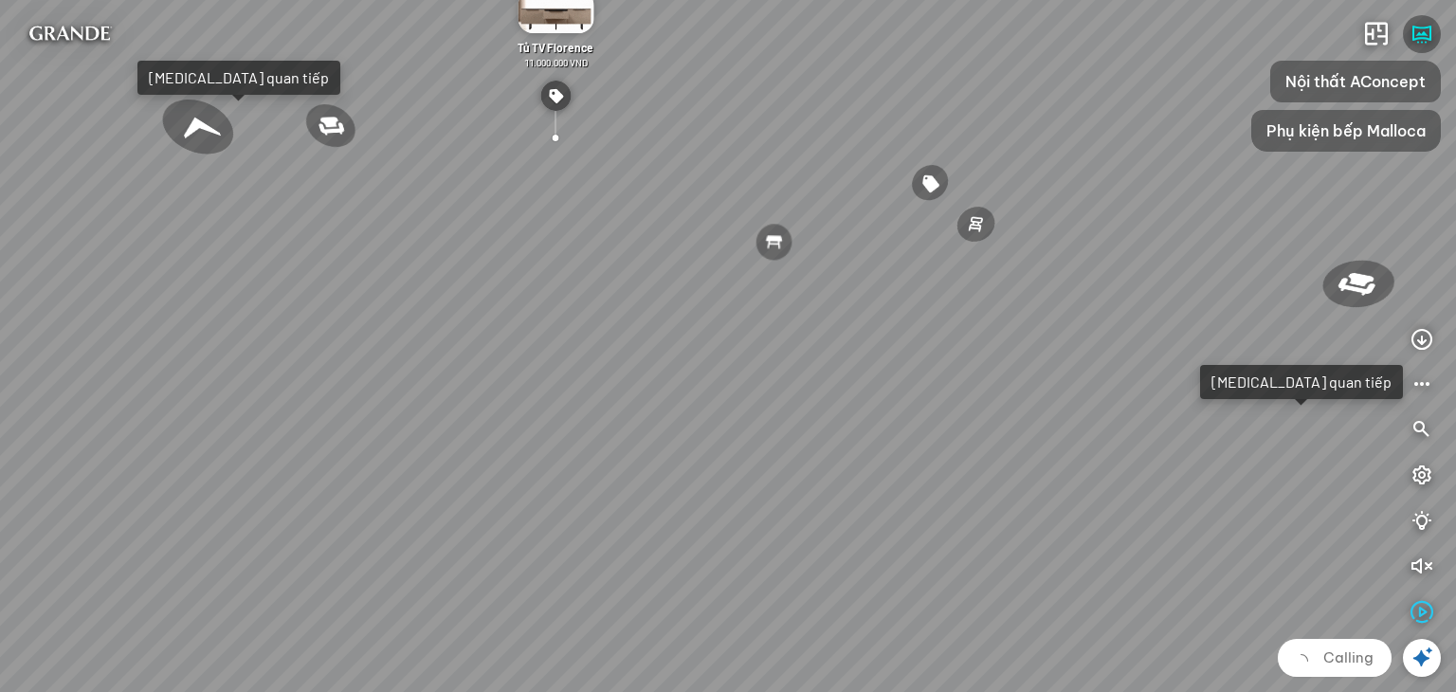
drag, startPoint x: 694, startPoint y: 236, endPoint x: 314, endPoint y: 147, distance: 390.3
click at [334, 154] on div "Ghế ăn Wilma 1.800.000 VND Sofa 3 chỗ [PERSON_NAME] vải Holly 19.500.000 VND So…" at bounding box center [728, 346] width 1456 height 692
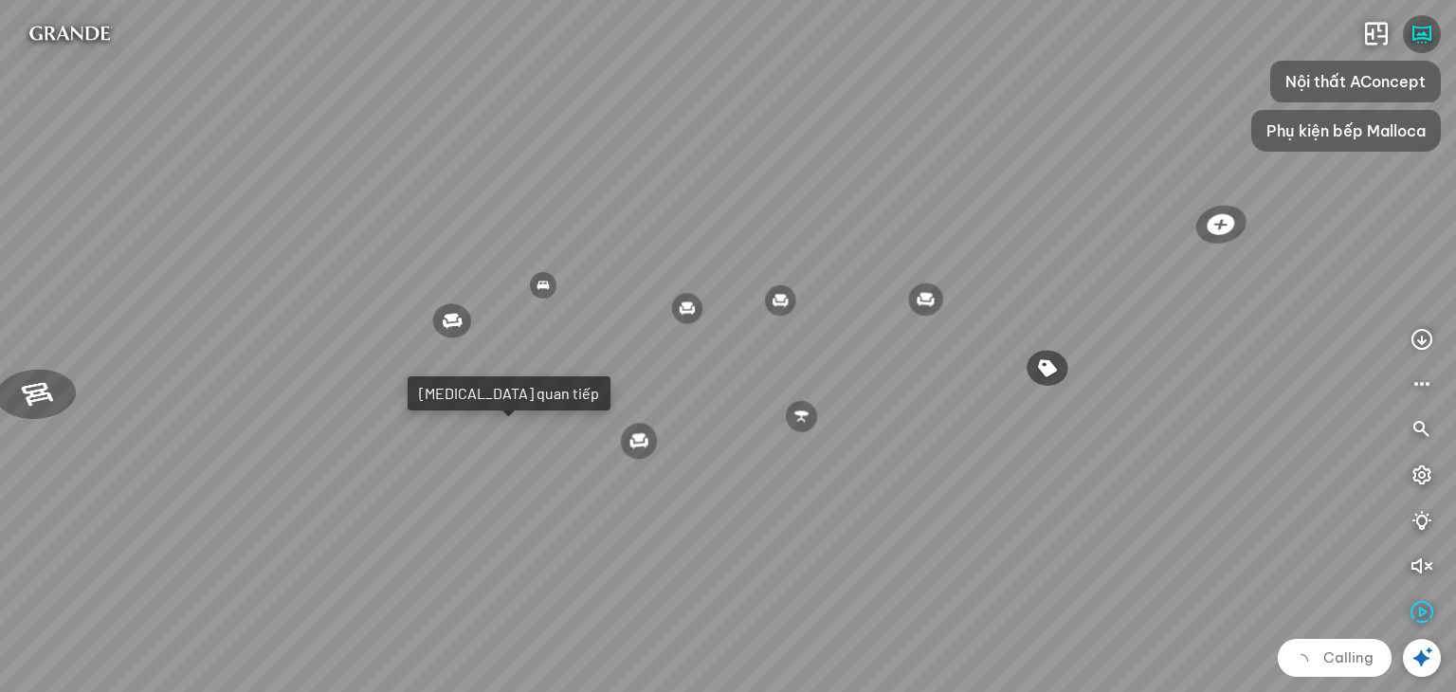
drag, startPoint x: 914, startPoint y: 299, endPoint x: 731, endPoint y: 543, distance: 304.6
click at [733, 568] on div "Ghế ăn Wilma 1.800.000 VND Sofa 3 chỗ [PERSON_NAME] vải Holly 19.500.000 VND So…" at bounding box center [728, 346] width 1456 height 692
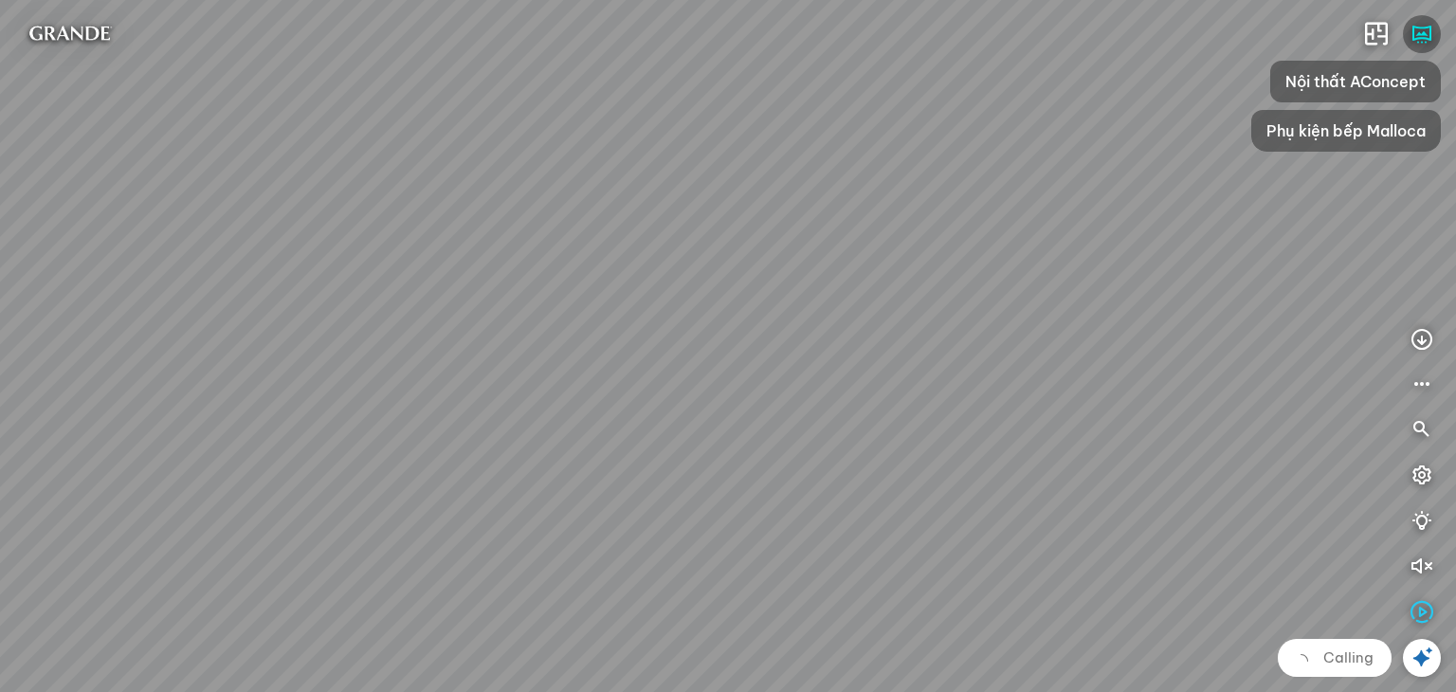
drag, startPoint x: 764, startPoint y: 379, endPoint x: 876, endPoint y: 381, distance: 111.8
click at [876, 381] on div "Ghế ăn Wilma 1.800.000 VND Sofa 3 chỗ [PERSON_NAME] vải Holly 19.500.000 VND So…" at bounding box center [728, 346] width 1456 height 692
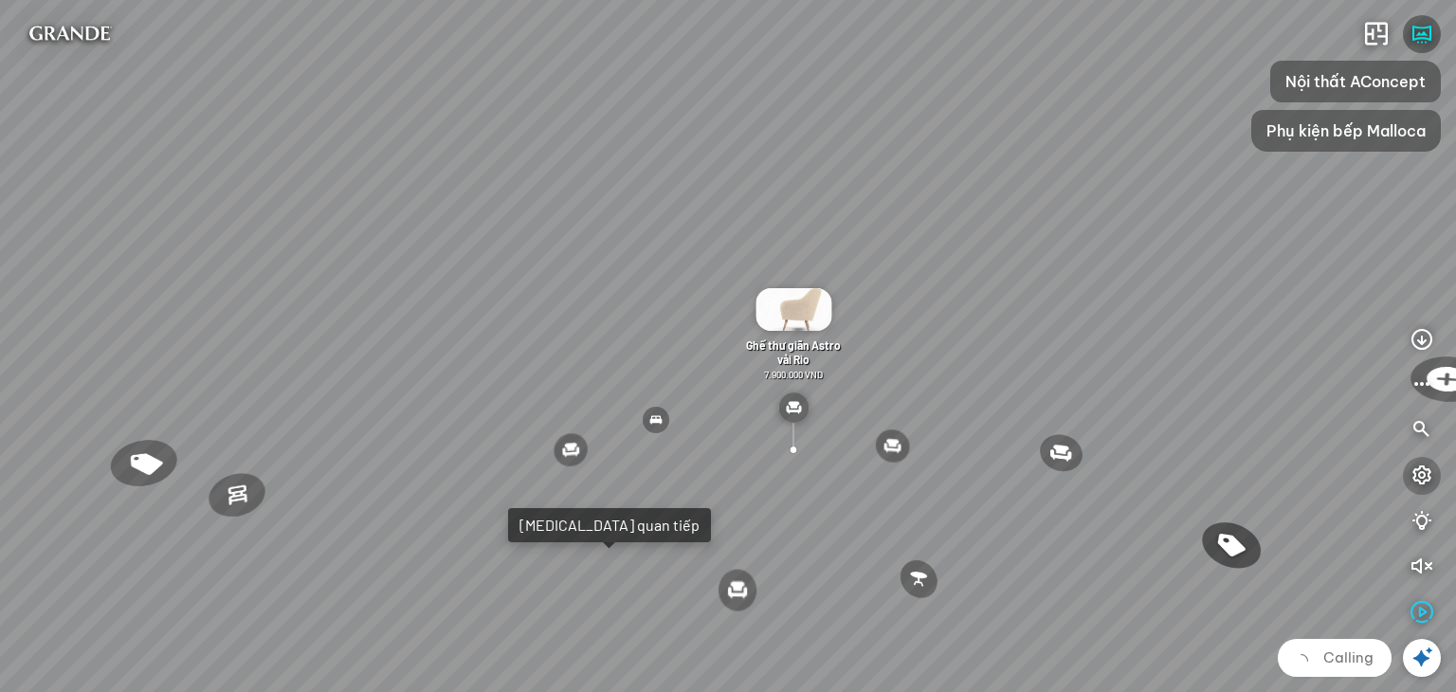
click at [1420, 484] on icon "button" at bounding box center [1421, 475] width 23 height 23
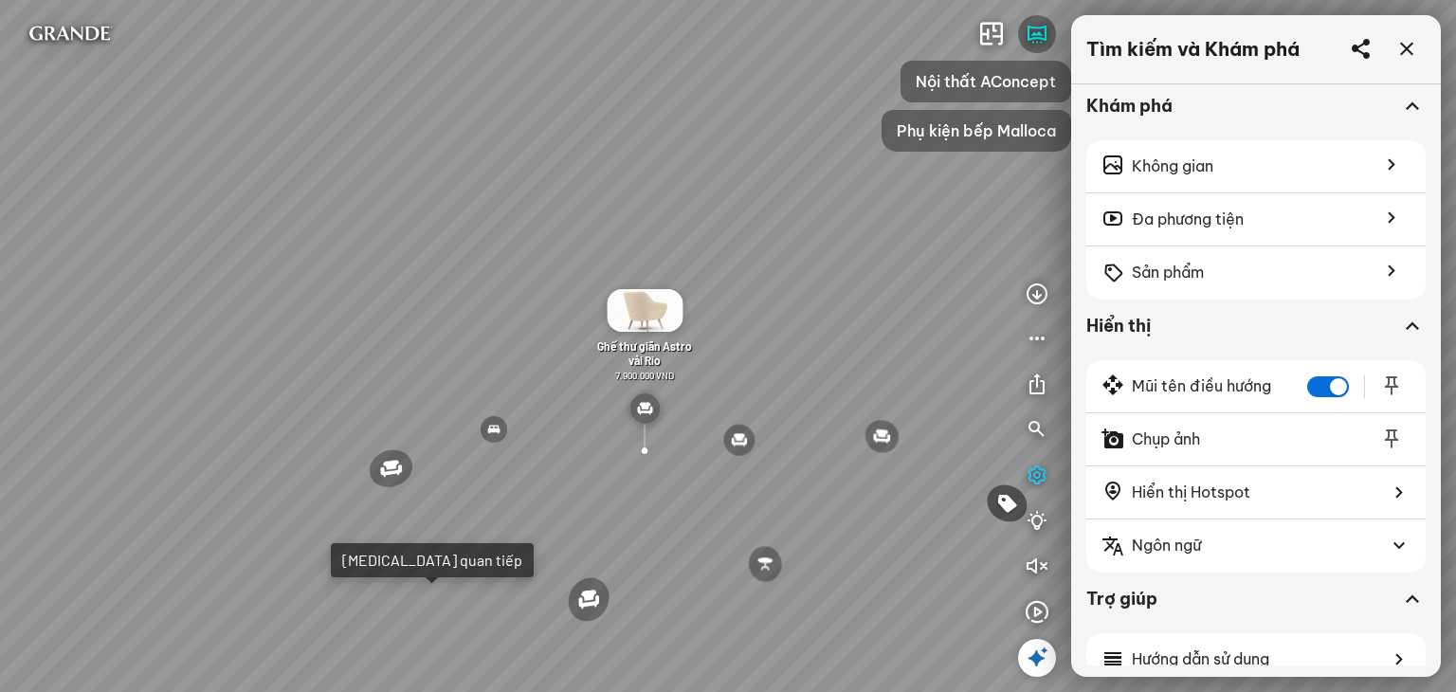
scroll to position [762, 0]
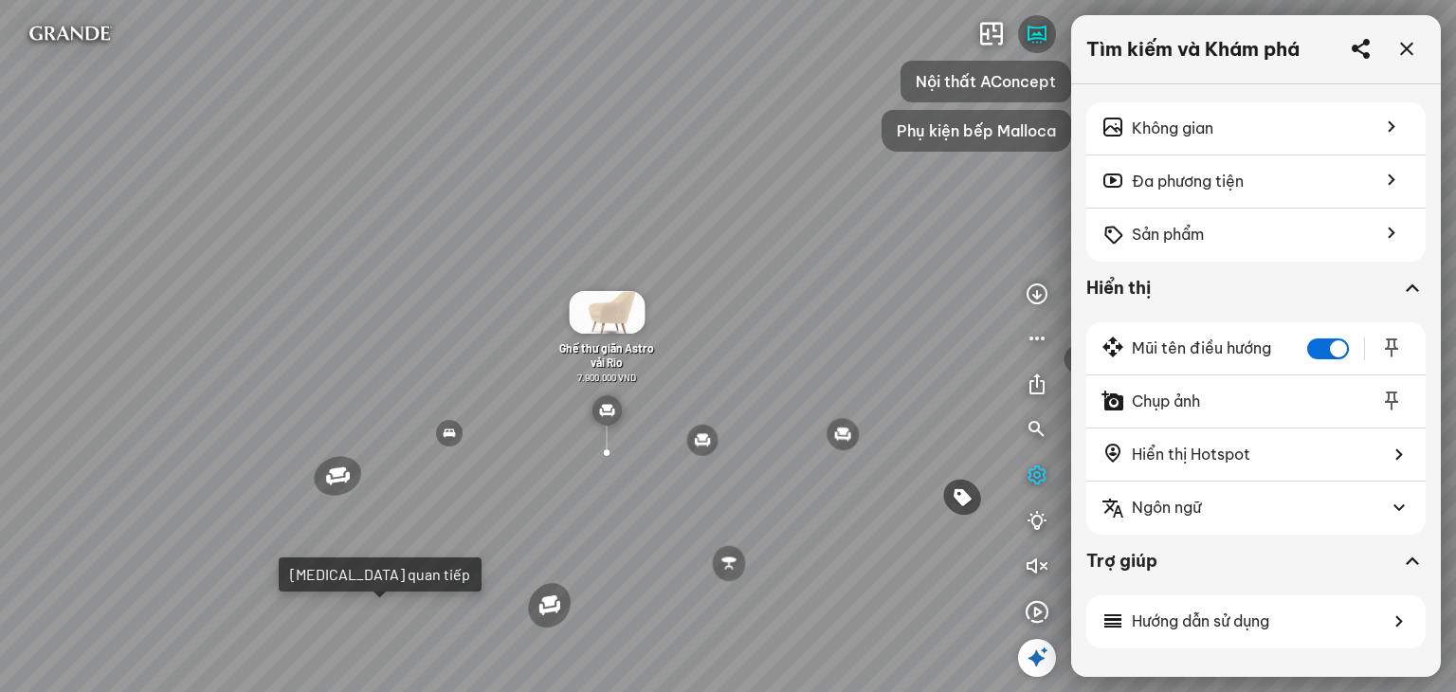
click at [986, 408] on div "Ghế ăn Wilma 1.800.000 VND Sofa 3 chỗ [PERSON_NAME] vải Holly 19.500.000 VND So…" at bounding box center [728, 346] width 1456 height 692
click at [1402, 53] on icon at bounding box center [1406, 49] width 23 height 23
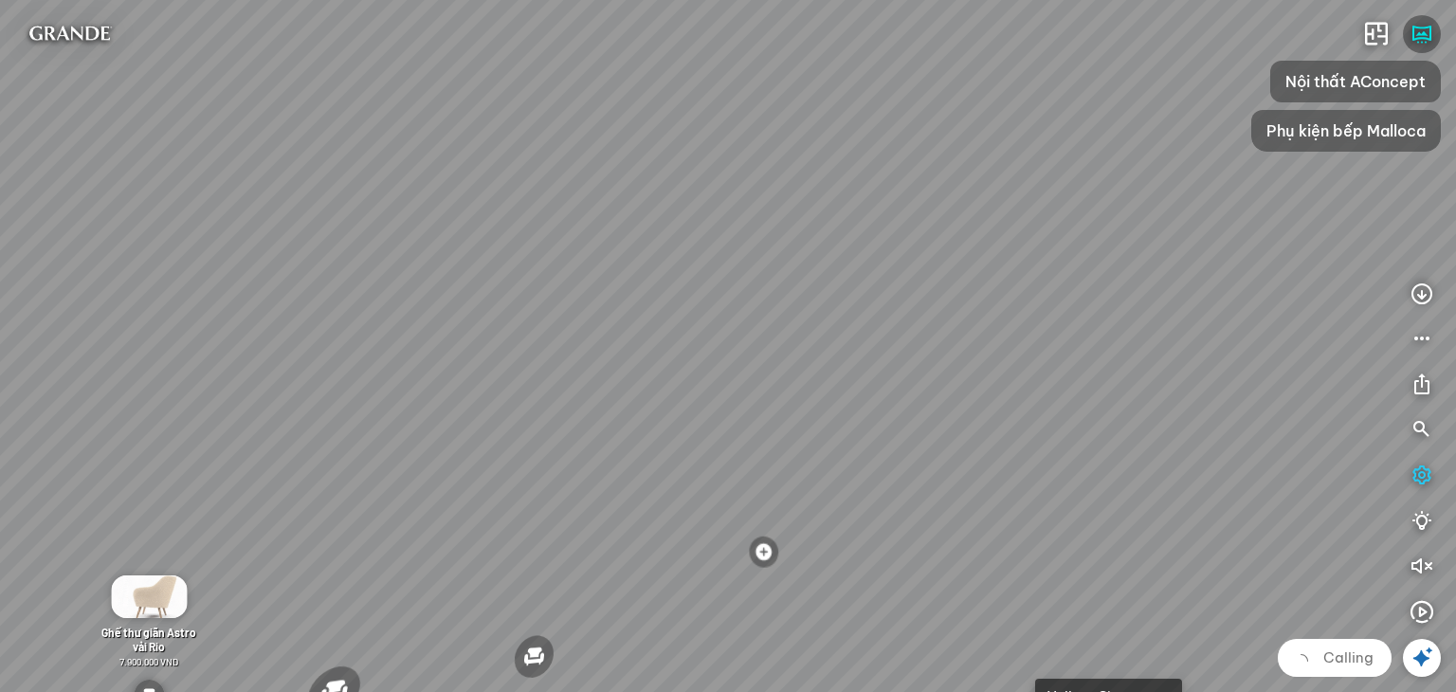
drag, startPoint x: 1165, startPoint y: 259, endPoint x: 695, endPoint y: 425, distance: 498.7
click at [661, 453] on div "Ghế ăn Wilma 1.800.000 VND Sofa 3 chỗ [PERSON_NAME] vải Holly 19.500.000 VND So…" at bounding box center [728, 346] width 1456 height 692
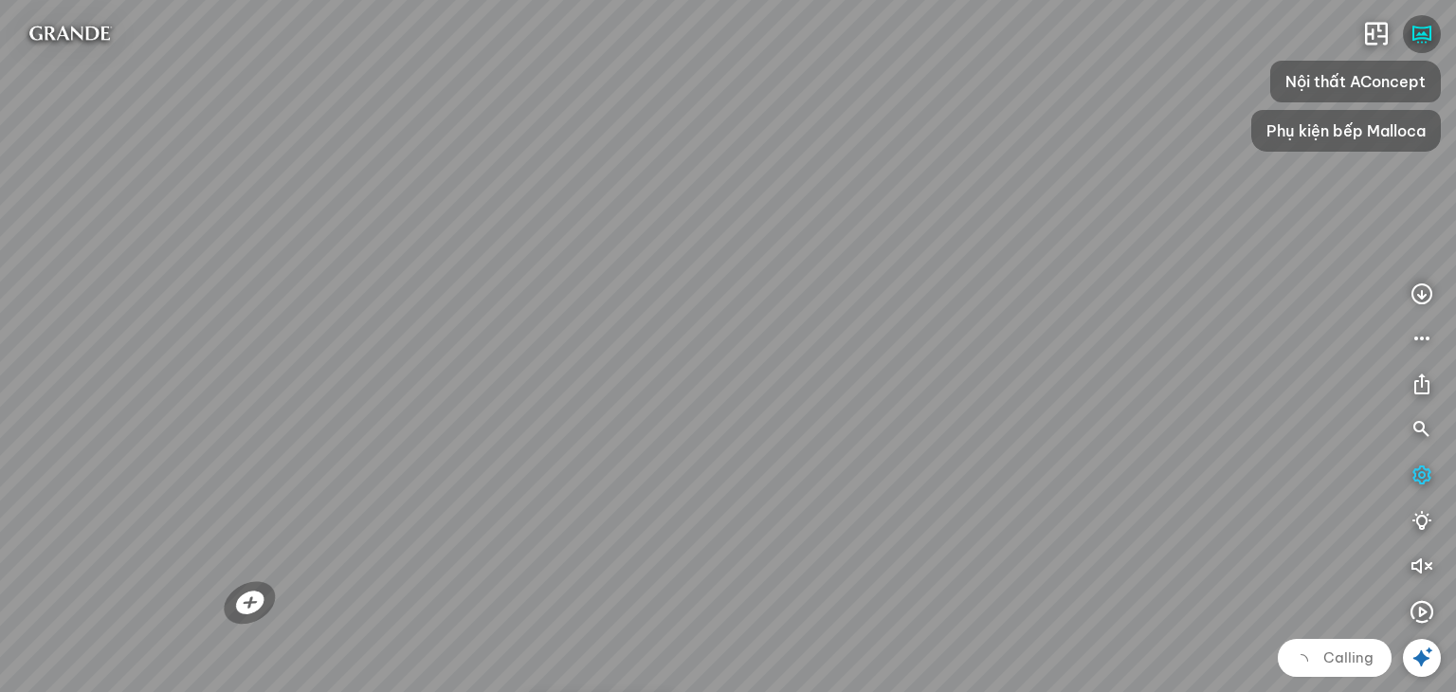
drag, startPoint x: 784, startPoint y: 326, endPoint x: 747, endPoint y: 326, distance: 37.0
click at [747, 326] on div "Ghế ăn Wilma 1.800.000 VND Sofa 3 chỗ [PERSON_NAME] vải Holly 19.500.000 VND So…" at bounding box center [728, 346] width 1456 height 692
drag, startPoint x: 791, startPoint y: 379, endPoint x: 1166, endPoint y: 335, distance: 376.8
click at [1126, 335] on div "Ghế ăn Wilma 1.800.000 VND Sofa 3 chỗ [PERSON_NAME] vải Holly 19.500.000 VND So…" at bounding box center [728, 346] width 1456 height 692
